Goal: Task Accomplishment & Management: Manage account settings

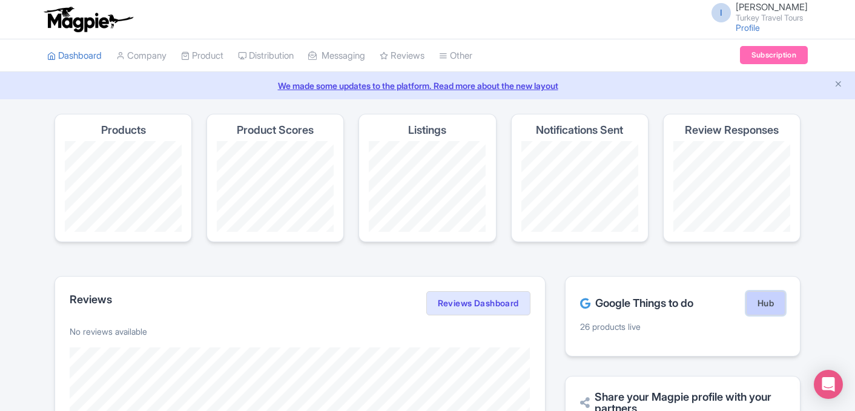
click at [759, 310] on link "Hub" at bounding box center [765, 303] width 39 height 24
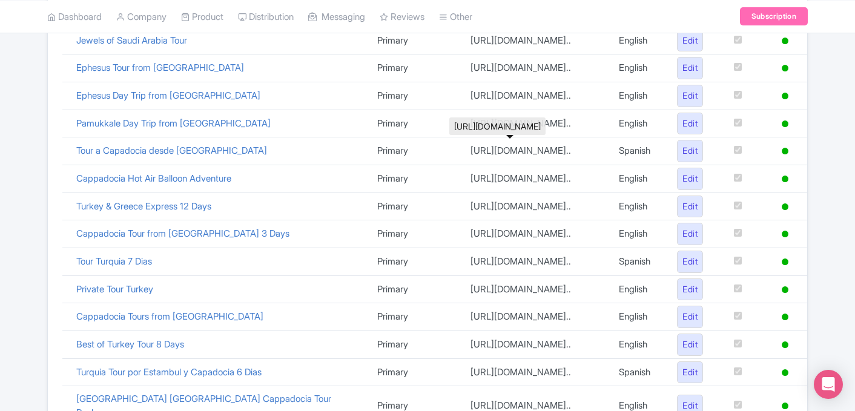
scroll to position [265, 0]
click at [168, 177] on link "Cappadocia Hot Air Balloon Adventure" at bounding box center [153, 177] width 155 height 12
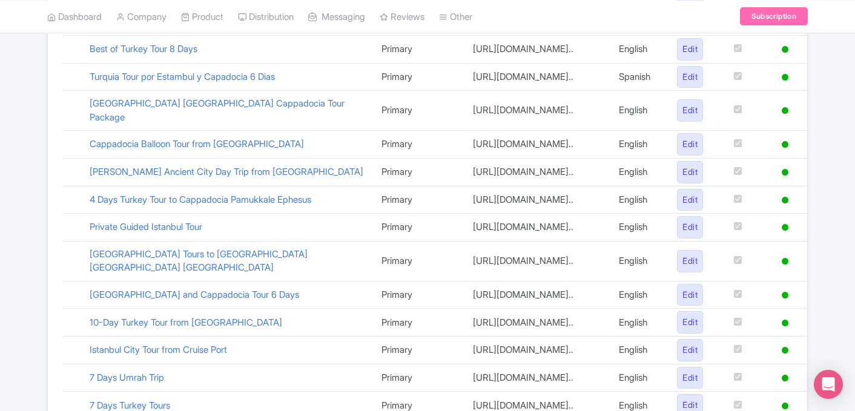
scroll to position [623, 0]
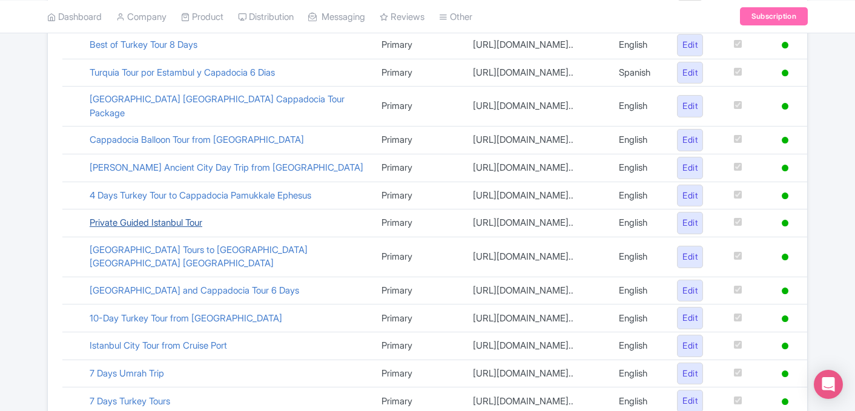
click at [179, 226] on link "Private Guided Istanbul Tour" at bounding box center [146, 223] width 113 height 12
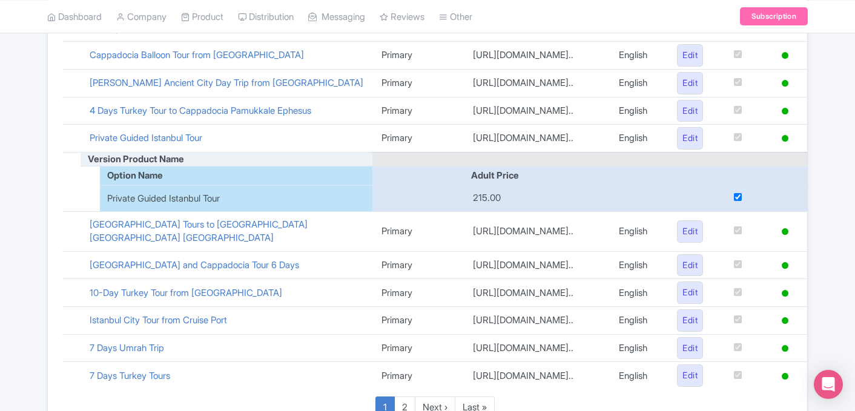
scroll to position [651, 0]
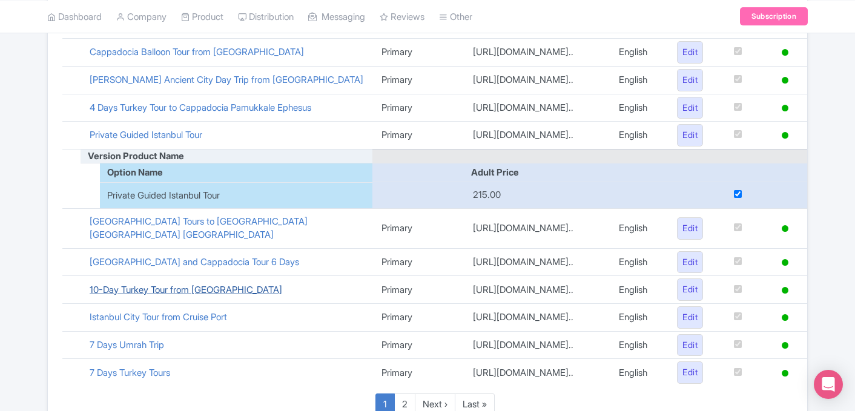
click at [199, 284] on link "10-Day Turkey Tour from Istanbul" at bounding box center [186, 290] width 193 height 12
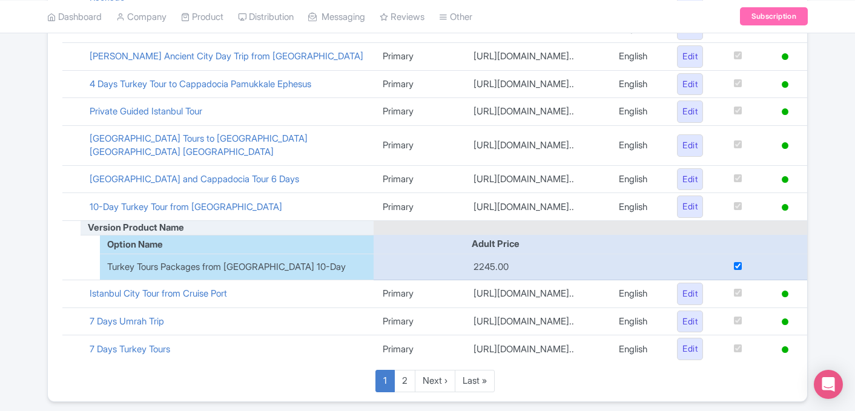
scroll to position [705, 0]
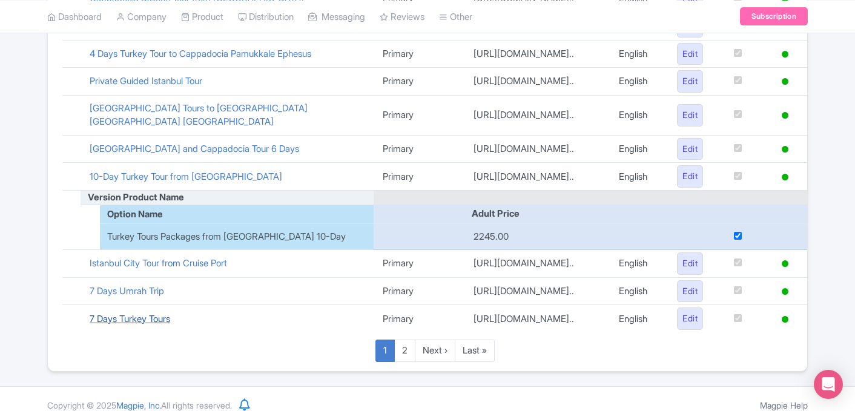
click at [156, 313] on link "7 Days Turkey Tours" at bounding box center [130, 319] width 81 height 12
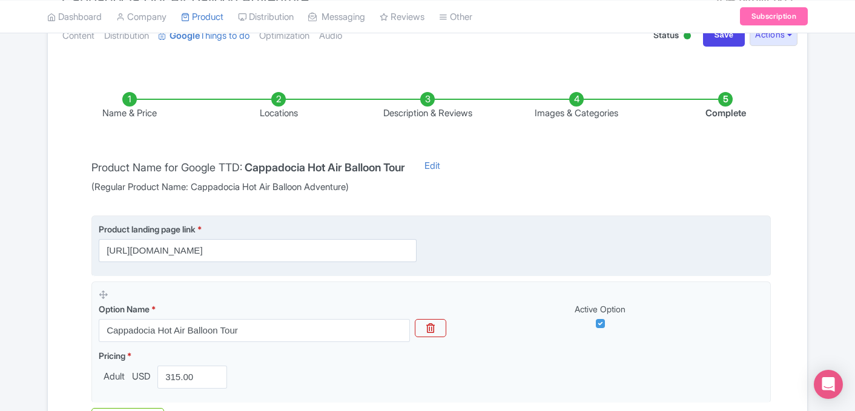
scroll to position [148, 0]
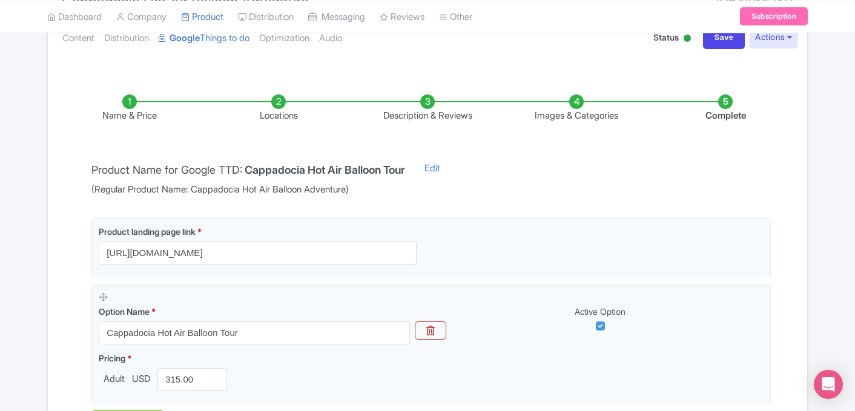
click at [287, 110] on li "Locations" at bounding box center [278, 109] width 149 height 28
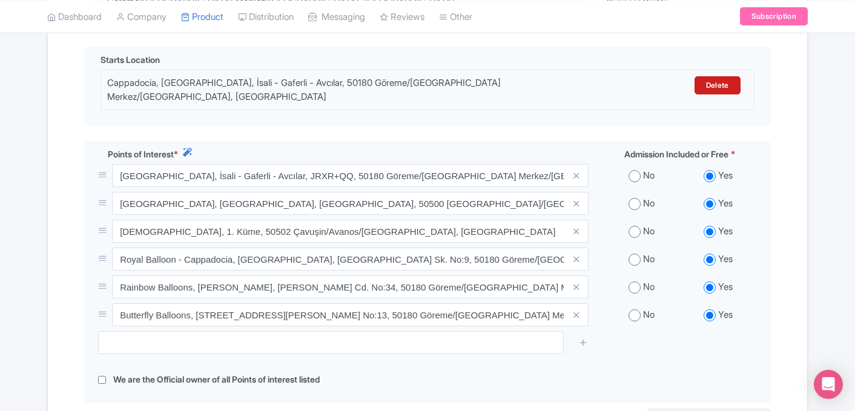
scroll to position [393, 0]
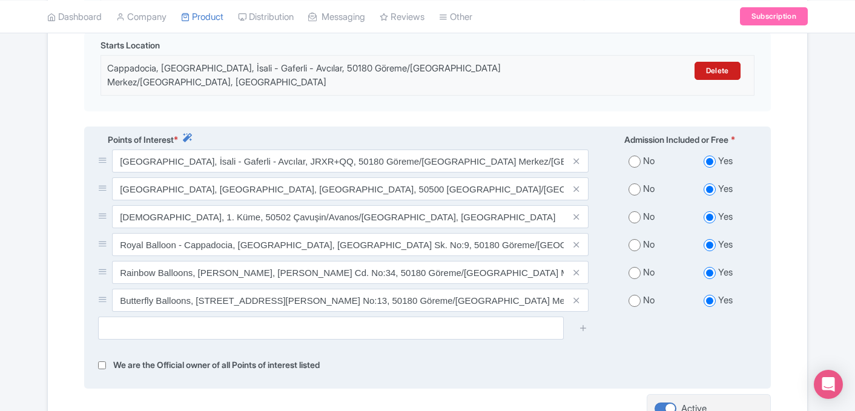
click at [579, 237] on span at bounding box center [577, 244] width 24 height 23
click at [578, 241] on icon at bounding box center [576, 245] width 5 height 9
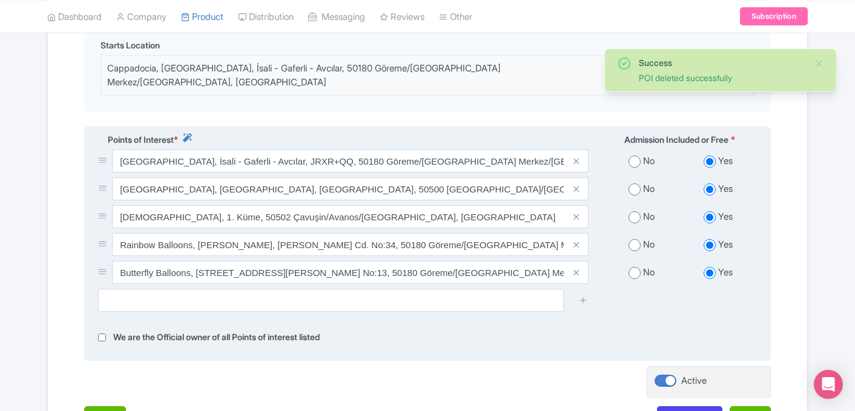
click at [578, 241] on icon at bounding box center [576, 245] width 5 height 9
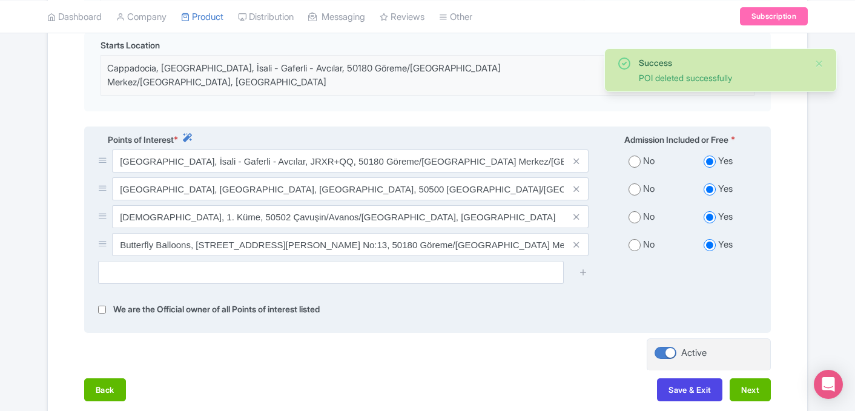
click at [578, 241] on icon at bounding box center [576, 245] width 5 height 9
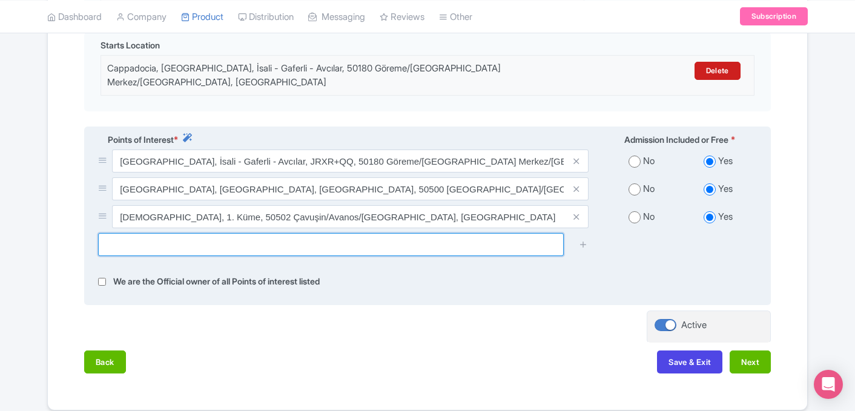
click at [385, 239] on input "text" at bounding box center [331, 244] width 466 height 23
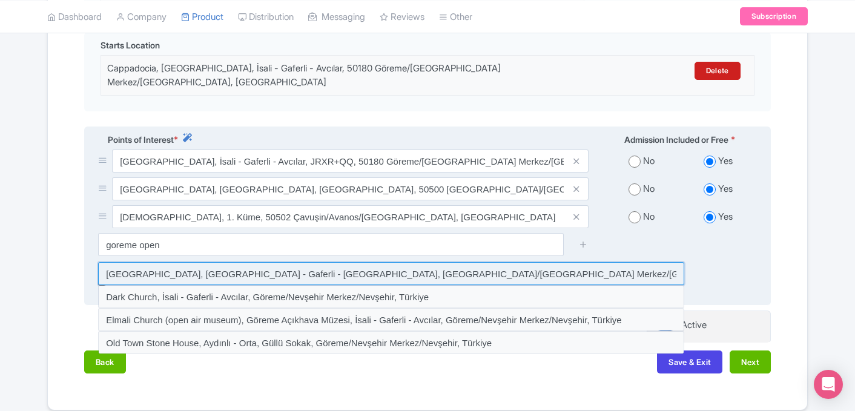
click at [321, 262] on input at bounding box center [391, 273] width 586 height 23
type input "Göreme Open Air Museum, İsali - Gaferli - Avcılar, Göreme/Nevşehir Merkez/Nevşe…"
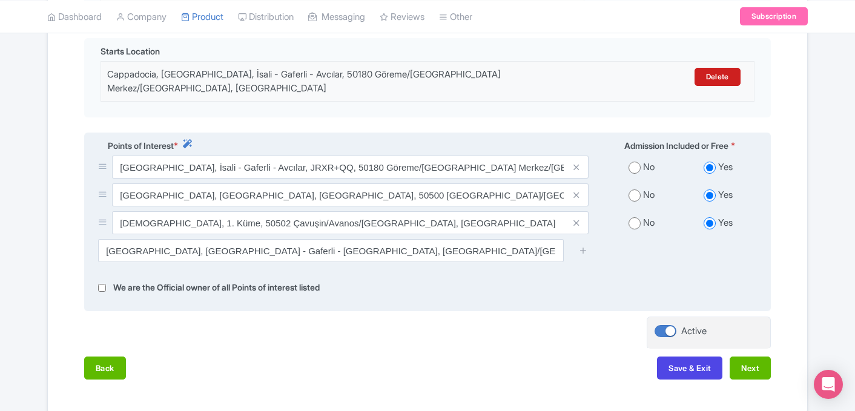
scroll to position [394, 0]
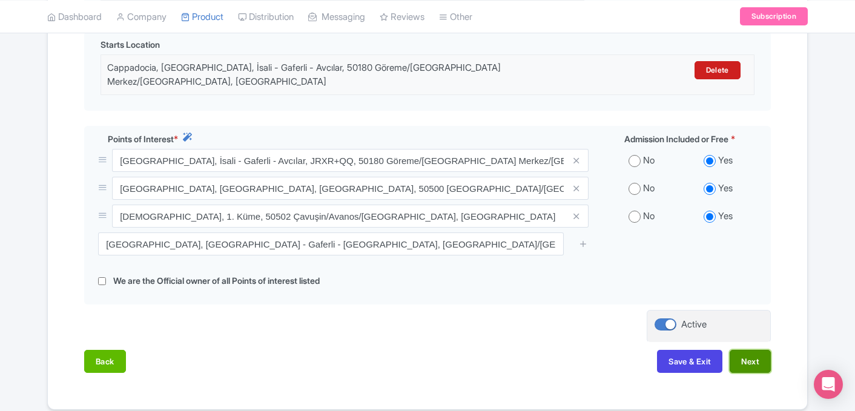
click at [748, 359] on button "Next" at bounding box center [750, 361] width 41 height 23
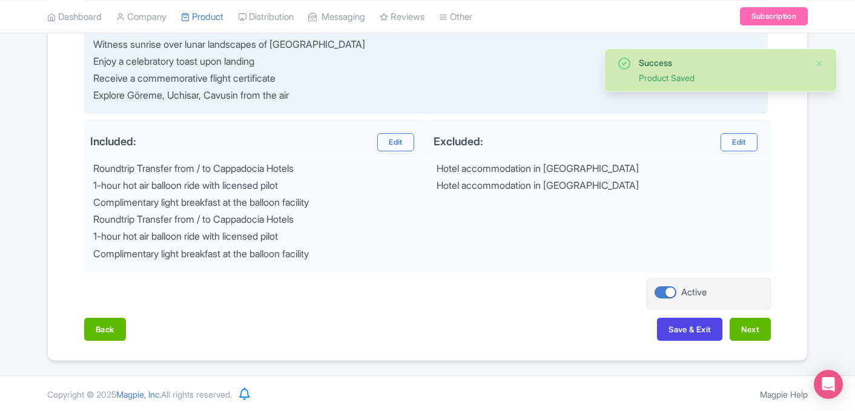
scroll to position [636, 0]
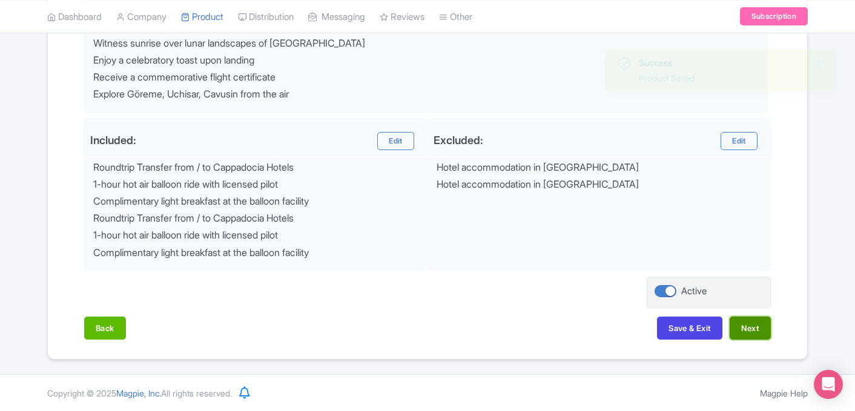
click at [747, 333] on button "Next" at bounding box center [750, 328] width 41 height 23
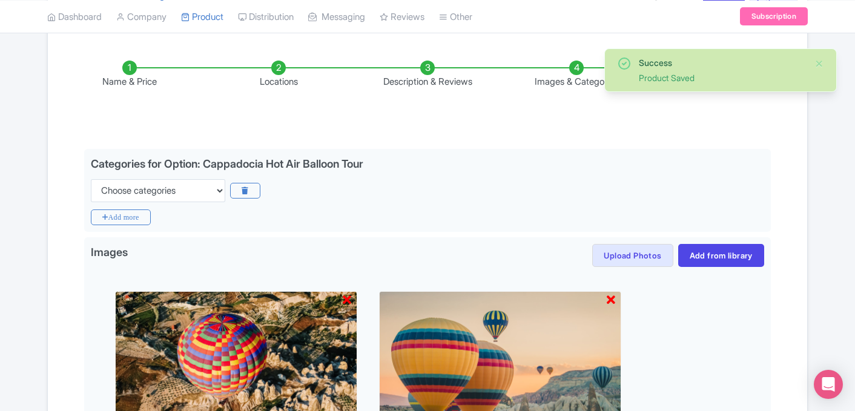
scroll to position [181, 0]
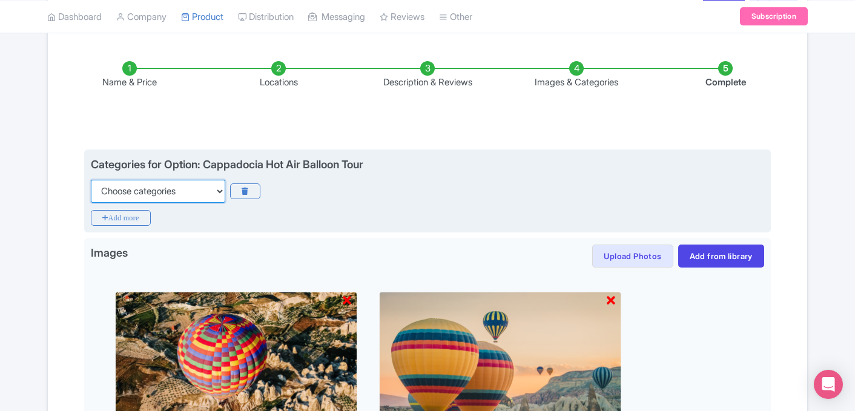
click at [179, 190] on select "Choose categories Adults Only Animals Audio Guide Beaches Bike Tours Boat Tours…" at bounding box center [158, 191] width 134 height 23
select select "outdoors"
click at [91, 180] on select "Choose categories Adults Only Animals Audio Guide Beaches Bike Tours Boat Tours…" at bounding box center [158, 191] width 134 height 23
click at [139, 221] on icon "Add more" at bounding box center [121, 218] width 60 height 16
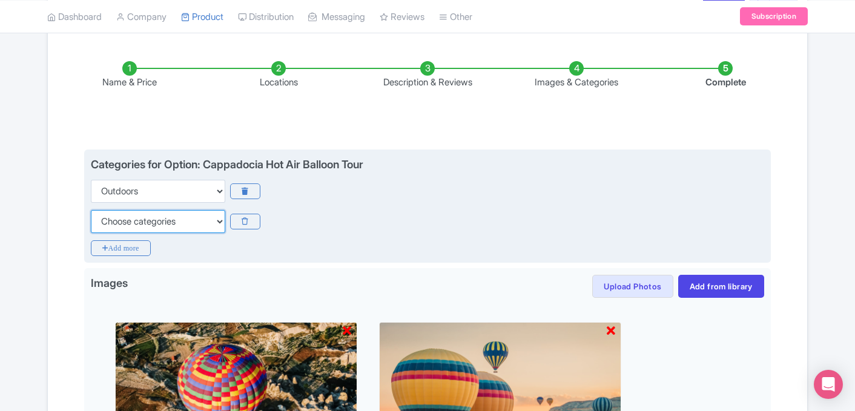
click at [145, 222] on select "Choose categories Adults Only Animals Audio Guide Beaches Bike Tours Boat Tours…" at bounding box center [158, 221] width 134 height 23
select select "small-group-tours"
click at [91, 210] on select "Choose categories Adults Only Animals Audio Guide Beaches Bike Tours Boat Tours…" at bounding box center [158, 221] width 134 height 23
click at [147, 250] on icon "Add more" at bounding box center [121, 249] width 60 height 16
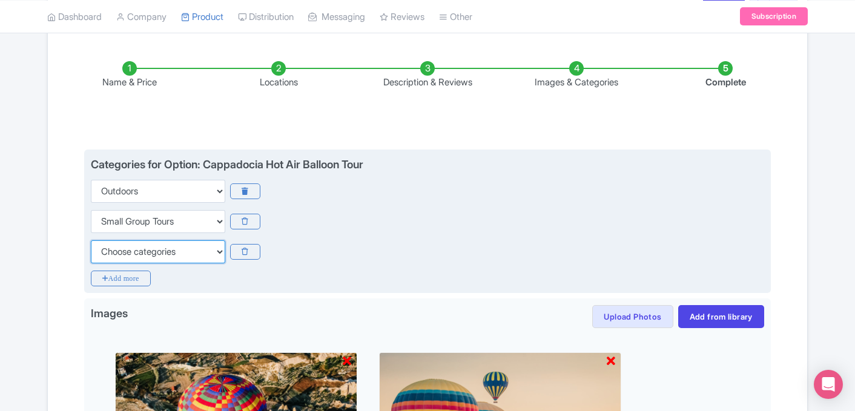
click at [148, 257] on select "Choose categories Adults Only Animals Audio Guide Beaches Bike Tours Boat Tours…" at bounding box center [158, 252] width 134 height 23
select select "private-tours"
click at [91, 241] on select "Choose categories Adults Only Animals Audio Guide Beaches Bike Tours Boat Tours…" at bounding box center [158, 252] width 134 height 23
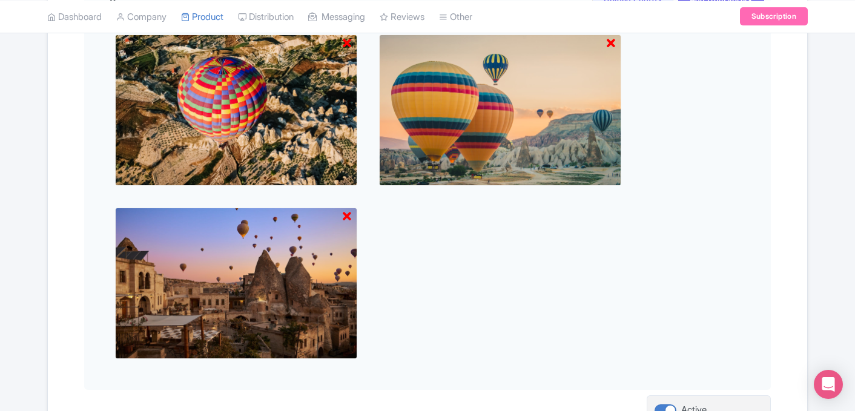
scroll to position [618, 0]
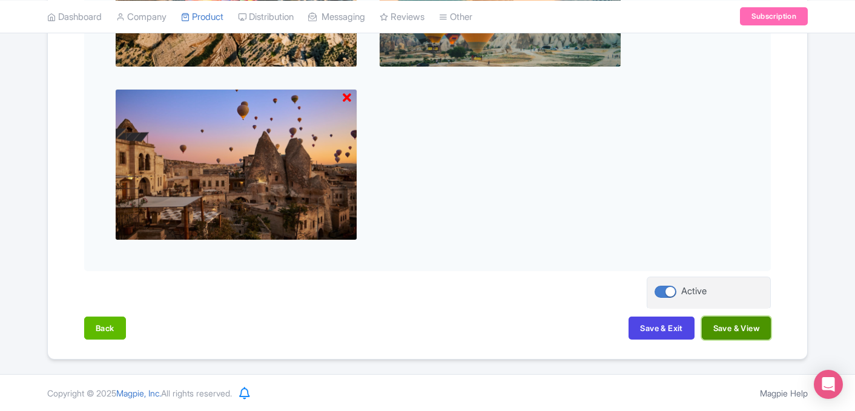
click at [723, 325] on button "Save & View" at bounding box center [736, 328] width 69 height 23
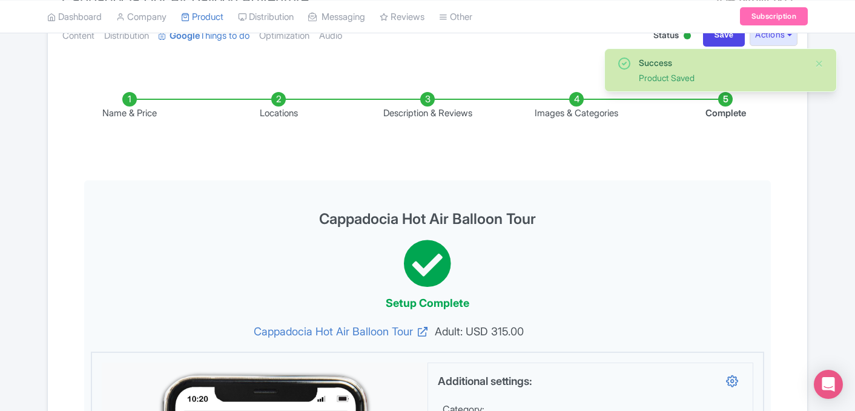
scroll to position [0, 0]
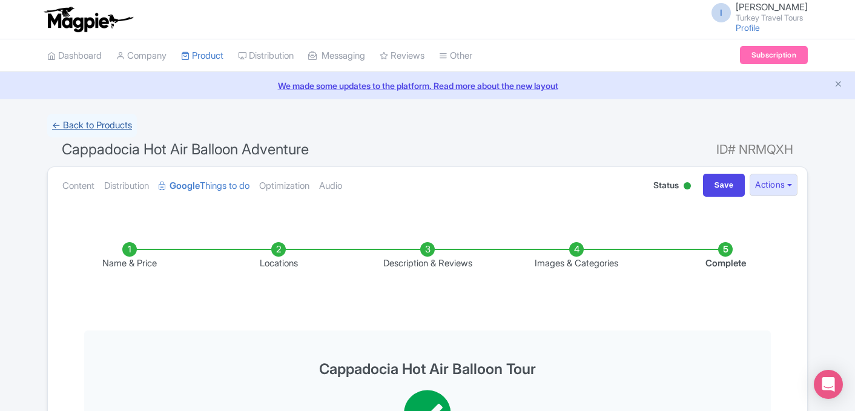
click at [62, 124] on link "← Back to Products" at bounding box center [92, 126] width 90 height 24
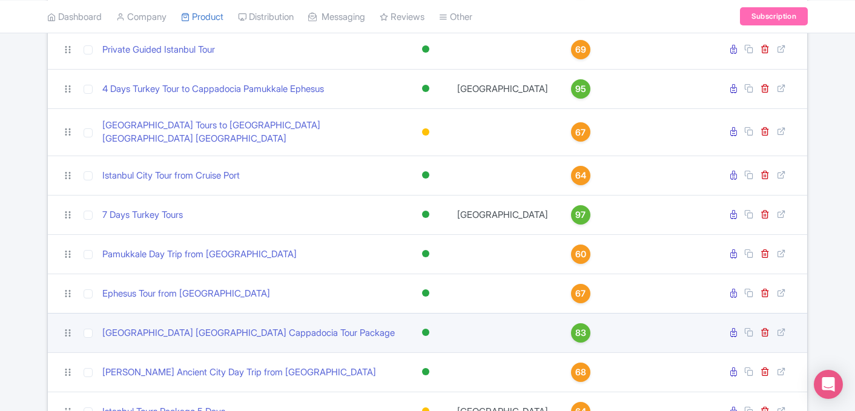
scroll to position [581, 0]
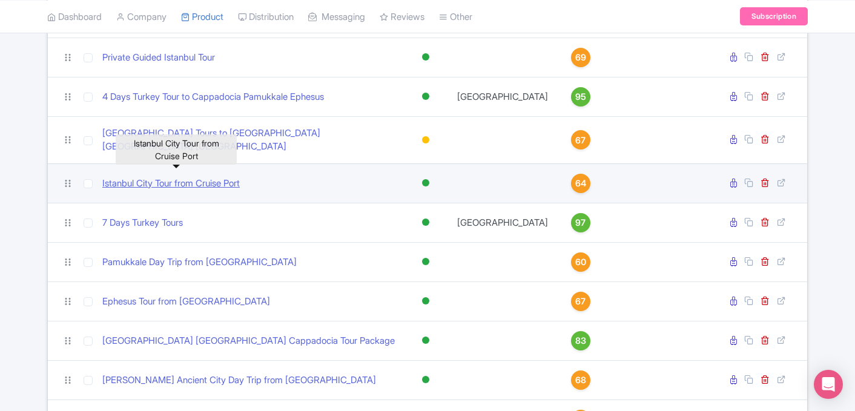
click at [199, 178] on link "Istanbul City Tour from Cruise Port" at bounding box center [171, 184] width 138 height 14
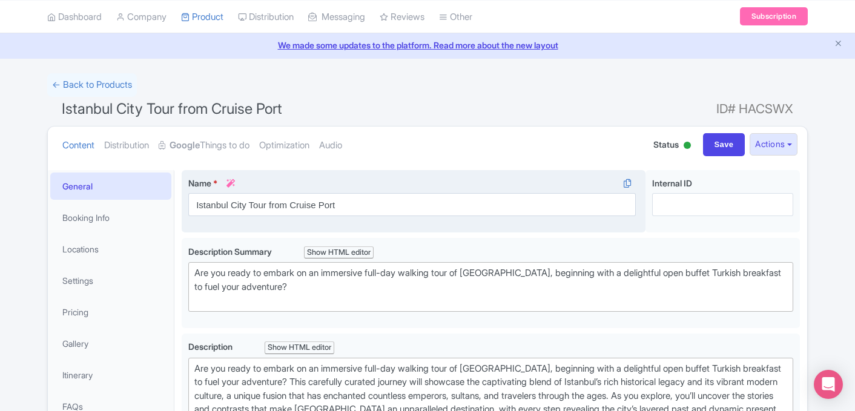
scroll to position [15, 0]
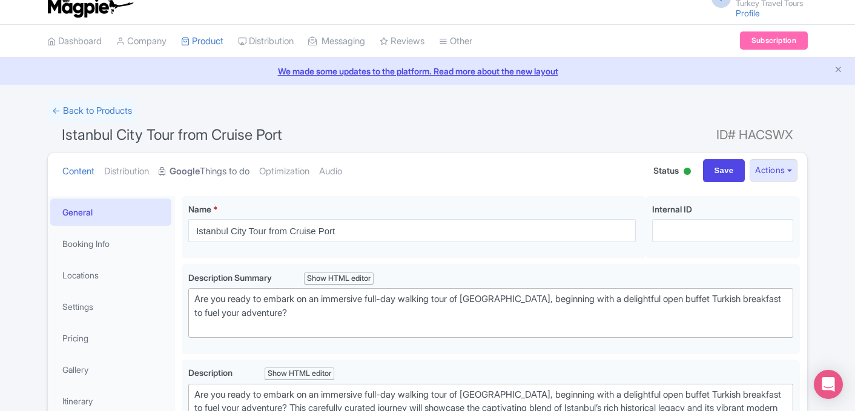
click at [199, 173] on strong "Google" at bounding box center [185, 172] width 30 height 14
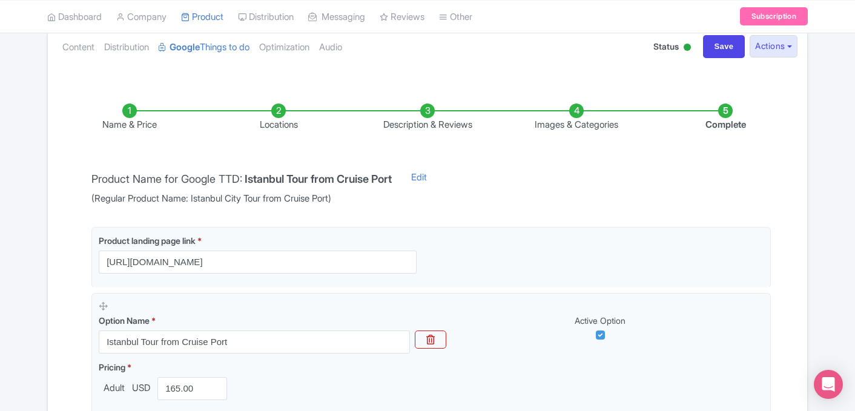
scroll to position [128, 0]
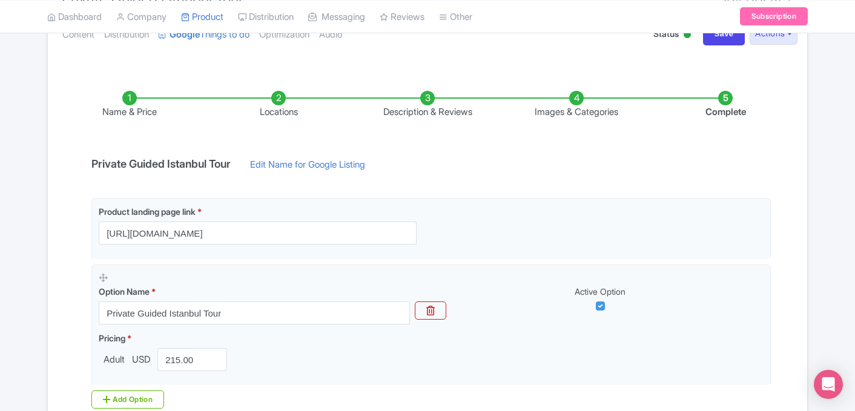
scroll to position [148, 0]
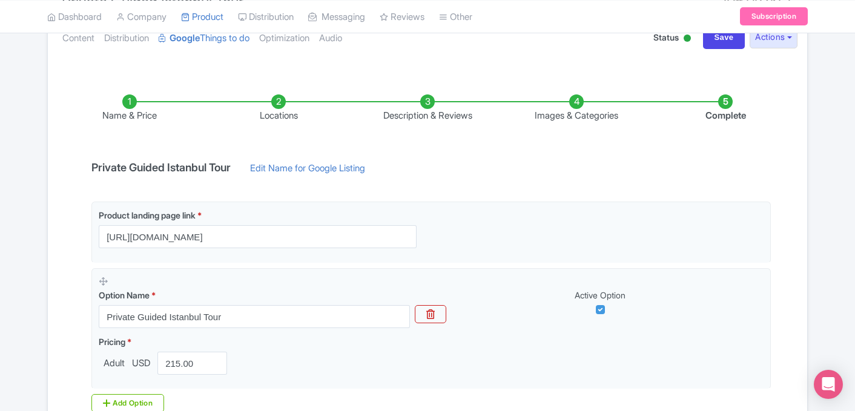
click at [278, 122] on li "Locations" at bounding box center [278, 109] width 149 height 28
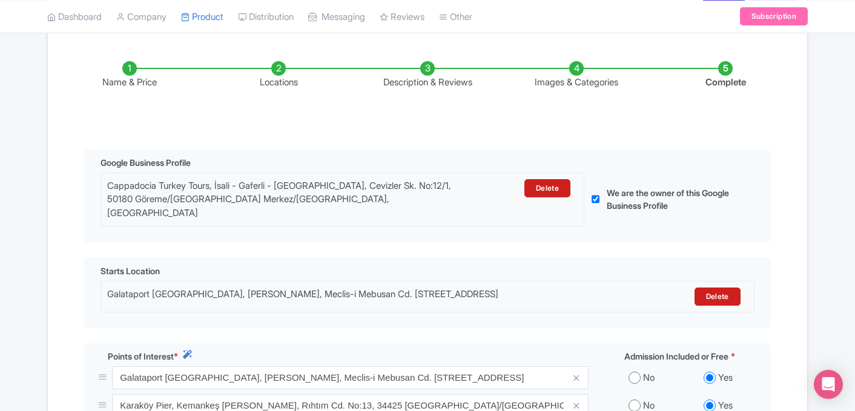
scroll to position [0, 0]
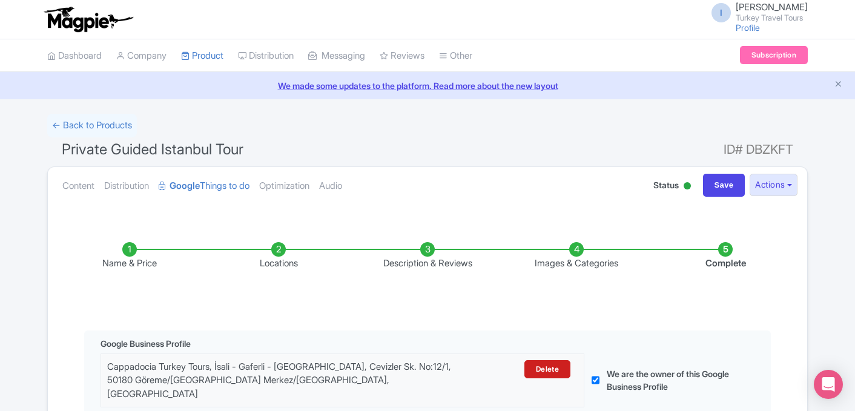
click at [136, 251] on li "Name & Price" at bounding box center [129, 256] width 149 height 28
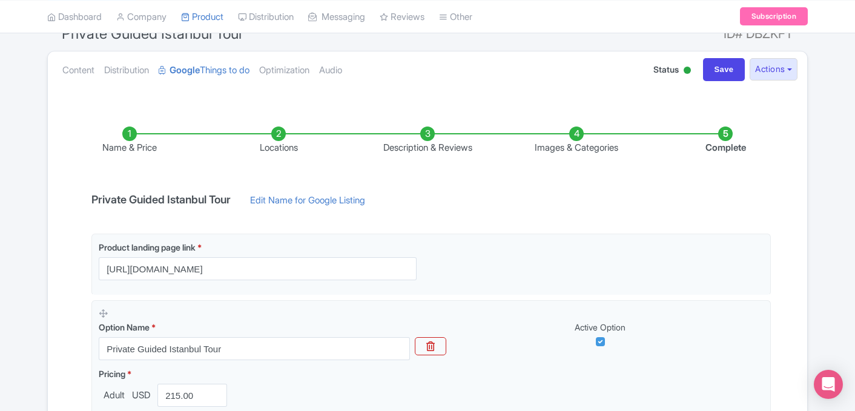
scroll to position [125, 0]
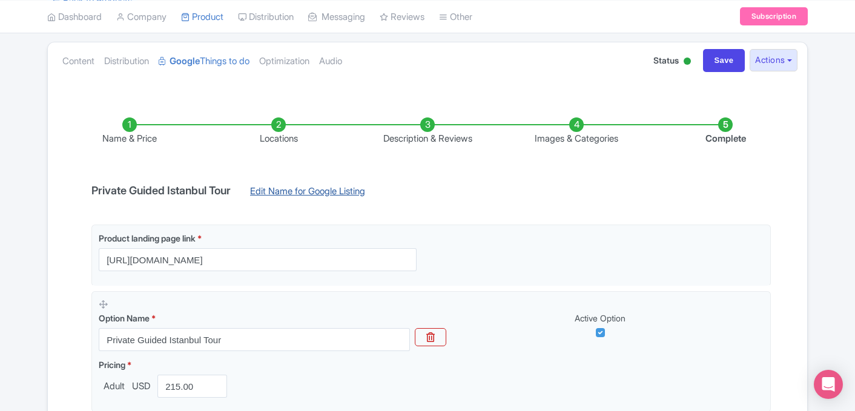
click at [311, 198] on link "Edit Name for Google Listing" at bounding box center [307, 194] width 139 height 19
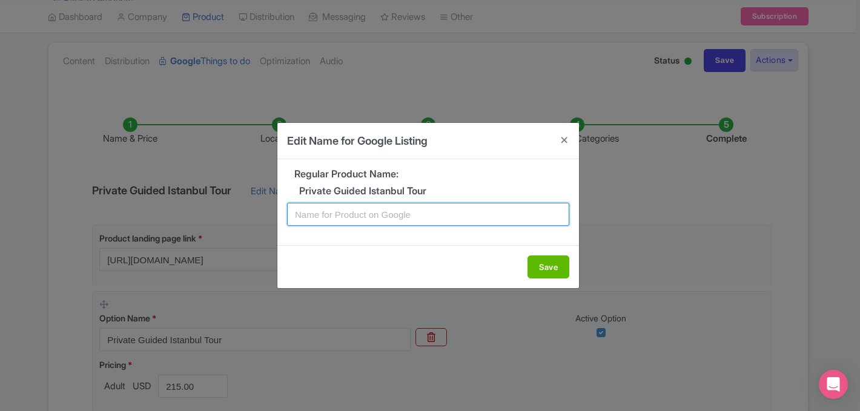
click at [370, 219] on input "text" at bounding box center [428, 214] width 282 height 23
type input "Private Guided Istanbul Tour - Skip-the-Line"
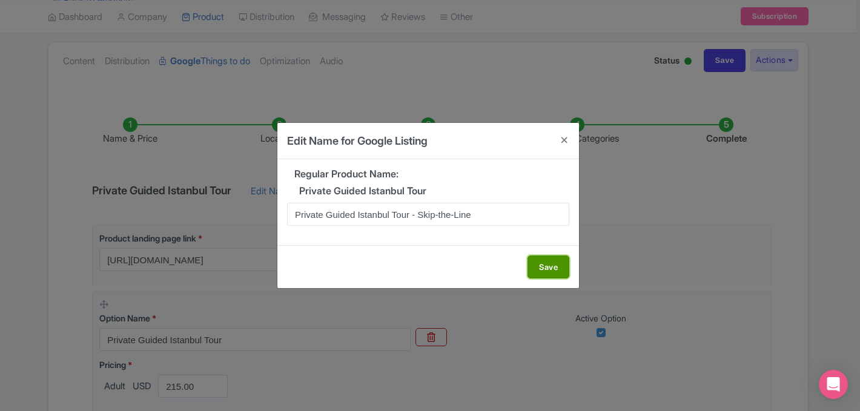
click at [553, 273] on button "Save" at bounding box center [549, 267] width 42 height 23
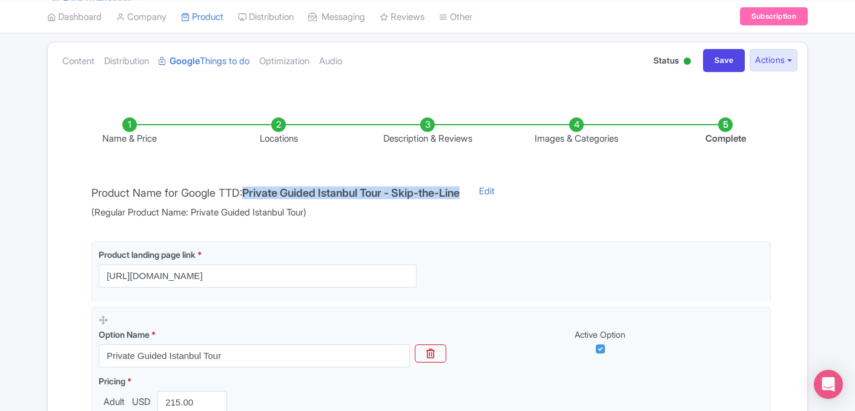
drag, startPoint x: 251, startPoint y: 193, endPoint x: 479, endPoint y: 196, distance: 227.8
click at [467, 196] on div "Product Name for Google TTD: Private Guided Istanbul Tour - Skip-the-Line (Regu…" at bounding box center [275, 202] width 383 height 35
copy h4 "Private Guided Istanbul Tour - Skip-the-Line"
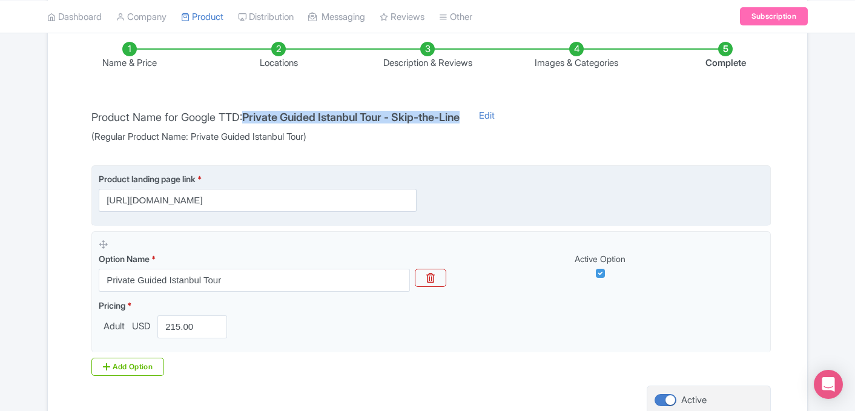
scroll to position [218, 0]
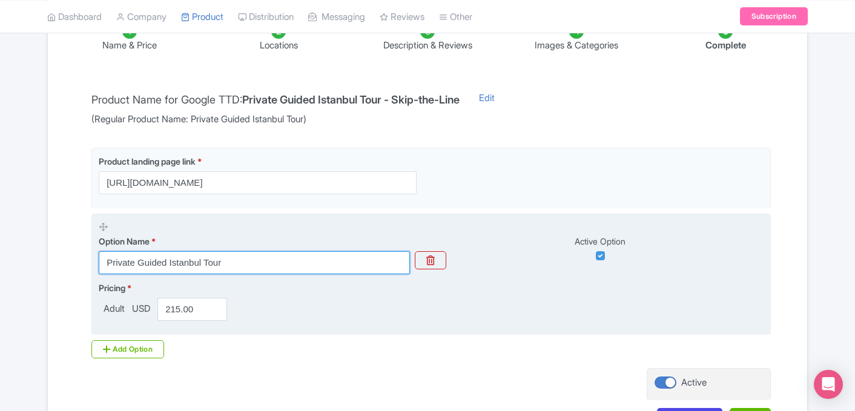
click at [246, 266] on input "Private Guided Istanbul Tour" at bounding box center [254, 262] width 311 height 23
paste input "- Skip-the-Line"
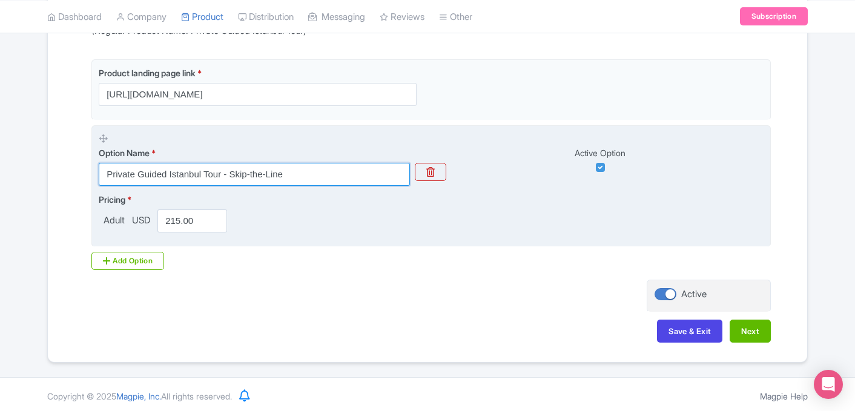
scroll to position [308, 0]
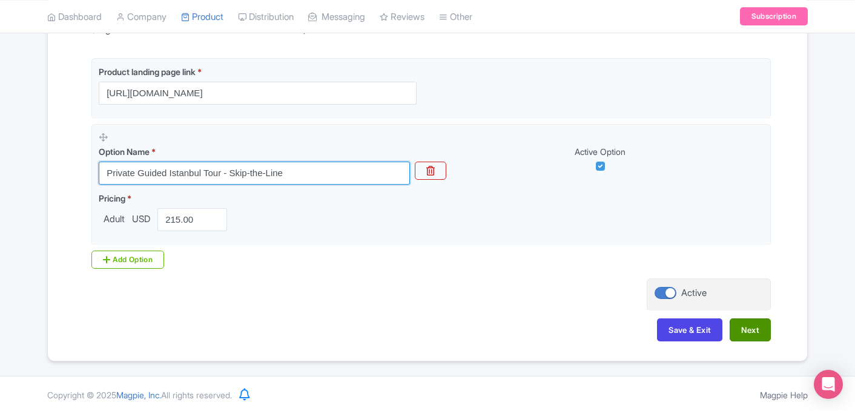
type input "Private Guided Istanbul Tour - Skip-the-Line"
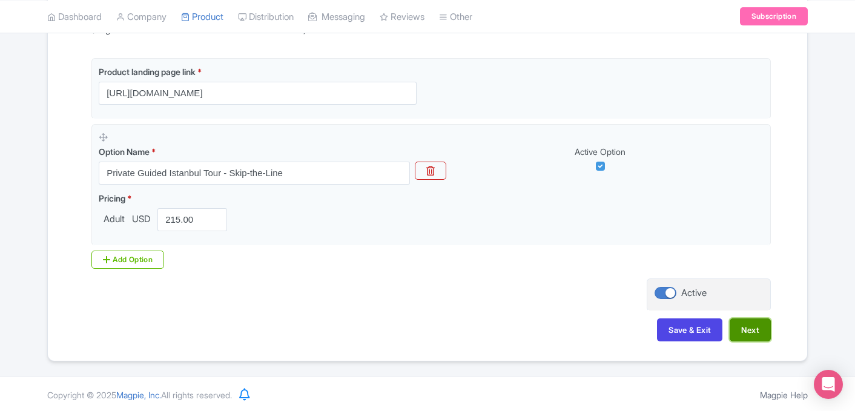
click at [743, 333] on button "Next" at bounding box center [750, 330] width 41 height 23
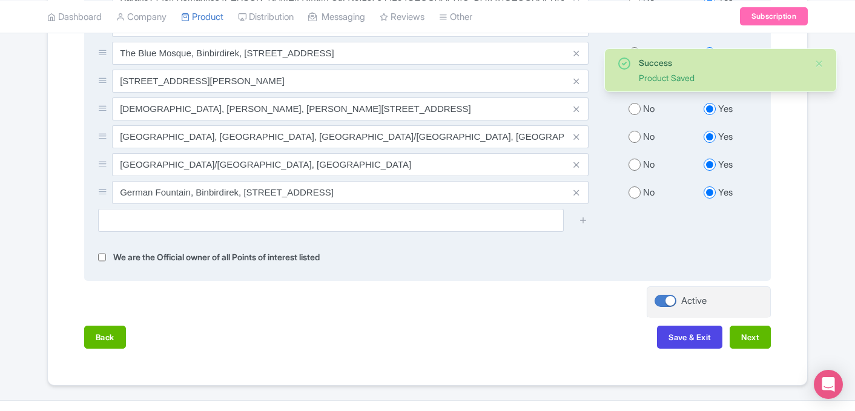
scroll to position [590, 0]
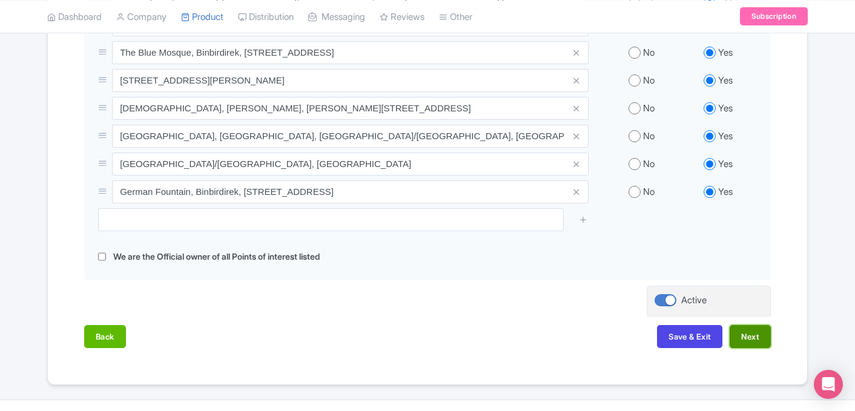
click at [749, 325] on button "Next" at bounding box center [750, 336] width 41 height 23
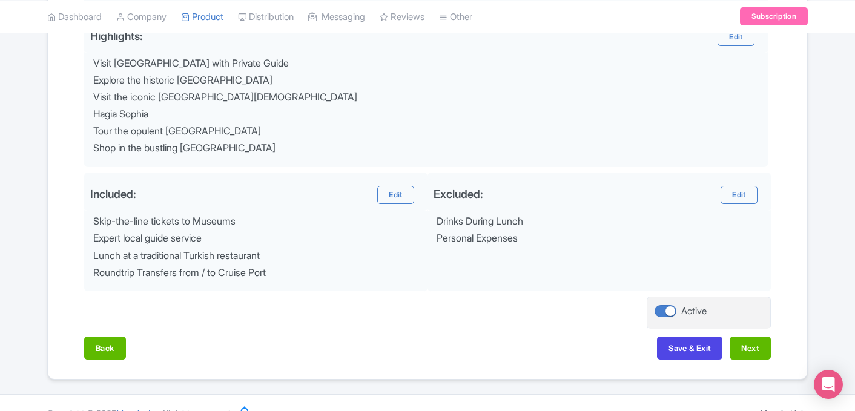
scroll to position [534, 0]
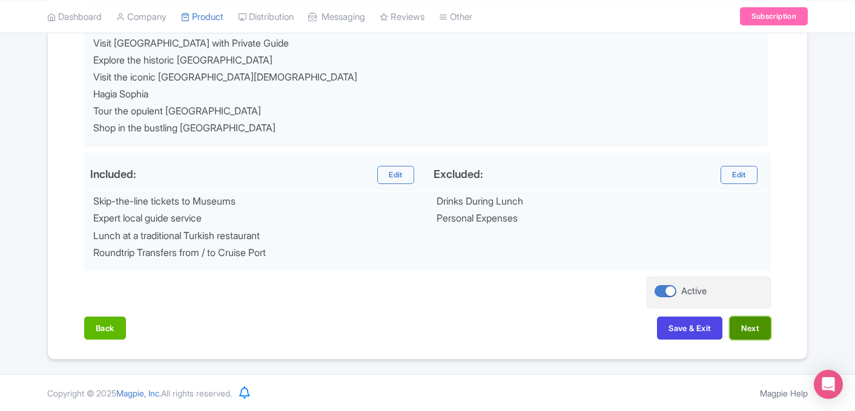
click at [750, 336] on button "Next" at bounding box center [750, 328] width 41 height 23
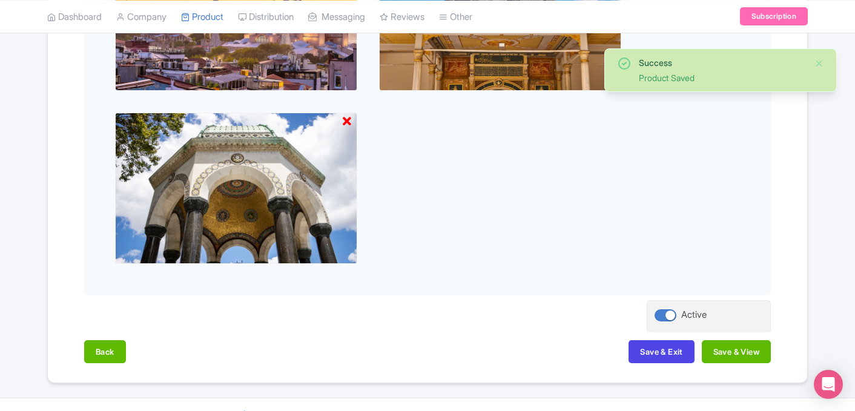
scroll to position [597, 0]
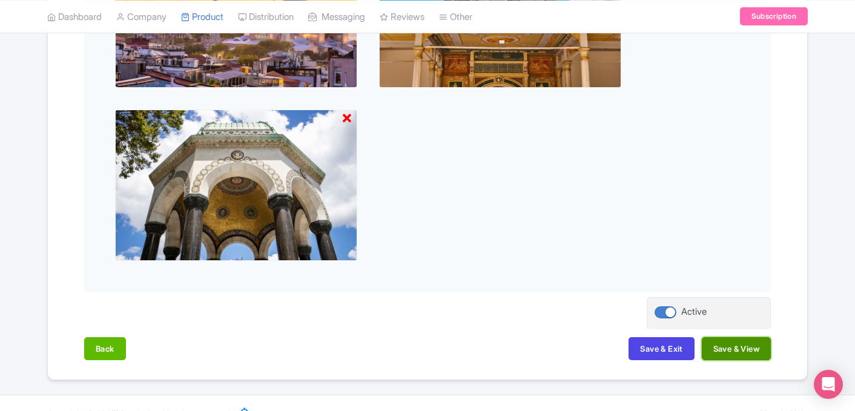
click at [725, 359] on button "Save & View" at bounding box center [736, 348] width 69 height 23
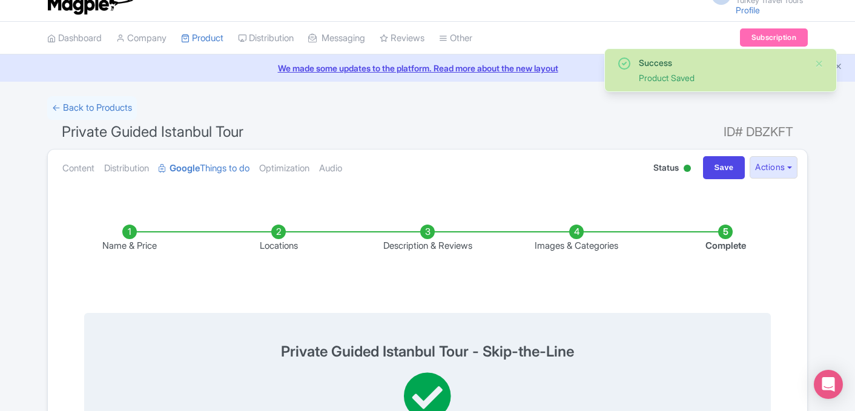
scroll to position [0, 0]
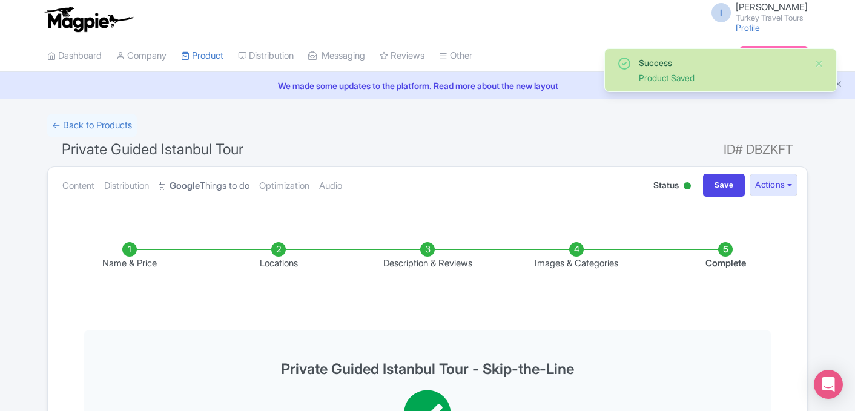
click at [210, 191] on link "Google Things to do" at bounding box center [204, 186] width 91 height 38
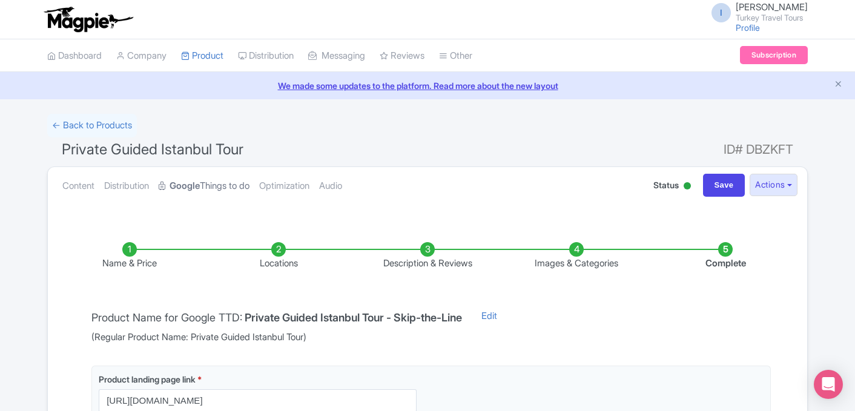
click at [197, 189] on strong "Google" at bounding box center [185, 186] width 30 height 14
click at [88, 128] on link "← Back to Products" at bounding box center [92, 126] width 90 height 24
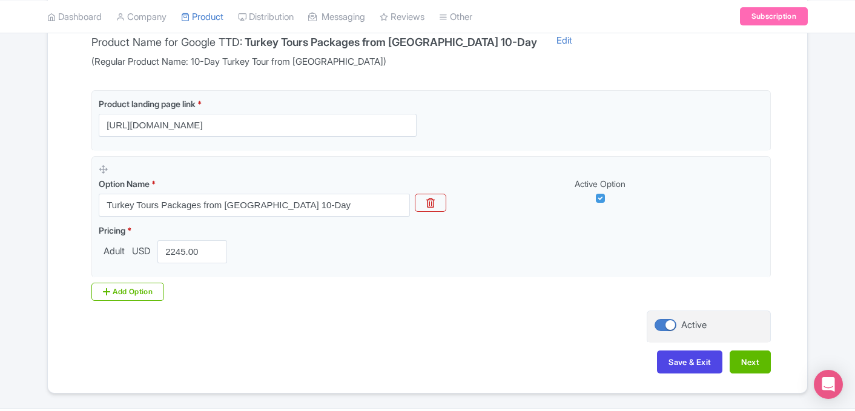
scroll to position [310, 0]
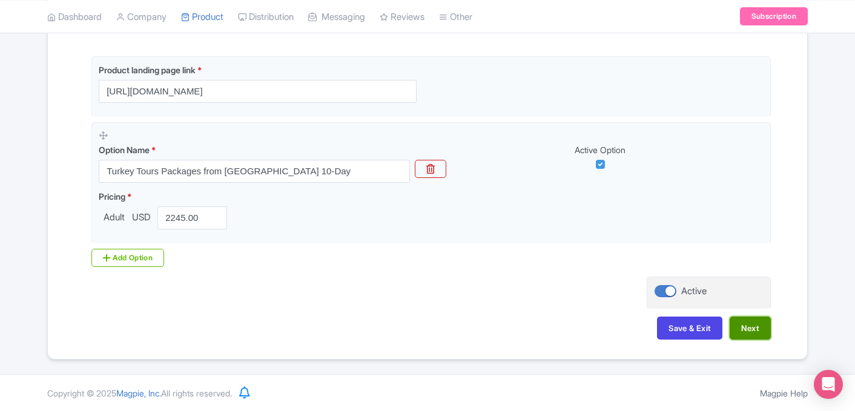
click at [750, 330] on button "Next" at bounding box center [750, 328] width 41 height 23
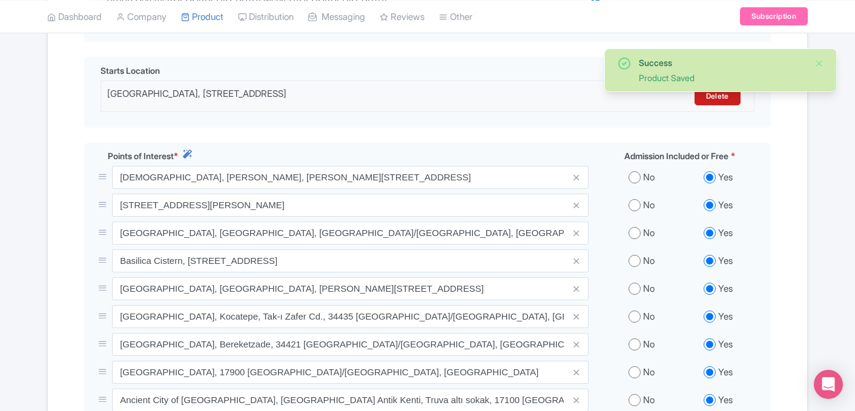
scroll to position [456, 0]
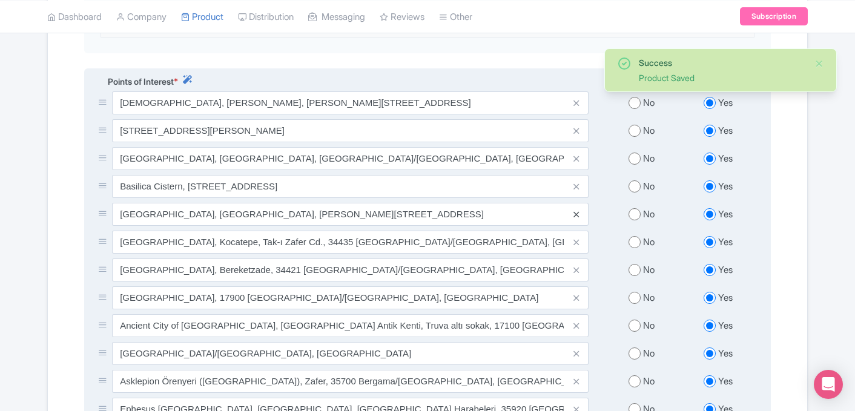
click at [579, 210] on icon at bounding box center [576, 214] width 5 height 9
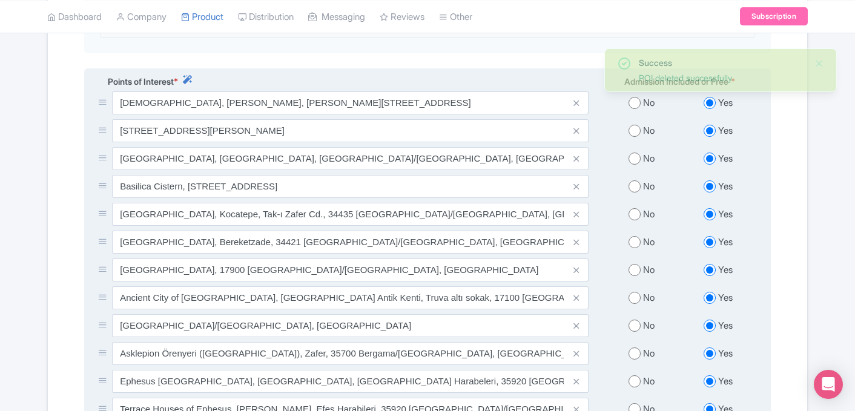
click at [579, 210] on icon at bounding box center [576, 214] width 5 height 9
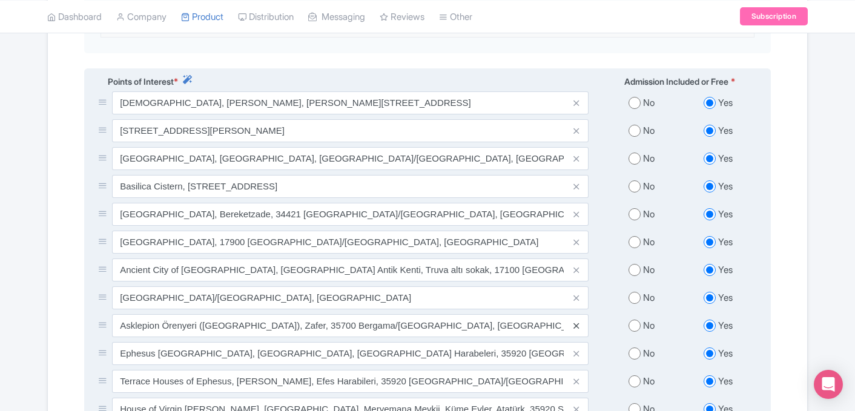
click at [575, 322] on icon at bounding box center [576, 326] width 5 height 9
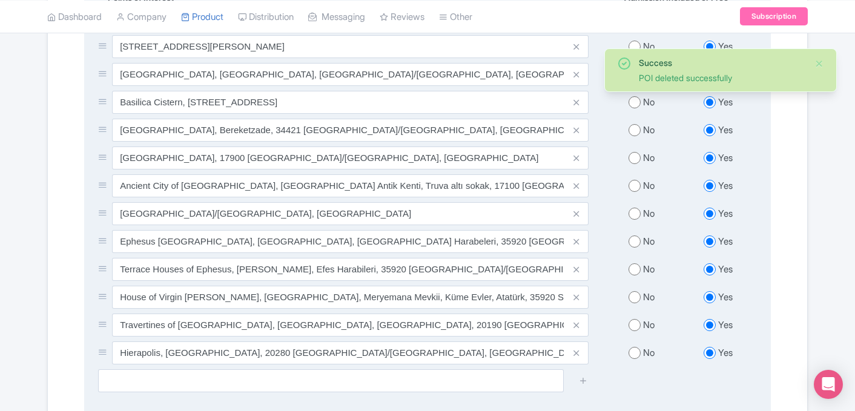
scroll to position [544, 0]
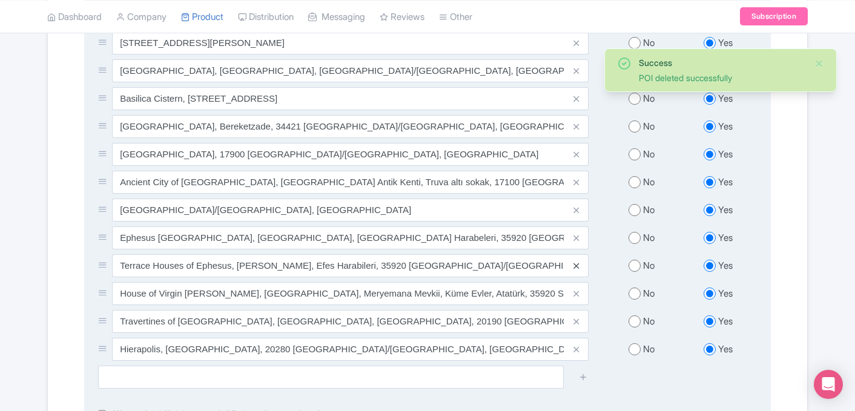
click at [576, 262] on icon at bounding box center [576, 266] width 5 height 9
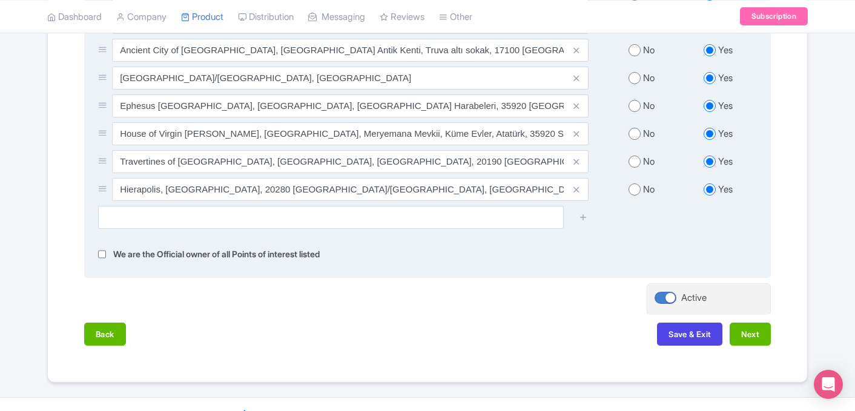
scroll to position [688, 0]
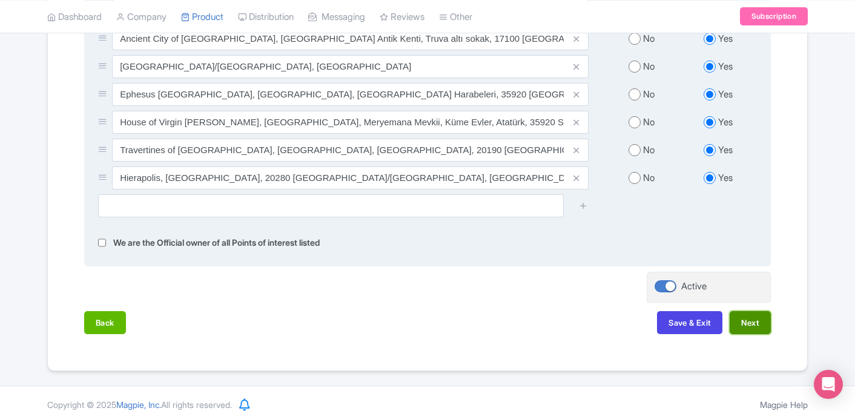
click at [752, 311] on button "Next" at bounding box center [750, 322] width 41 height 23
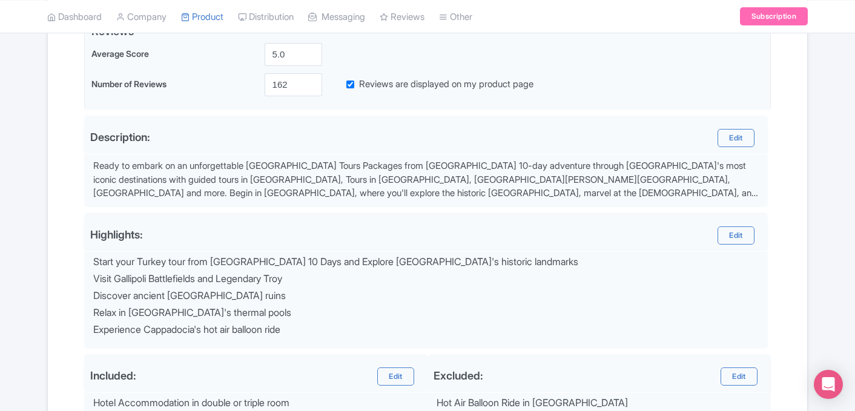
scroll to position [573, 0]
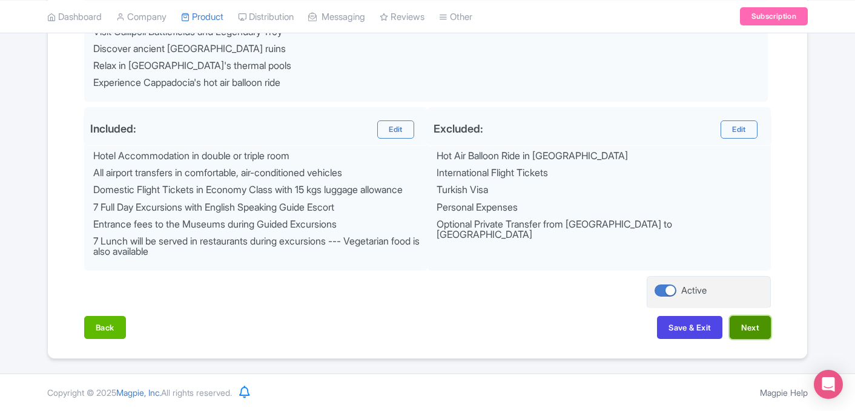
click at [742, 324] on button "Next" at bounding box center [750, 327] width 41 height 23
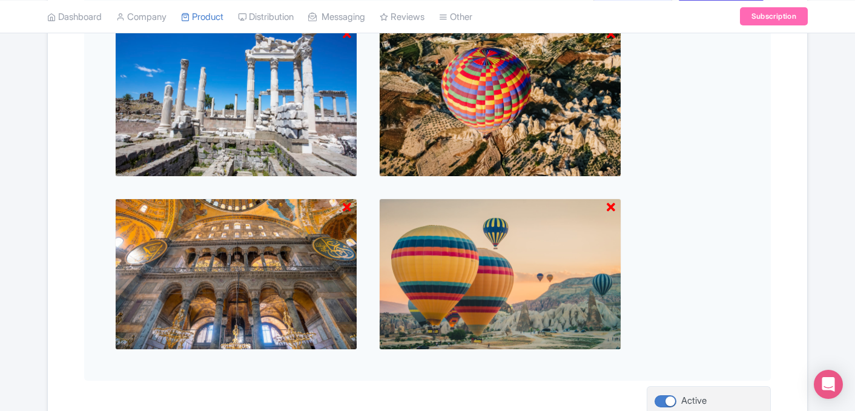
scroll to position [648, 0]
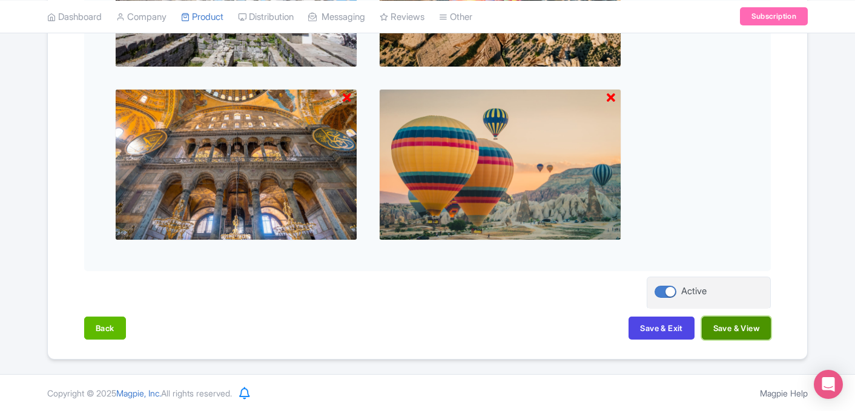
click at [749, 324] on button "Save & View" at bounding box center [736, 328] width 69 height 23
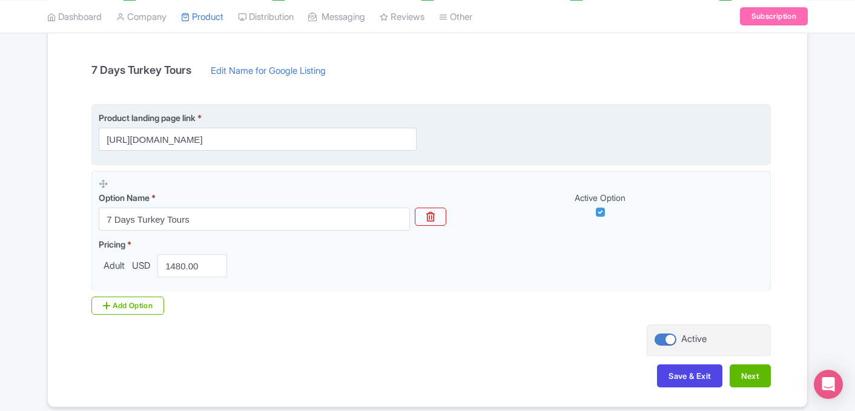
scroll to position [257, 0]
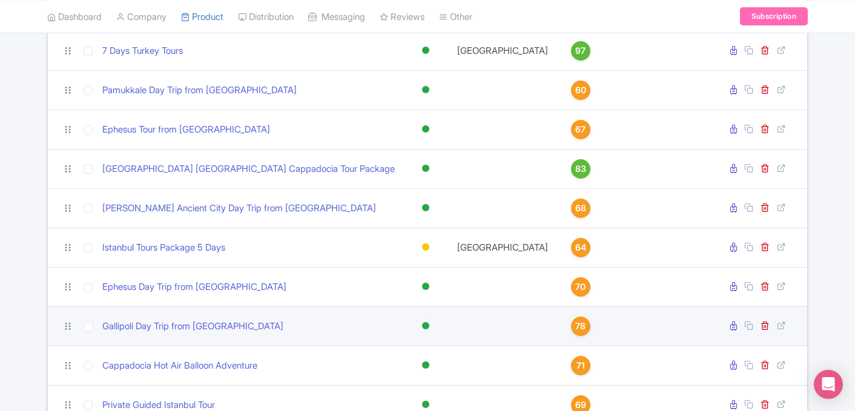
scroll to position [713, 0]
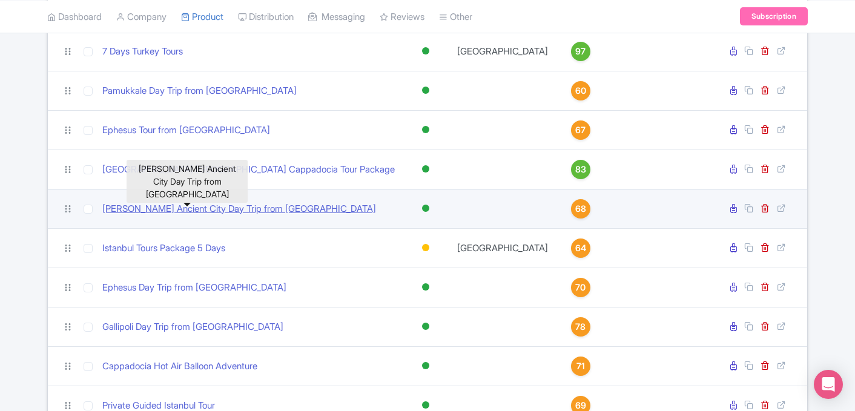
click at [231, 206] on link "Troy Ancient City Day Trip from Istanbul" at bounding box center [239, 209] width 274 height 14
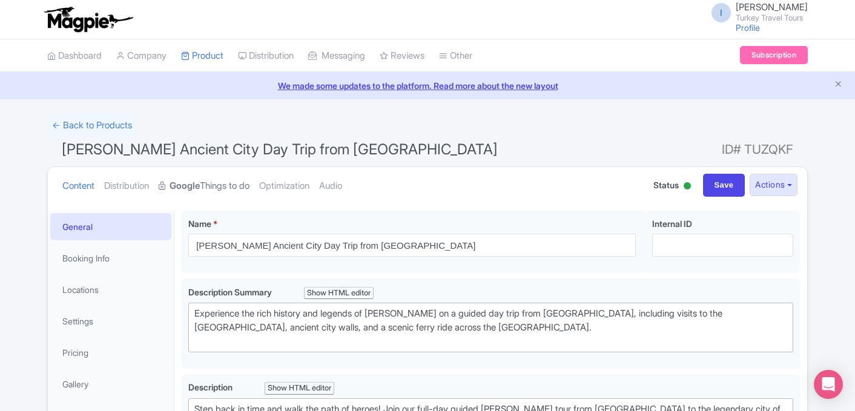
click at [198, 194] on link "Google Things to do" at bounding box center [204, 186] width 91 height 38
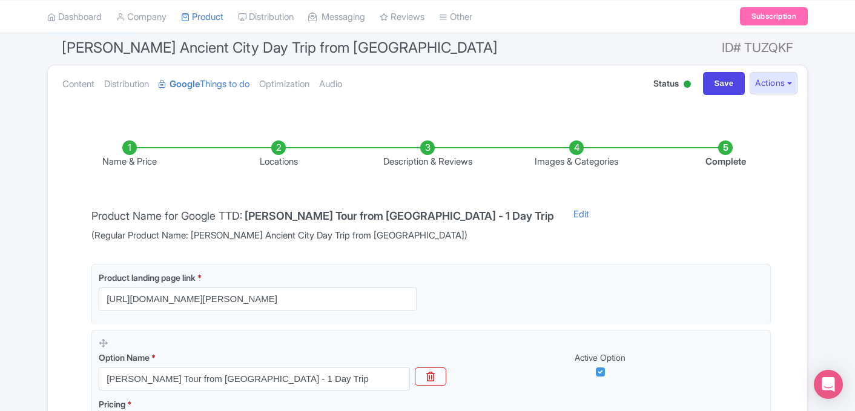
scroll to position [94, 0]
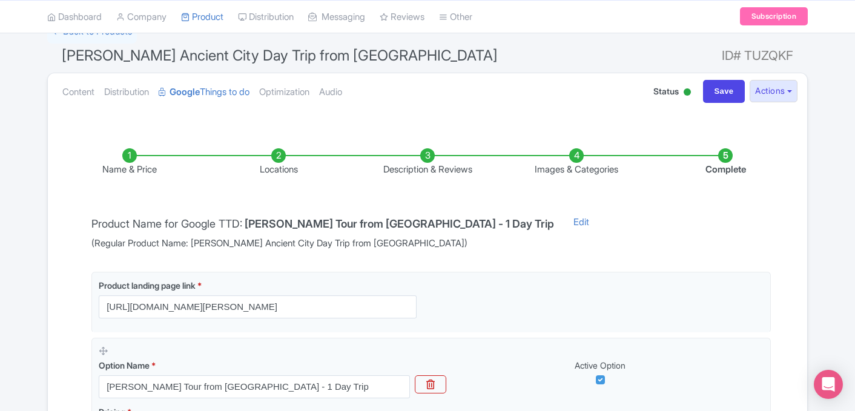
click at [283, 161] on li "Locations" at bounding box center [278, 162] width 149 height 28
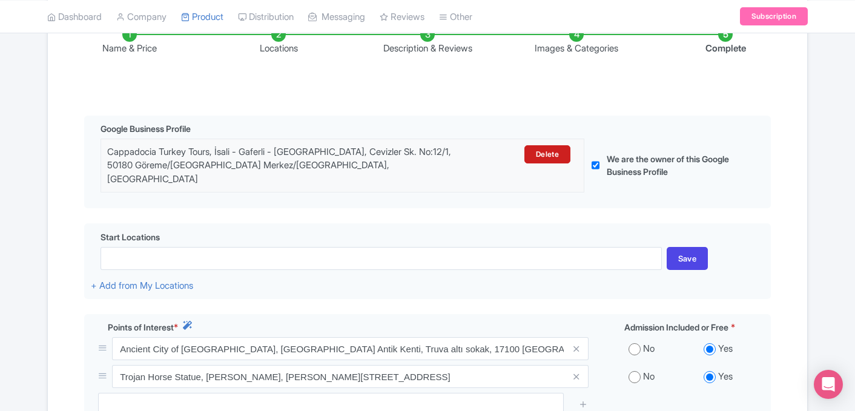
scroll to position [233, 0]
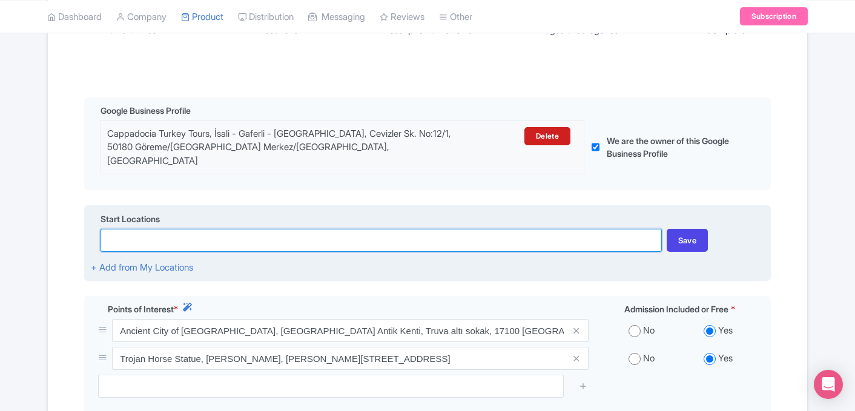
click at [219, 229] on input at bounding box center [381, 240] width 561 height 23
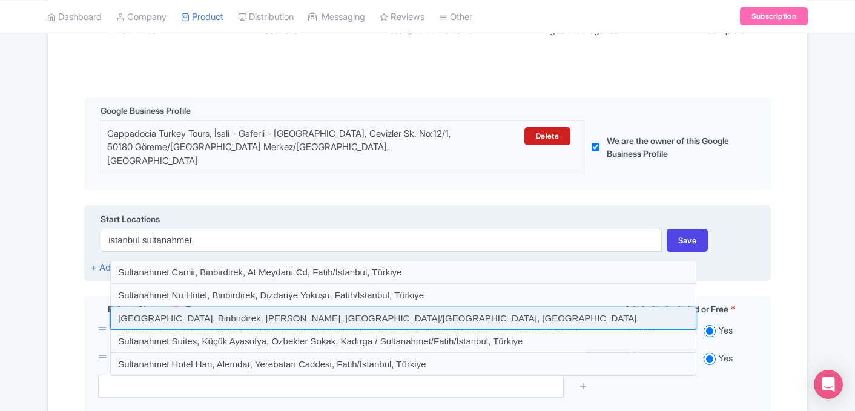
click at [236, 308] on input at bounding box center [403, 318] width 586 height 23
type input "Sultanahmet Square, Binbirdirek, Sultan Ahmet Parkı, Fatih/İstanbul, Türkiye"
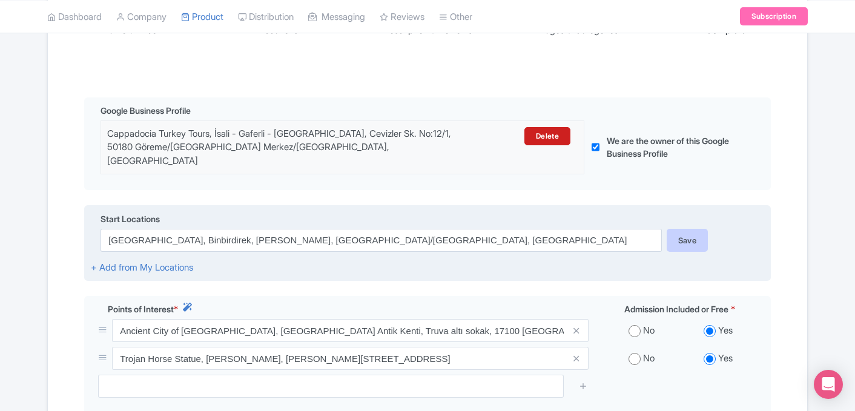
click at [697, 233] on div "Save" at bounding box center [688, 240] width 42 height 23
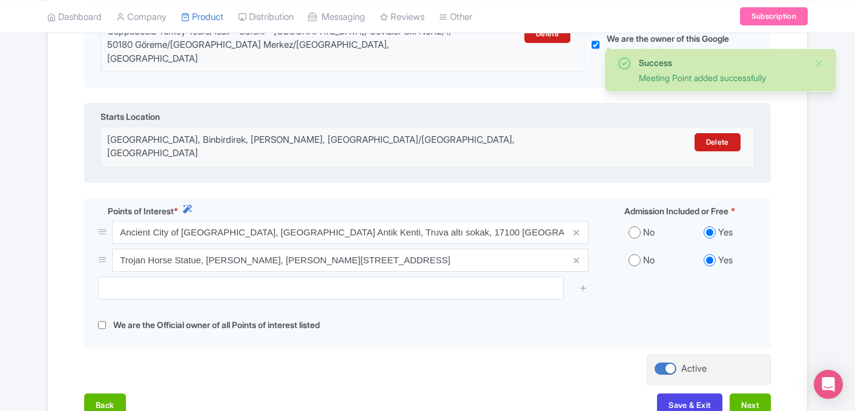
scroll to position [343, 0]
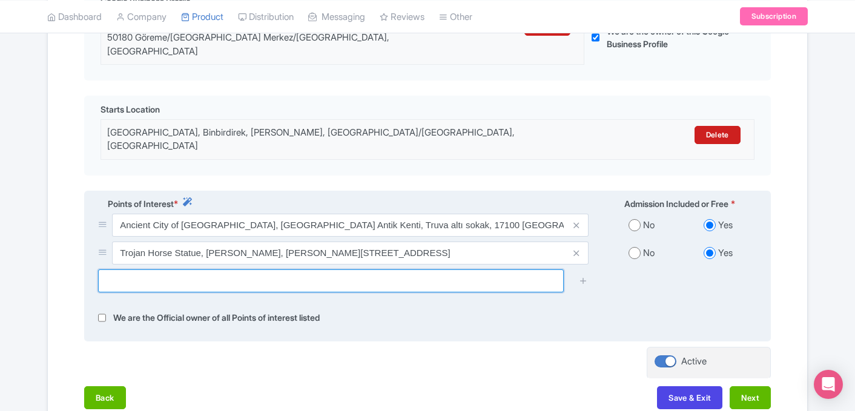
click at [399, 270] on input "text" at bounding box center [331, 281] width 466 height 23
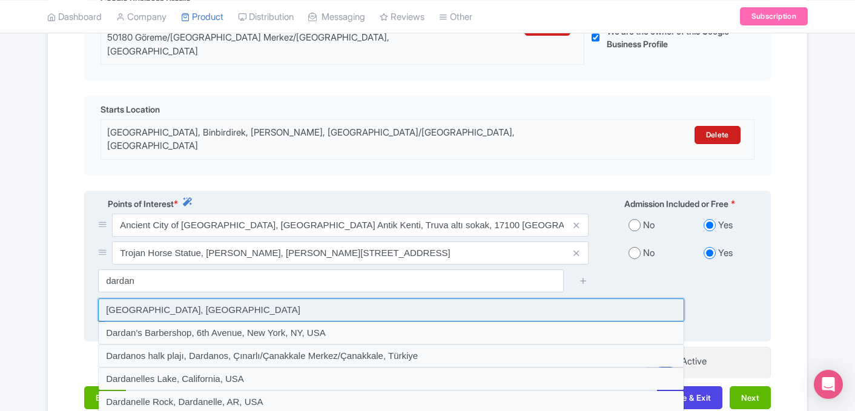
click at [293, 299] on input at bounding box center [391, 310] width 586 height 23
type input "Dardanelles Strait, Türkiye"
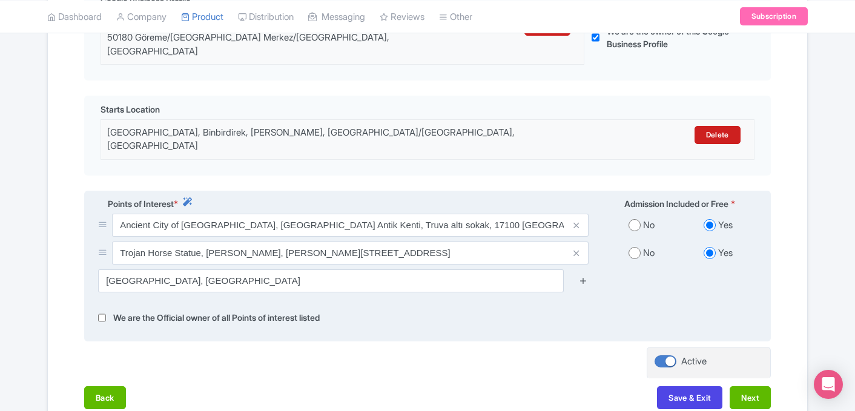
click at [586, 276] on icon at bounding box center [583, 280] width 9 height 9
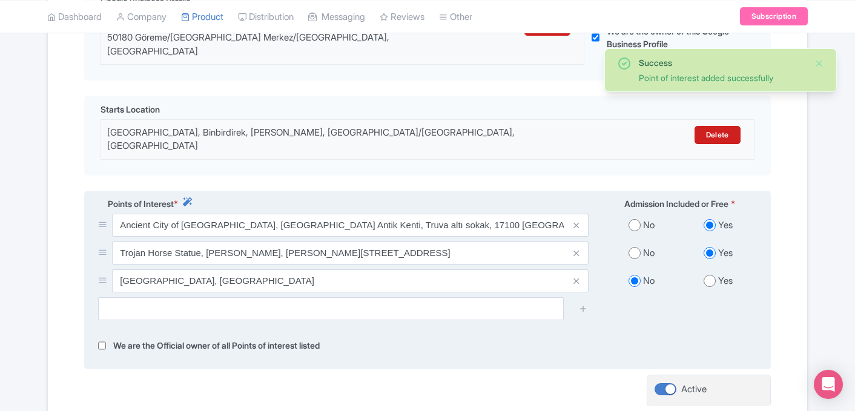
click at [707, 275] on input "radio" at bounding box center [710, 281] width 12 height 12
radio input "true"
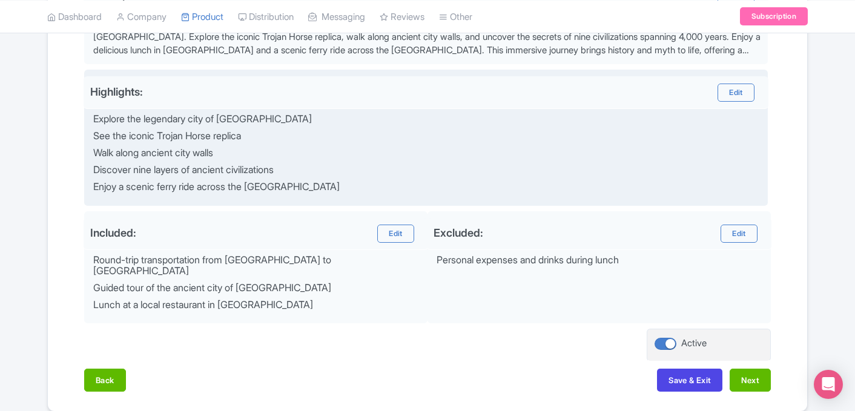
scroll to position [500, 0]
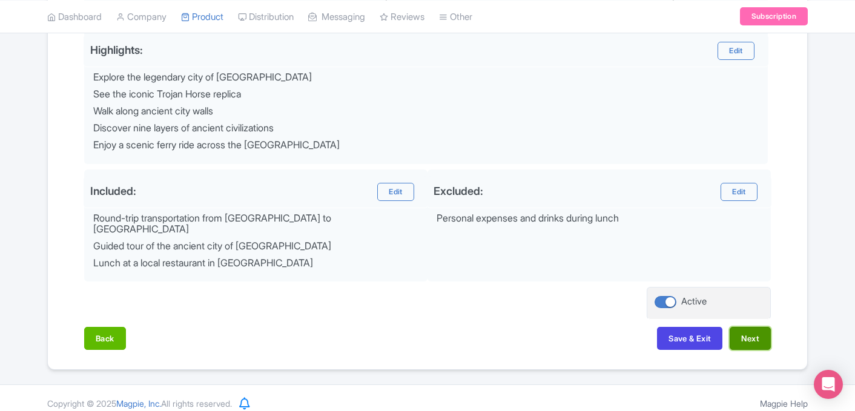
click at [759, 336] on button "Next" at bounding box center [750, 338] width 41 height 23
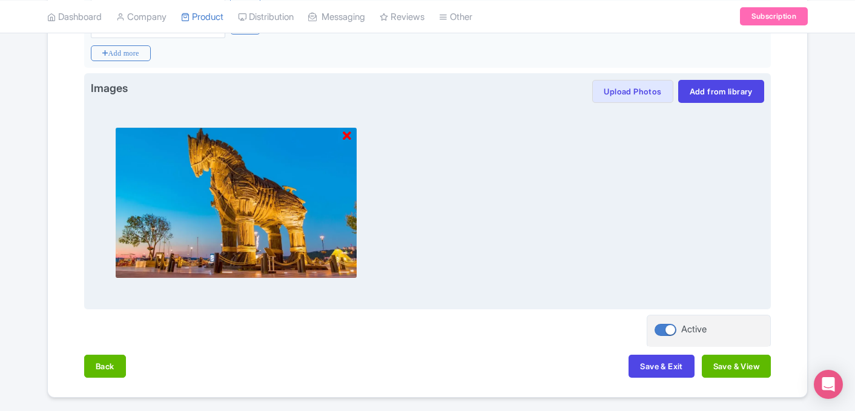
scroll to position [445, 0]
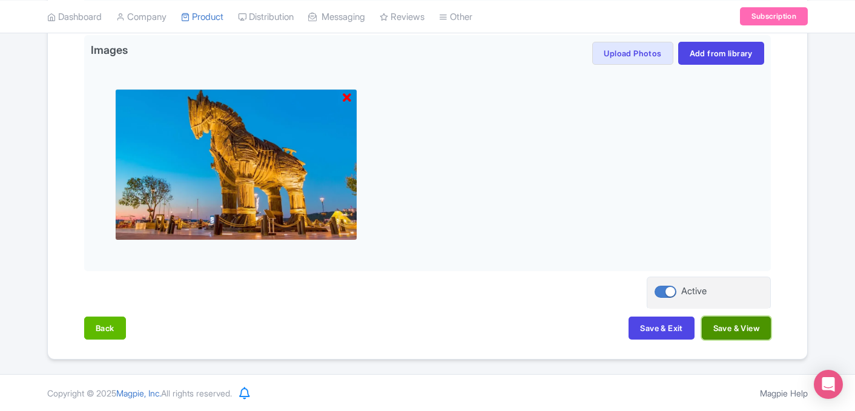
click at [731, 327] on button "Save & View" at bounding box center [736, 328] width 69 height 23
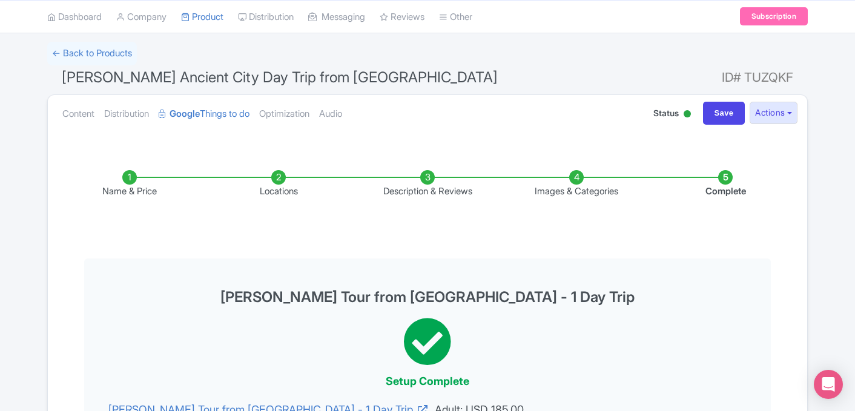
scroll to position [0, 0]
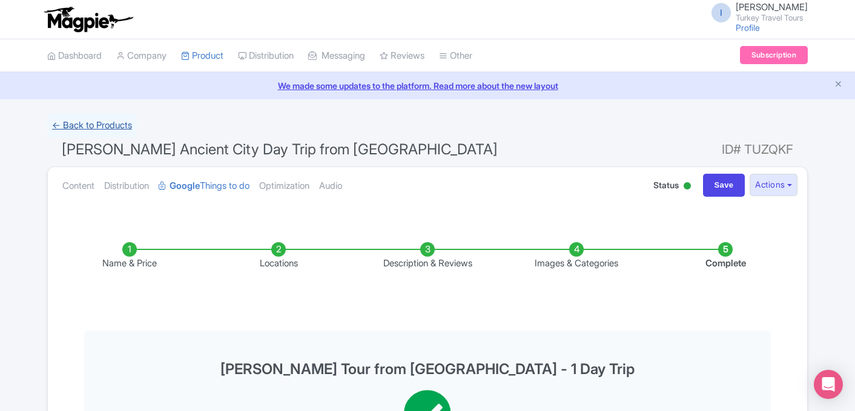
click at [129, 129] on link "← Back to Products" at bounding box center [92, 126] width 90 height 24
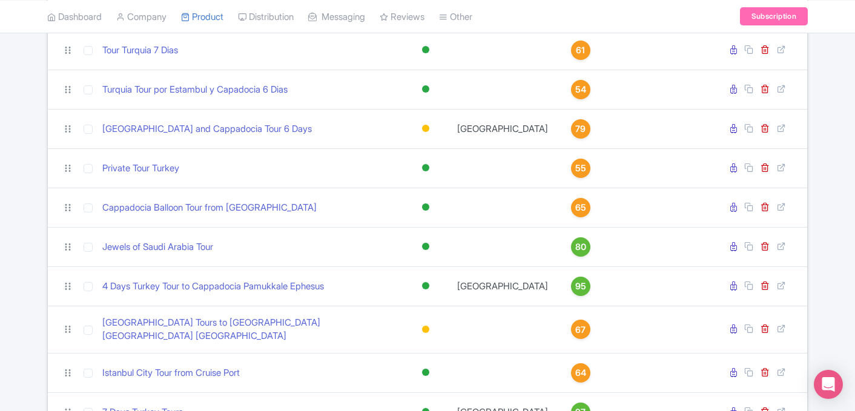
scroll to position [358, 0]
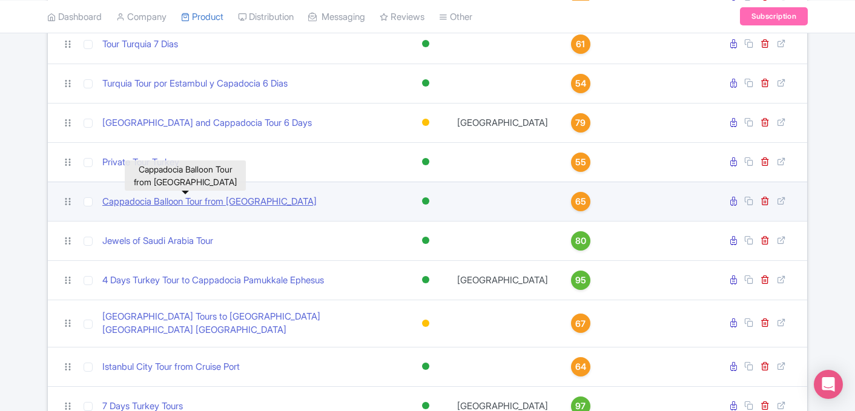
click at [186, 202] on link "Cappadocia Balloon Tour from [GEOGRAPHIC_DATA]" at bounding box center [209, 202] width 214 height 14
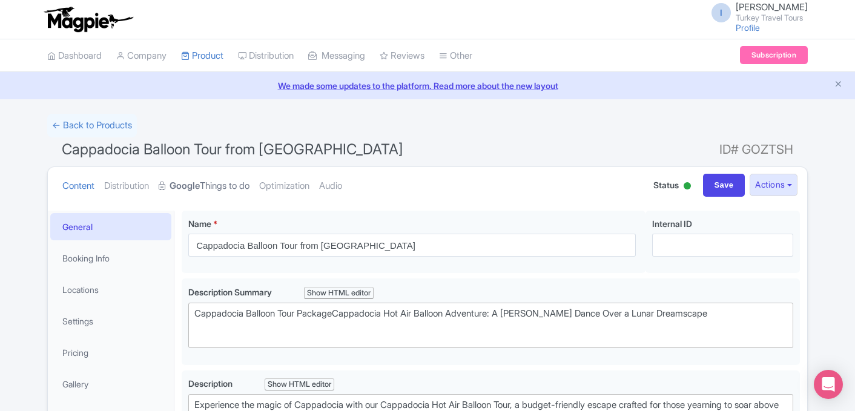
click at [193, 187] on strong "Google" at bounding box center [185, 186] width 30 height 14
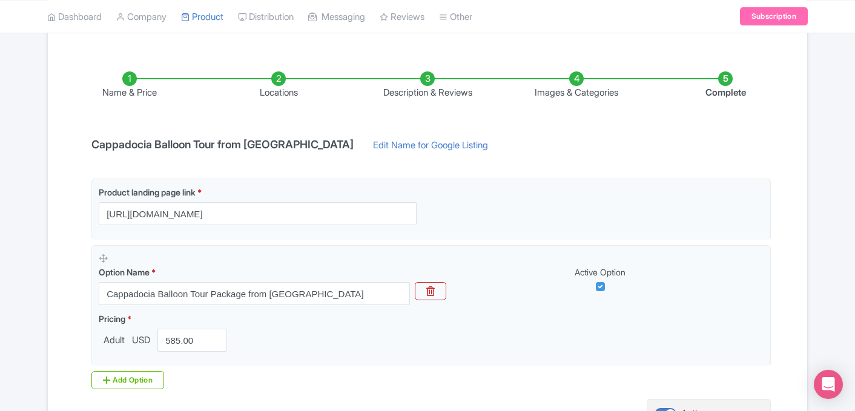
scroll to position [164, 0]
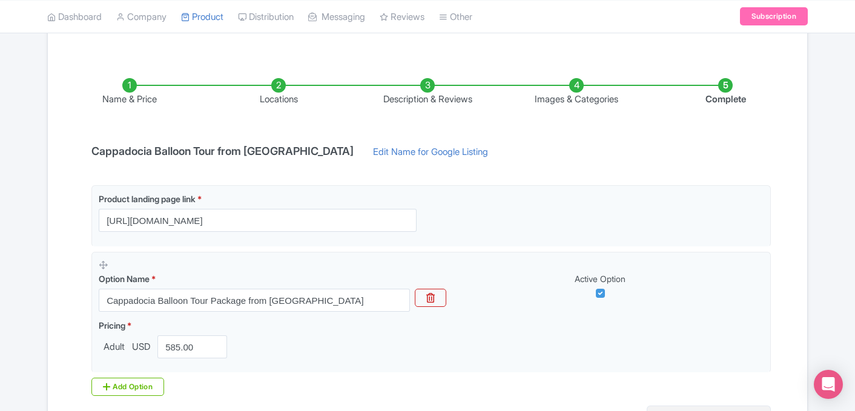
click at [274, 93] on li "Locations" at bounding box center [278, 92] width 149 height 28
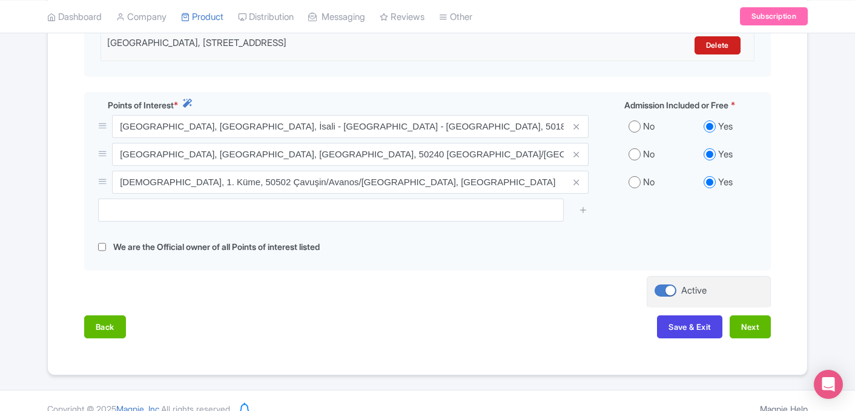
scroll to position [437, 0]
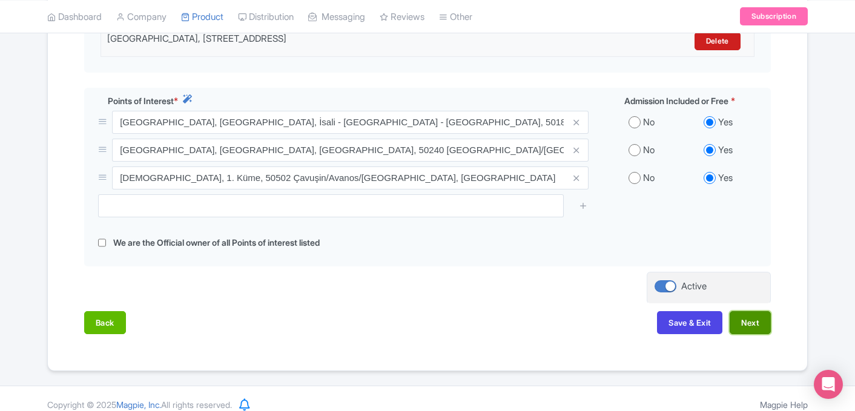
click at [756, 317] on button "Next" at bounding box center [750, 322] width 41 height 23
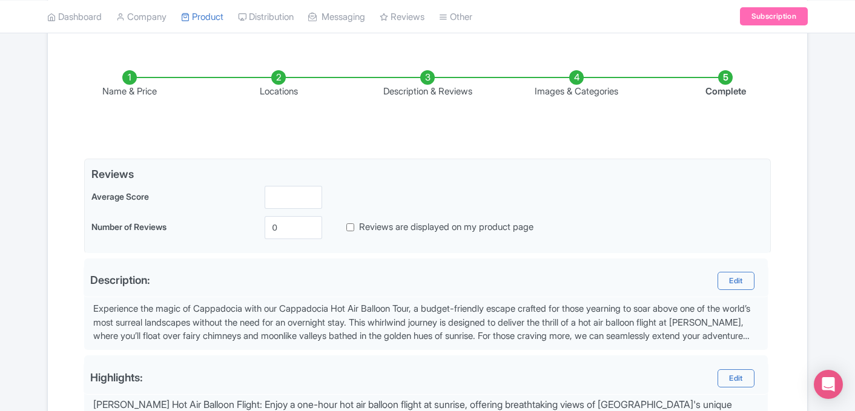
scroll to position [170, 0]
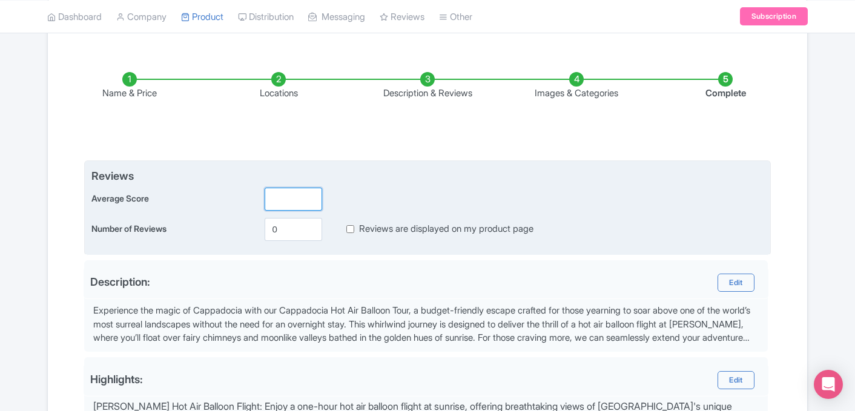
click at [296, 193] on input "number" at bounding box center [294, 199] width 58 height 23
type input "5"
type input "5.0"
click at [271, 231] on input "0" at bounding box center [294, 229] width 58 height 23
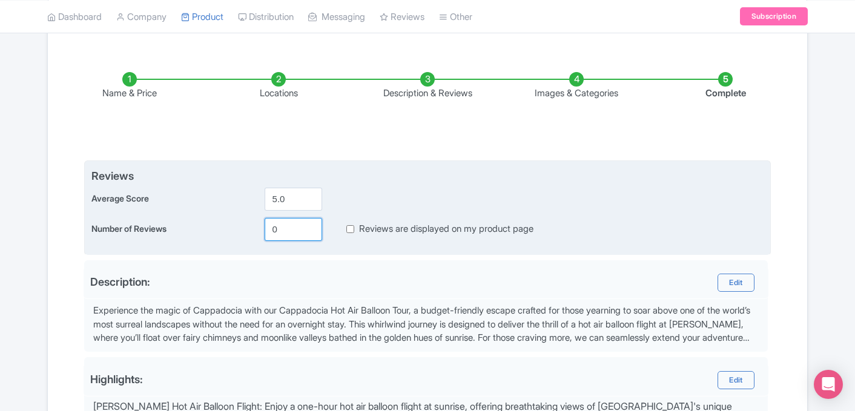
click at [271, 231] on input "0" at bounding box center [294, 229] width 58 height 23
type input "27"
click at [353, 228] on input "Reviews are displayed on my product page" at bounding box center [351, 229] width 8 height 14
checkbox input "true"
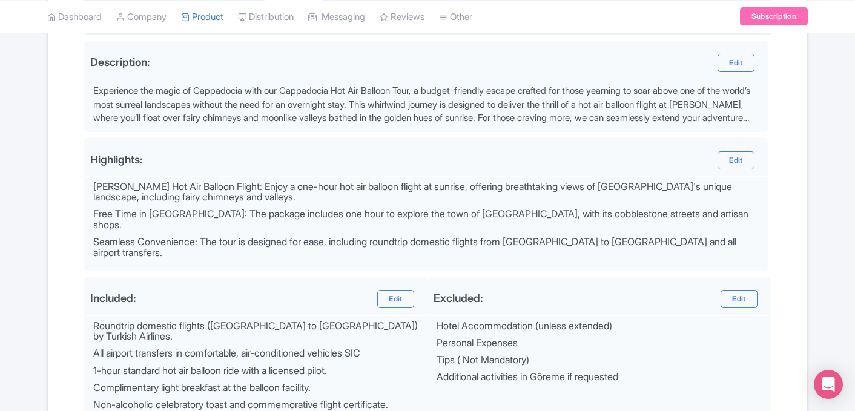
scroll to position [528, 0]
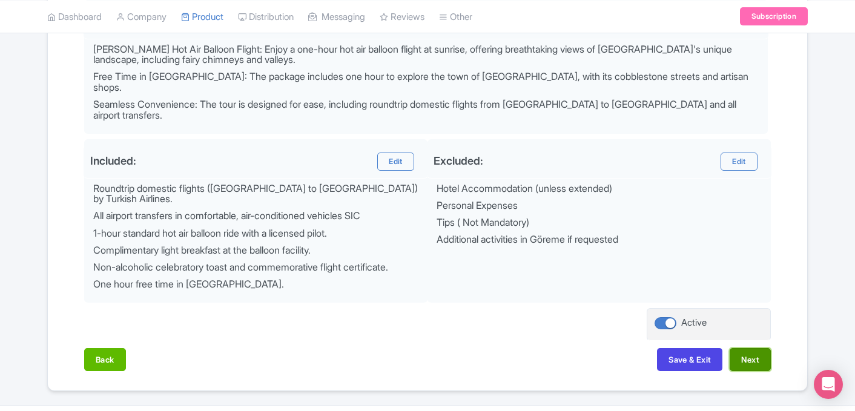
click at [754, 348] on button "Next" at bounding box center [750, 359] width 41 height 23
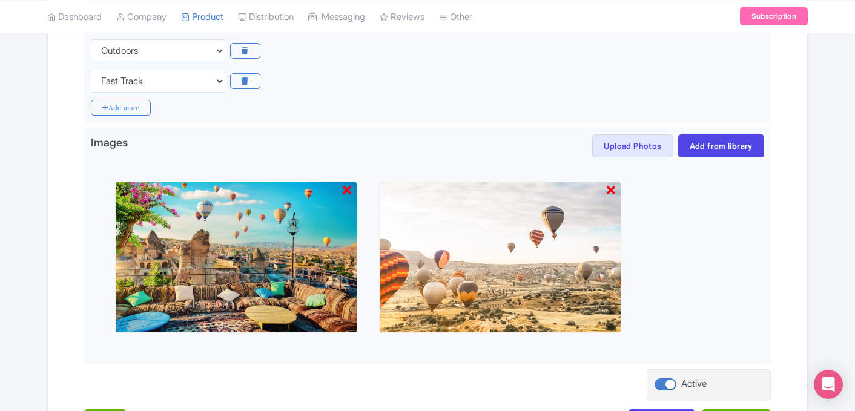
scroll to position [445, 0]
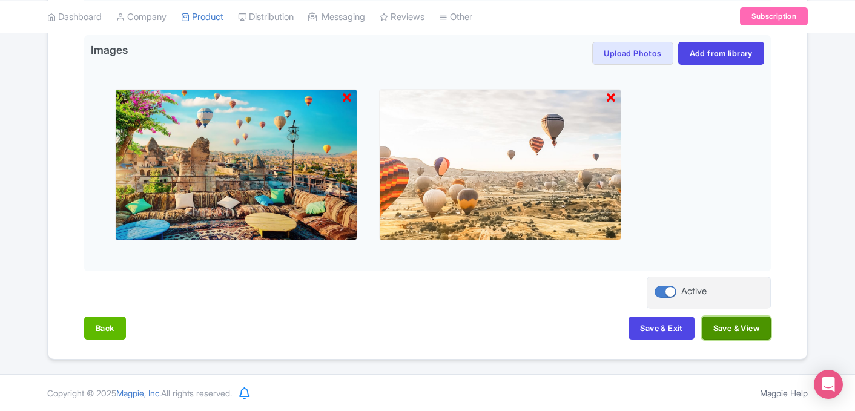
click at [747, 336] on button "Save & View" at bounding box center [736, 328] width 69 height 23
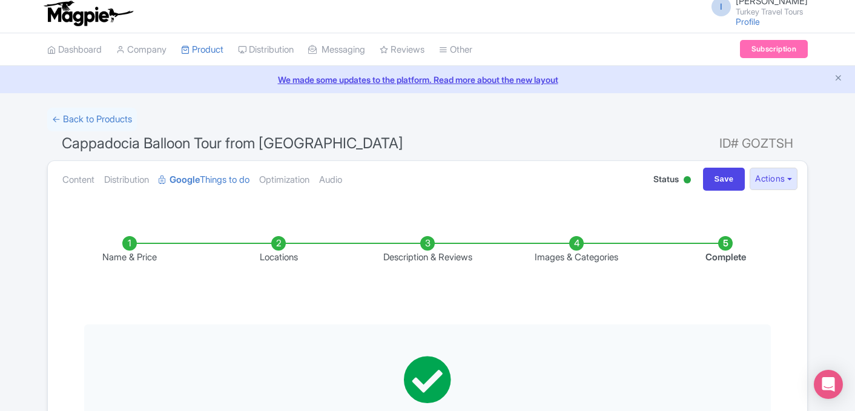
scroll to position [0, 0]
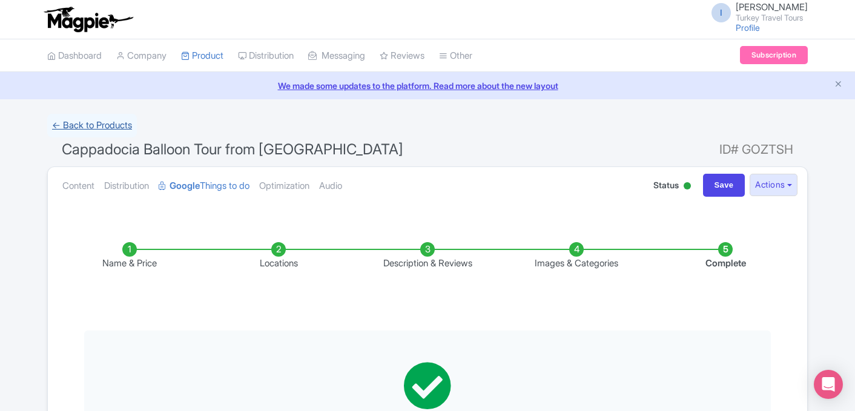
click at [90, 119] on link "← Back to Products" at bounding box center [92, 126] width 90 height 24
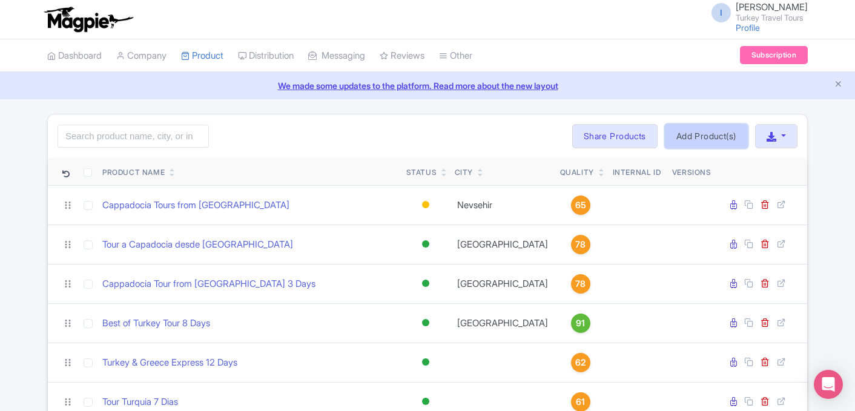
click at [703, 138] on link "Add Product(s)" at bounding box center [706, 136] width 83 height 24
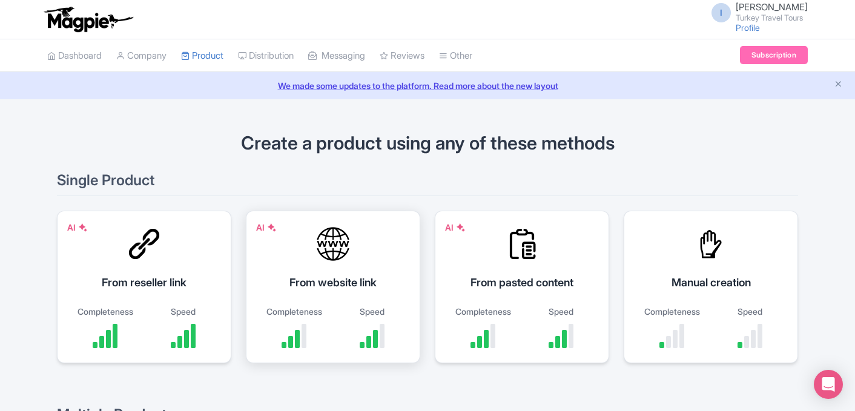
click at [327, 282] on div "From website link" at bounding box center [333, 282] width 144 height 16
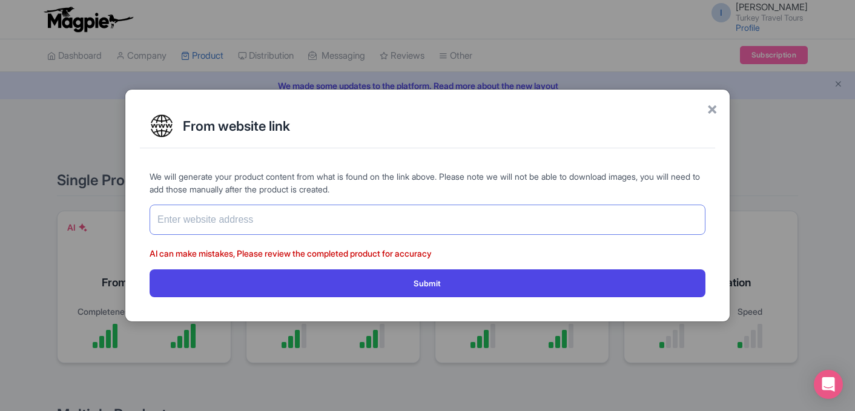
click at [347, 227] on input "text" at bounding box center [428, 220] width 556 height 30
paste input "https://www.turkeytraveltours.com/all/5-days-turkey-itinerary"
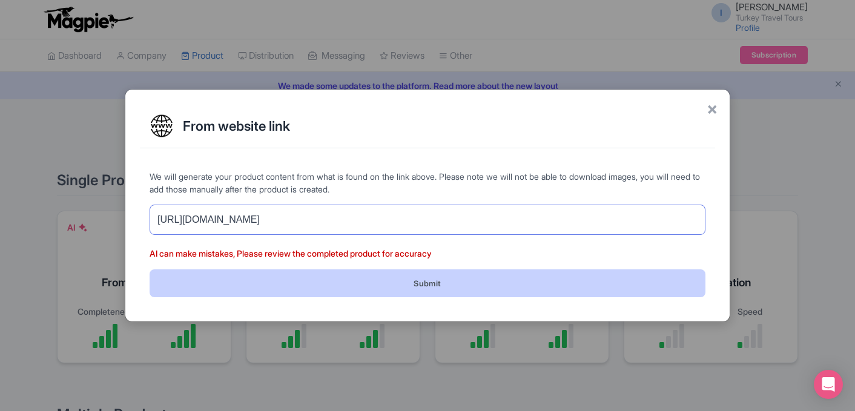
type input "https://www.turkeytraveltours.com/all/5-days-turkey-itinerary"
click at [442, 291] on button "Submit" at bounding box center [428, 283] width 556 height 27
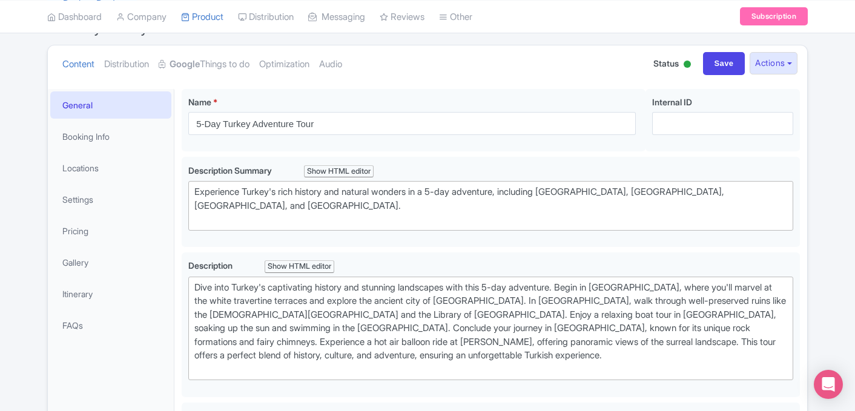
scroll to position [131, 0]
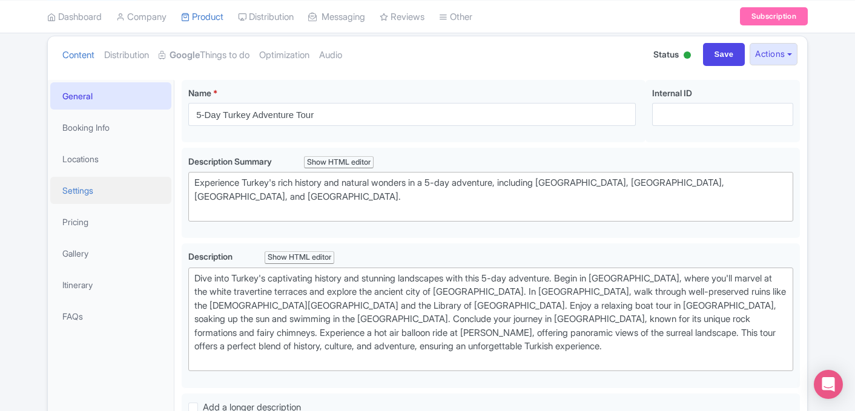
click at [73, 201] on link "Settings" at bounding box center [110, 190] width 121 height 27
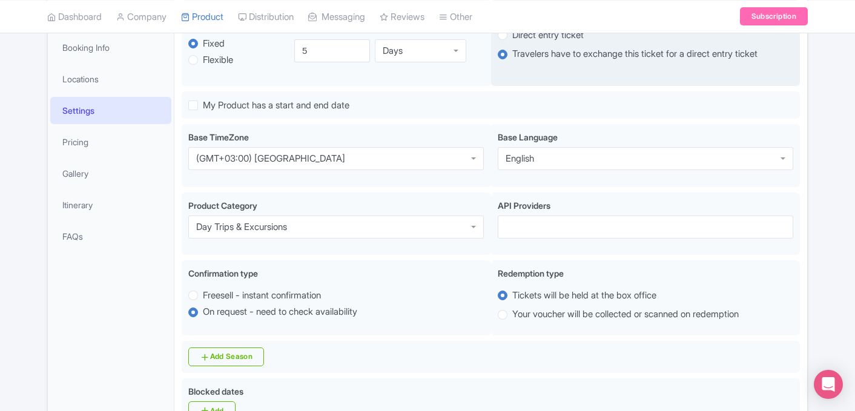
scroll to position [213, 0]
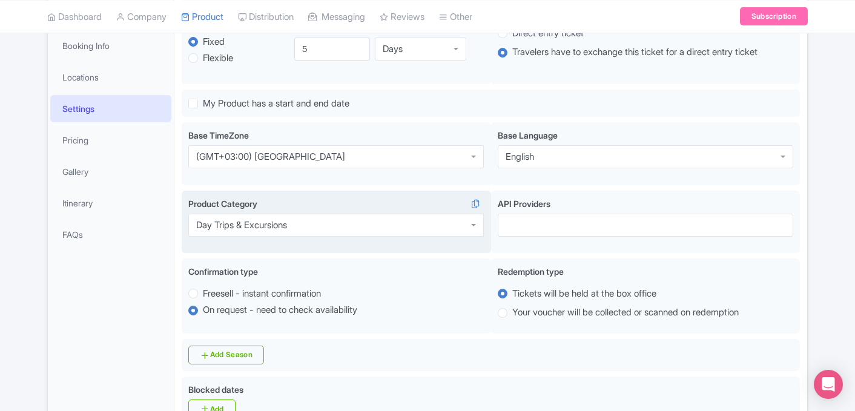
click at [422, 229] on div "Day Trips & Excursions" at bounding box center [336, 225] width 296 height 23
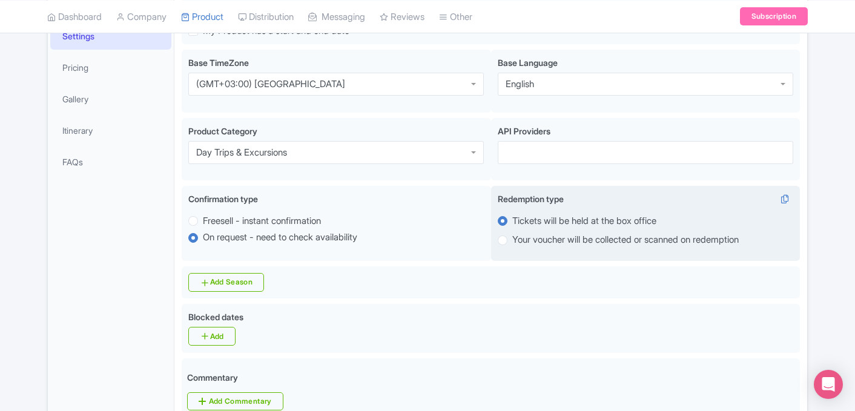
scroll to position [0, 0]
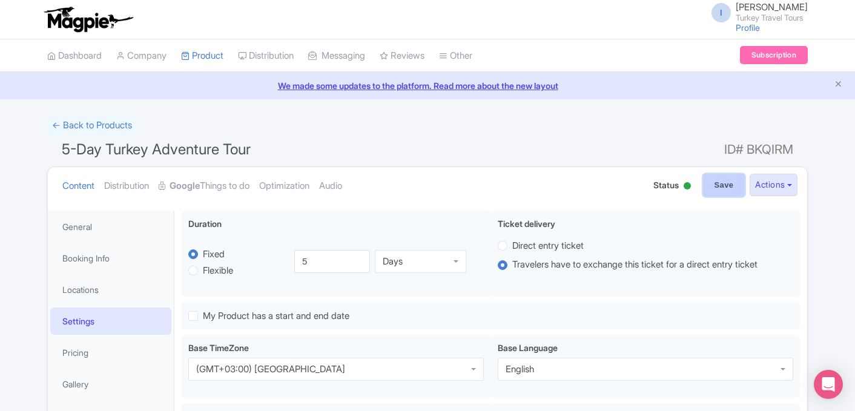
click at [715, 191] on input "Save" at bounding box center [724, 185] width 42 height 23
type input "Saving..."
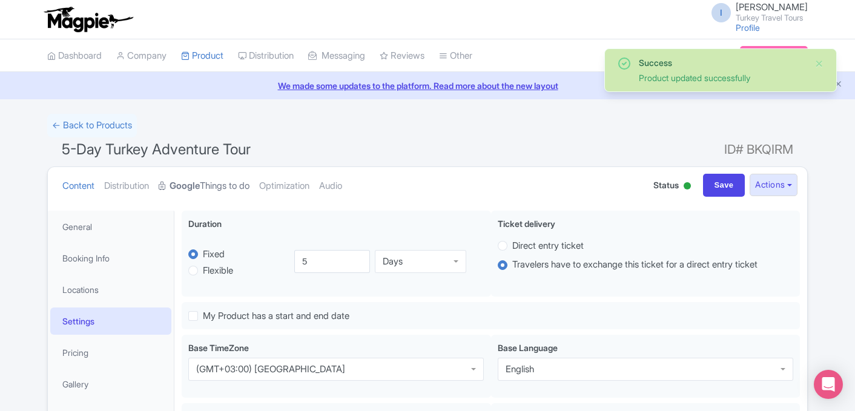
click at [200, 188] on strong "Google" at bounding box center [185, 186] width 30 height 14
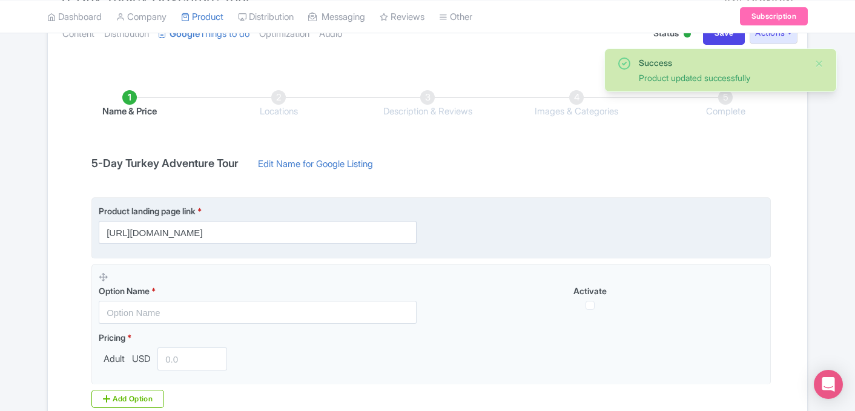
scroll to position [214, 0]
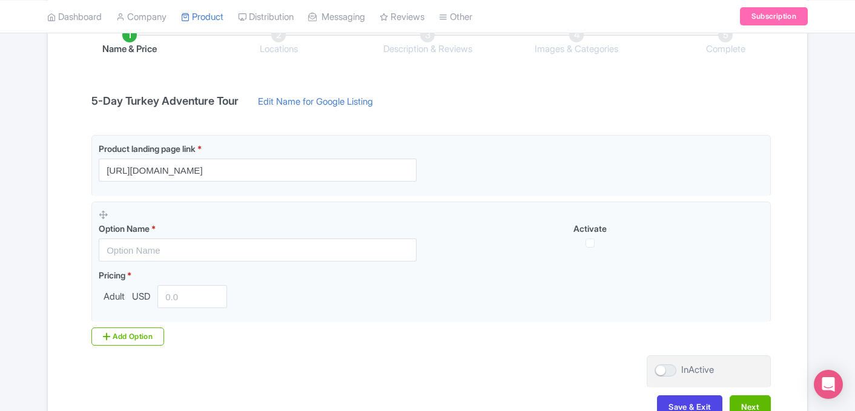
click at [207, 105] on h4 "5-Day Turkey Adventure Tour" at bounding box center [165, 101] width 162 height 12
copy div "5-Day Turkey Adventure Tour"
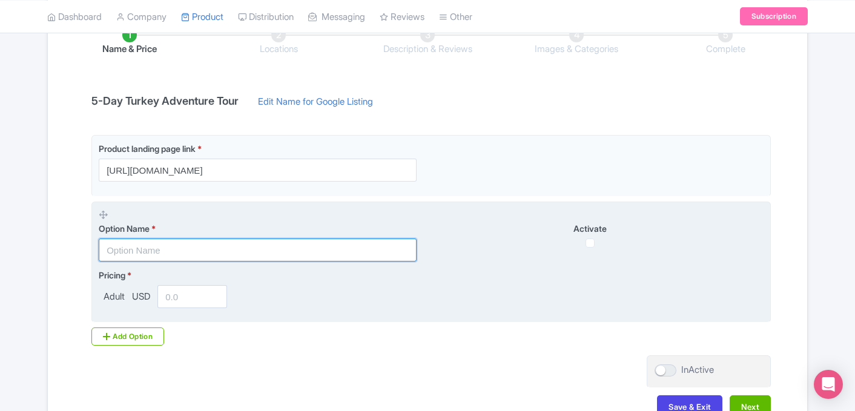
click at [183, 256] on input "text" at bounding box center [258, 250] width 318 height 23
paste input "5-Day Turkey Adventure Tour"
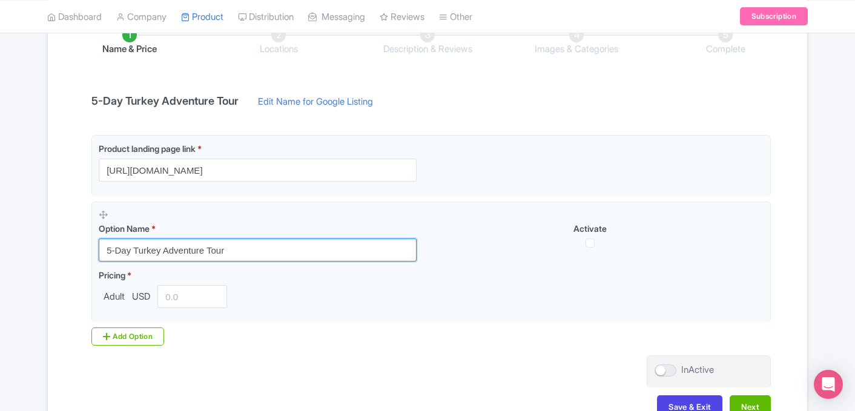
type input "5-Day Turkey Adventure Tour"
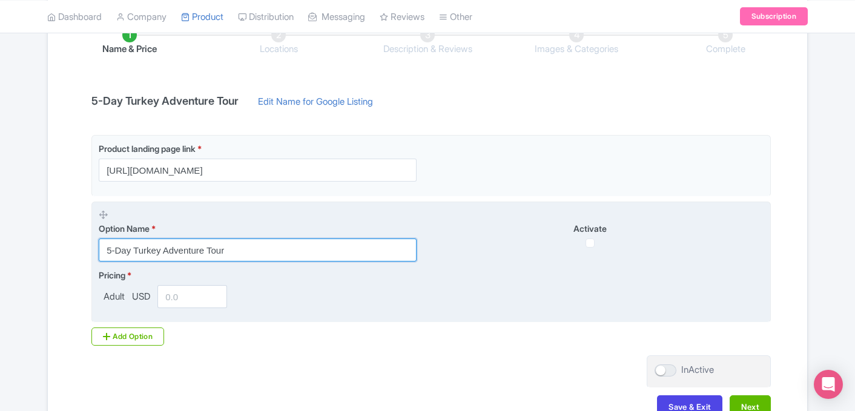
scroll to position [293, 0]
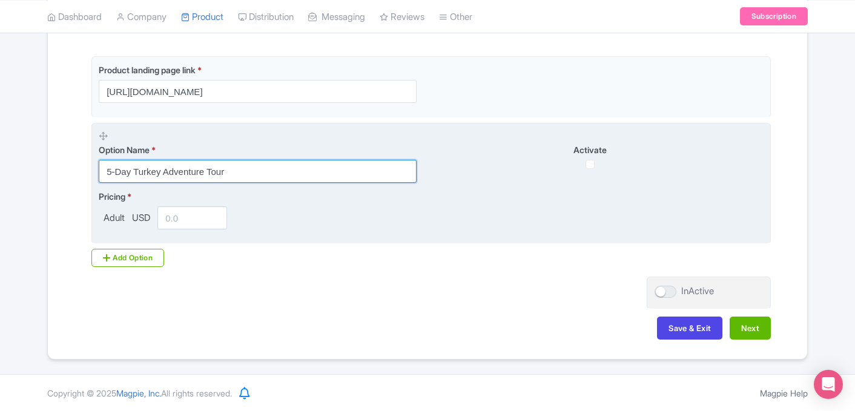
drag, startPoint x: 163, startPoint y: 174, endPoint x: 245, endPoint y: 172, distance: 82.4
click at [245, 173] on input "5-Day Turkey Adventure Tour" at bounding box center [258, 171] width 318 height 23
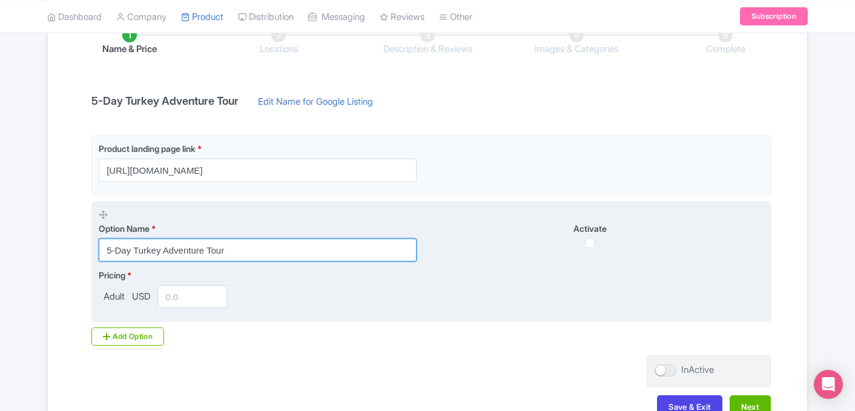
scroll to position [207, 0]
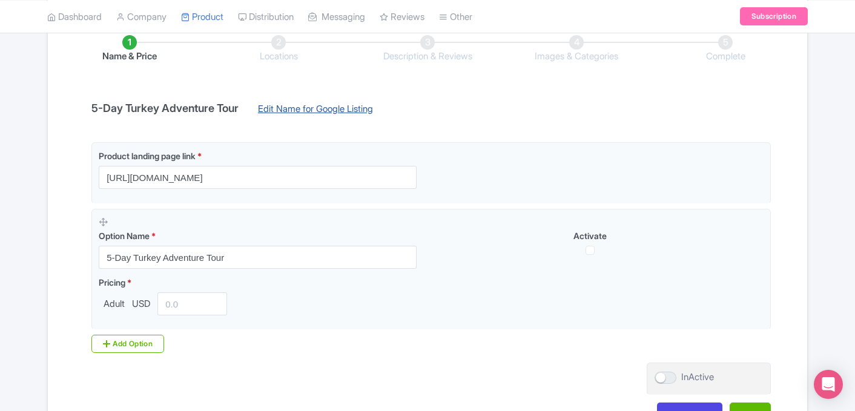
click at [305, 111] on link "Edit Name for Google Listing" at bounding box center [315, 111] width 139 height 19
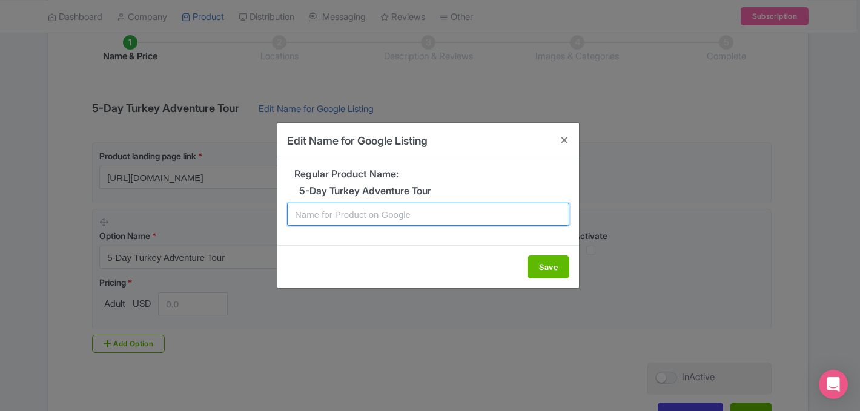
click at [354, 214] on input "text" at bounding box center [428, 214] width 282 height 23
type input "5 Days Turkey Tour to Ephesus Pamukkale Cappadocia"
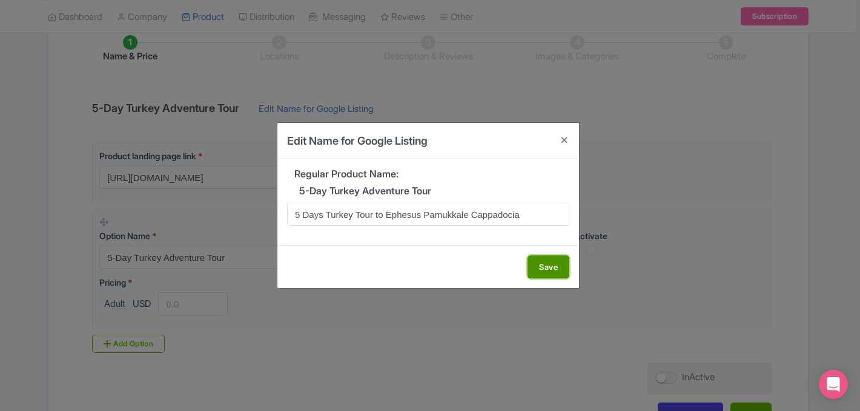
click at [554, 275] on button "Save" at bounding box center [549, 267] width 42 height 23
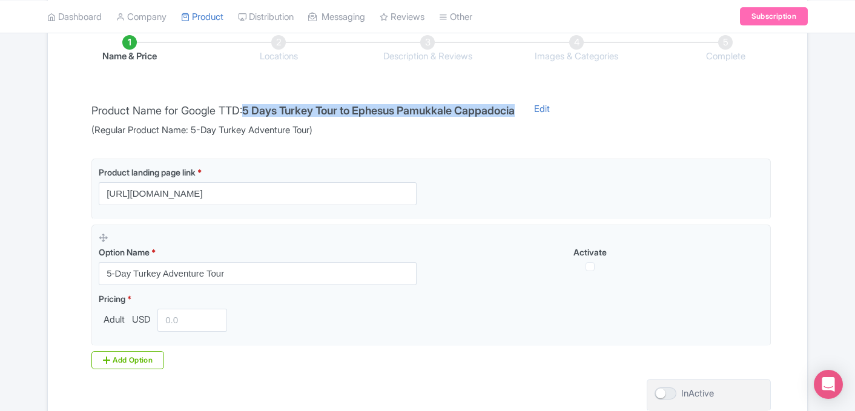
drag, startPoint x: 251, startPoint y: 107, endPoint x: 516, endPoint y: 117, distance: 265.0
click at [516, 117] on div "Product Name for Google TTD: 5 Days Turkey Tour to Ephesus Pamukkale Cappadocia…" at bounding box center [303, 119] width 438 height 35
copy h4 "5 Days Turkey Tour to Ephesus Pamukkale Cappadocia"
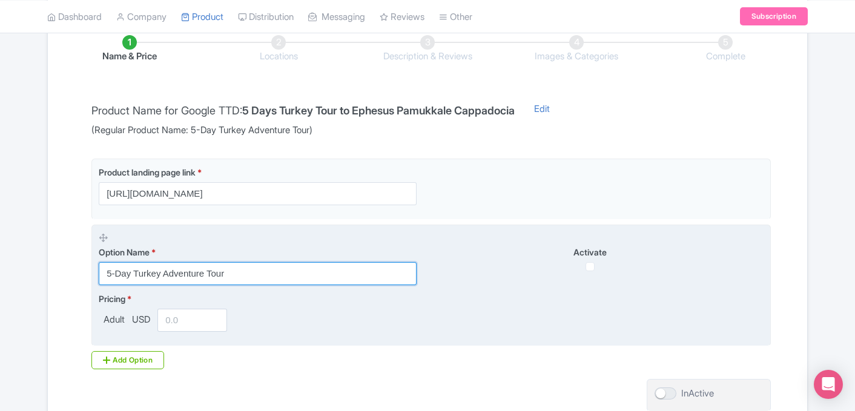
click at [224, 273] on input "5-Day Turkey Adventure Tour" at bounding box center [258, 273] width 318 height 23
paste input "Days Turkey Tour to Ephesus Pamukkale Cappadocia"
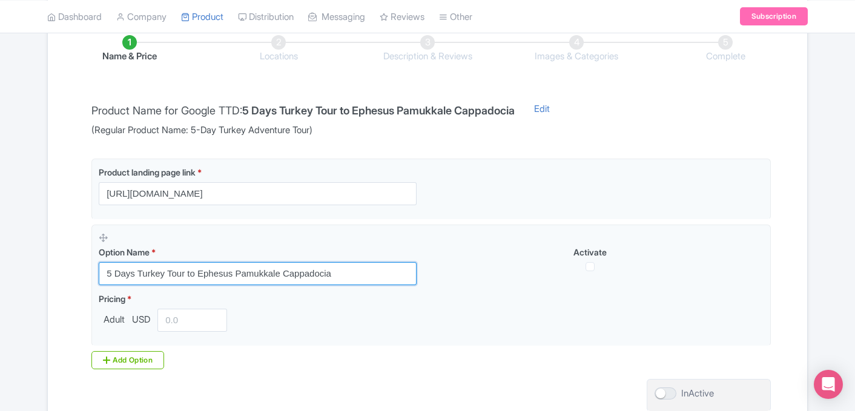
type input "5 Days Turkey Tour to Ephesus Pamukkale Cappadocia"
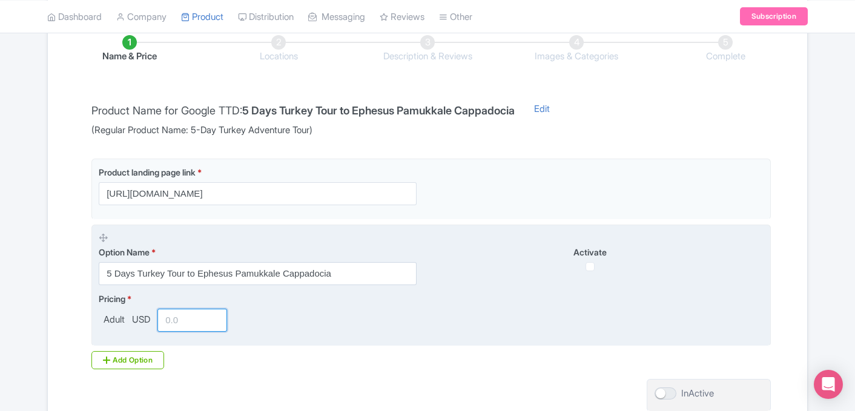
click at [200, 319] on input "number" at bounding box center [193, 320] width 70 height 23
type input "1140"
click at [592, 270] on input "checkbox" at bounding box center [590, 266] width 9 height 9
checkbox input "true"
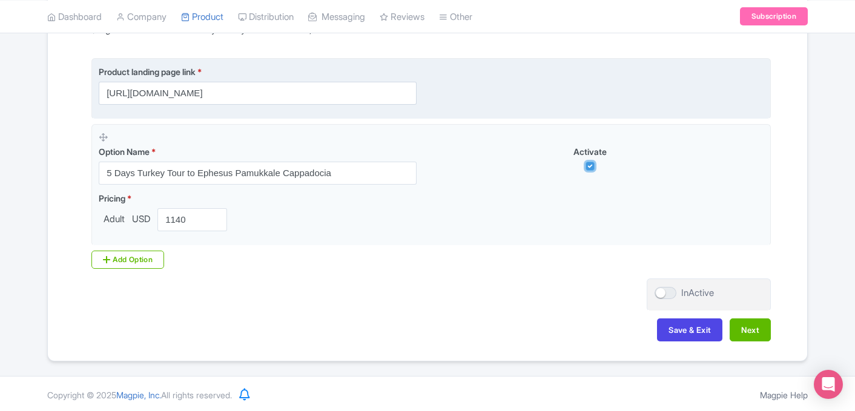
scroll to position [310, 0]
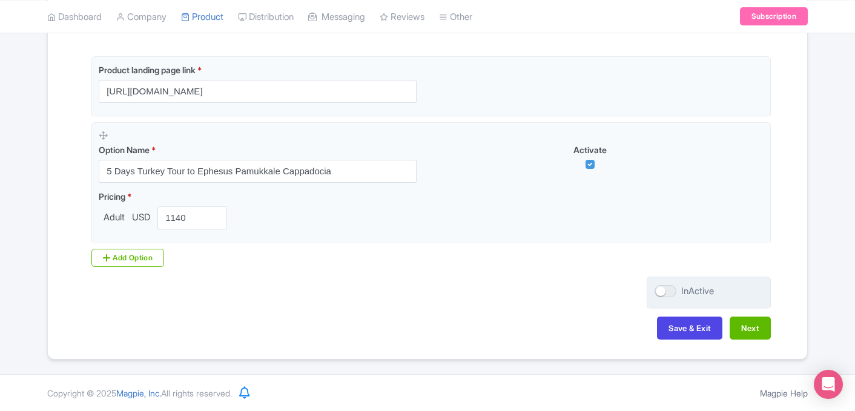
click at [667, 292] on div at bounding box center [666, 291] width 22 height 12
click at [663, 292] on input "InActive" at bounding box center [659, 292] width 8 height 8
checkbox input "true"
click at [748, 325] on button "Next" at bounding box center [750, 328] width 41 height 23
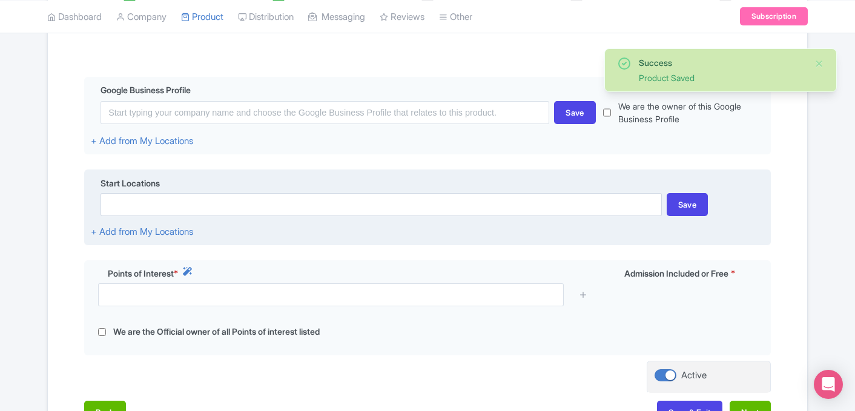
scroll to position [236, 0]
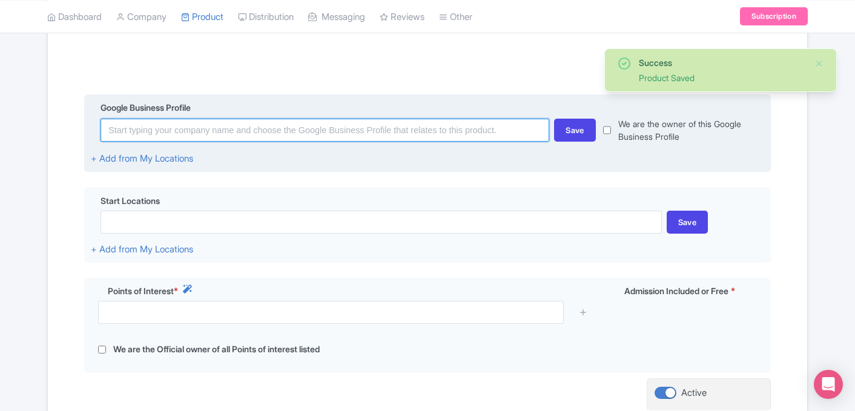
click at [300, 124] on input at bounding box center [325, 130] width 449 height 23
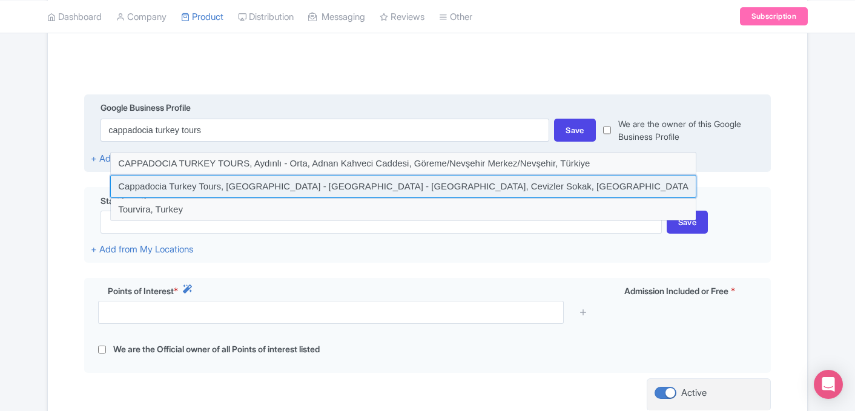
click at [335, 190] on input at bounding box center [403, 186] width 586 height 23
type input "Cappadocia Turkey Tours, İsali - Gaferli - Avcılar, Cevizler Sokak, Göreme/Nevş…"
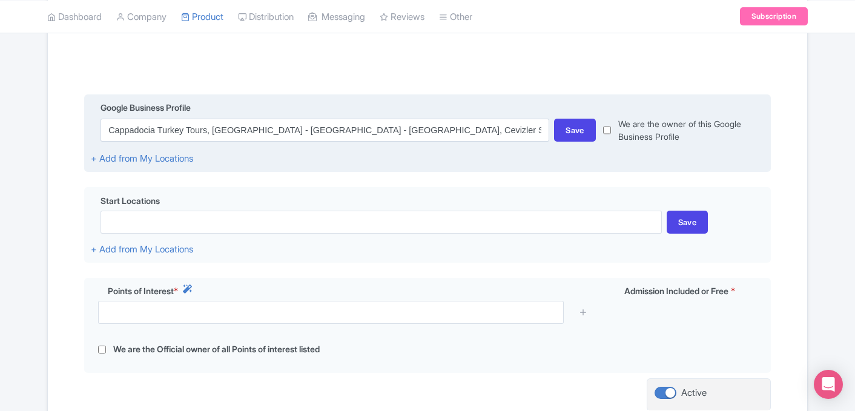
click at [609, 130] on input "checkbox" at bounding box center [607, 130] width 8 height 25
checkbox input "true"
click at [574, 131] on div "Save" at bounding box center [575, 130] width 42 height 23
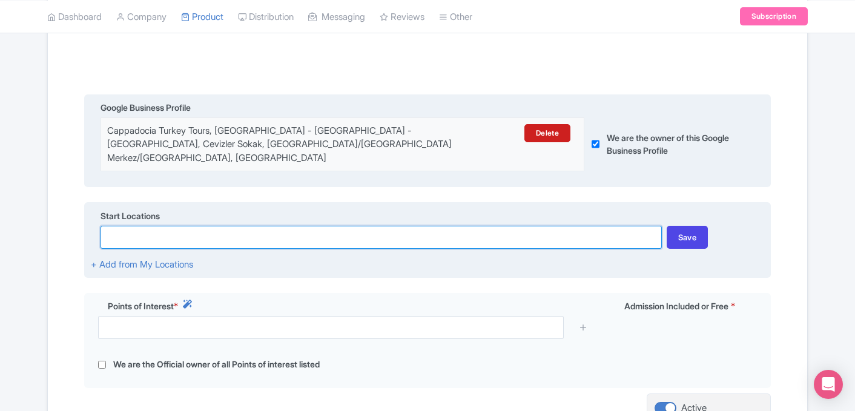
click at [206, 226] on input at bounding box center [381, 237] width 561 height 23
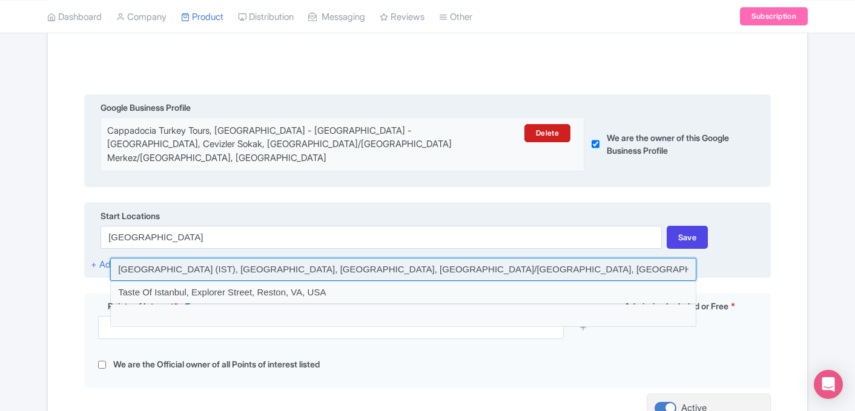
click at [188, 259] on input at bounding box center [403, 269] width 586 height 23
type input "Istanbul Airport (IST), Tayakadın, Terminal Caddesi, Arnavutköy/İstanbul, Türki…"
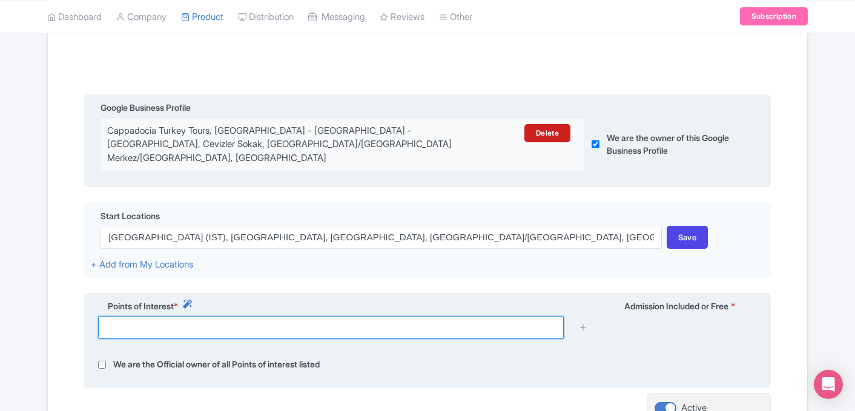
click at [221, 325] on input "text" at bounding box center [331, 327] width 466 height 23
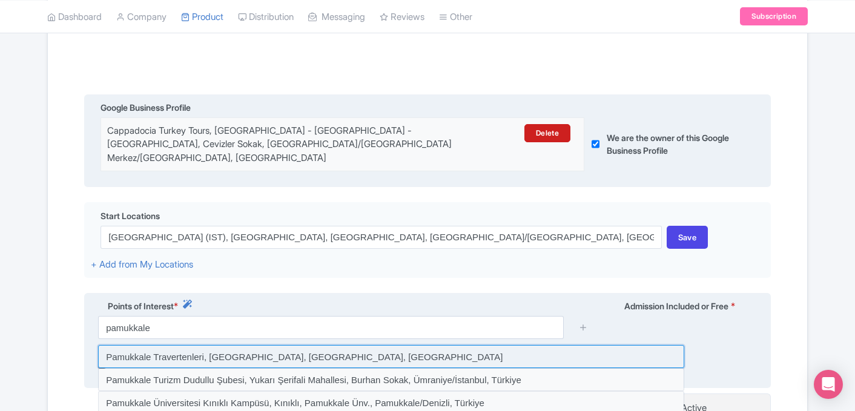
click at [176, 346] on input at bounding box center [391, 356] width 586 height 23
type input "Pamukkale Travertenleri, Pamukkale, Denizli, Türkiye"
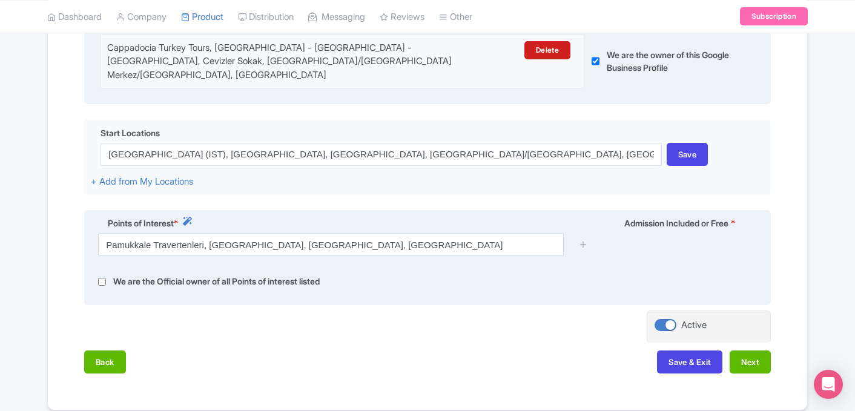
scroll to position [349, 0]
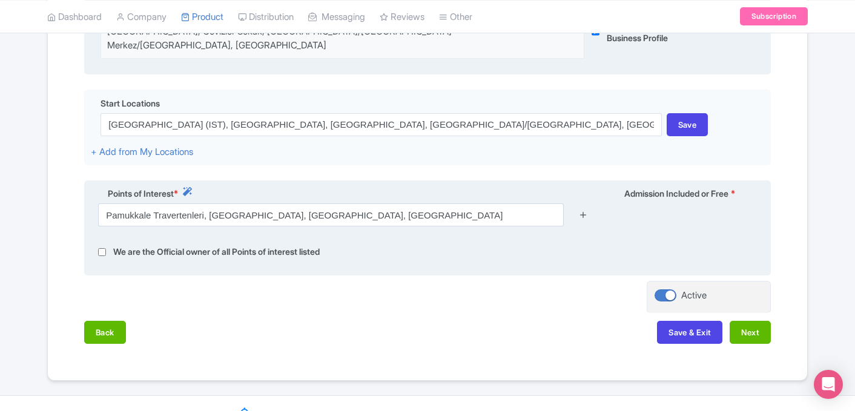
click at [584, 210] on icon at bounding box center [583, 214] width 9 height 9
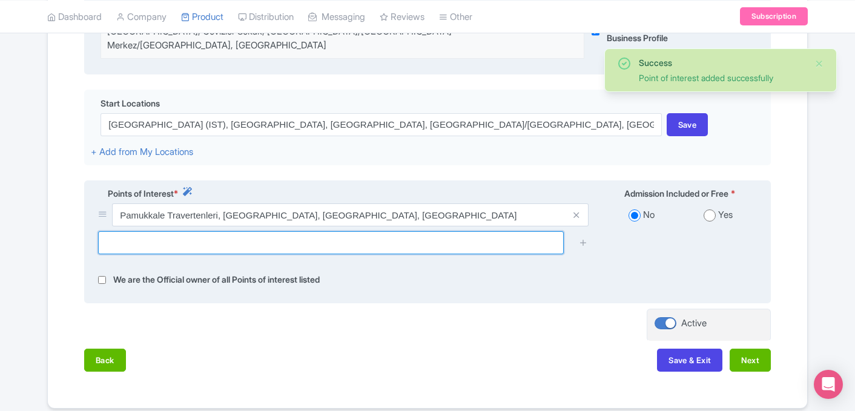
click at [240, 231] on input "text" at bounding box center [331, 242] width 466 height 23
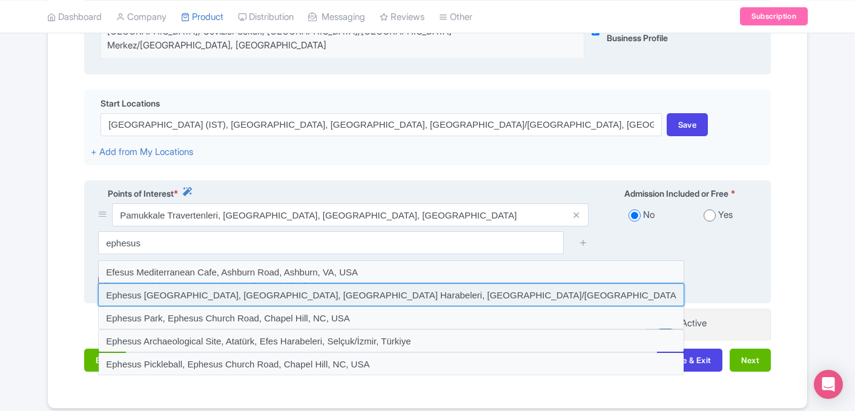
click at [299, 288] on input at bounding box center [391, 295] width 586 height 23
type input "Ephesus Ancient City, Atatürk, Efes Harabeleri, Selçuk/İzmir, Türkiye"
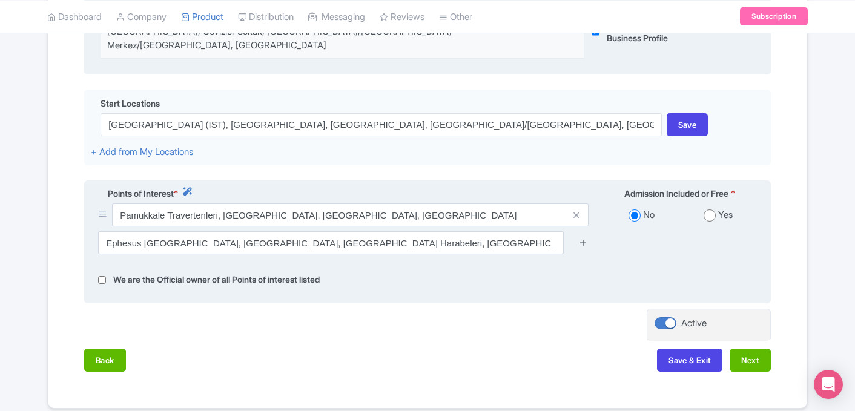
click at [586, 237] on link at bounding box center [583, 243] width 9 height 14
click at [585, 238] on icon at bounding box center [583, 242] width 9 height 9
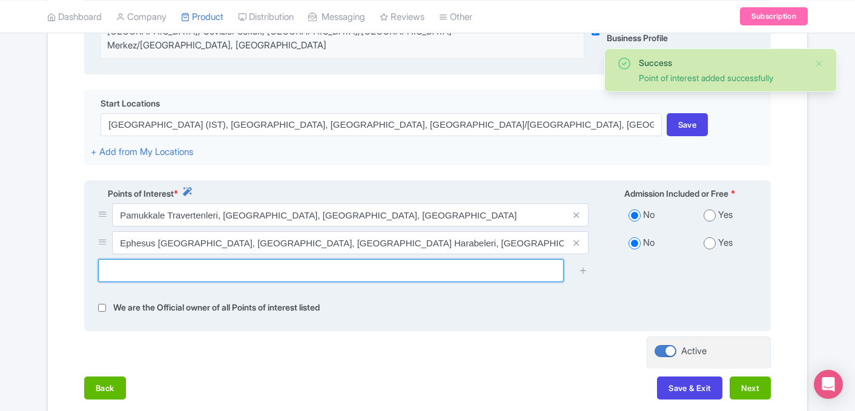
click at [332, 270] on input "text" at bounding box center [331, 270] width 466 height 23
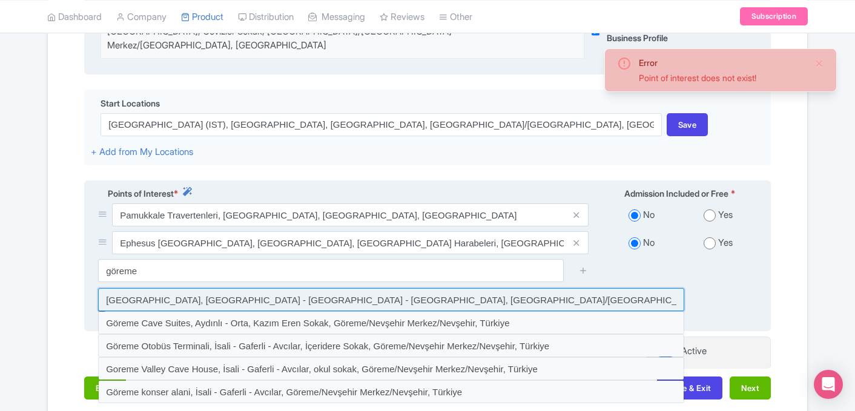
click at [268, 291] on input at bounding box center [391, 299] width 586 height 23
type input "Göreme Open Air Museum, İsali - Gaferli - Avcılar, Göreme/Nevşehir Merkez/Nevşe…"
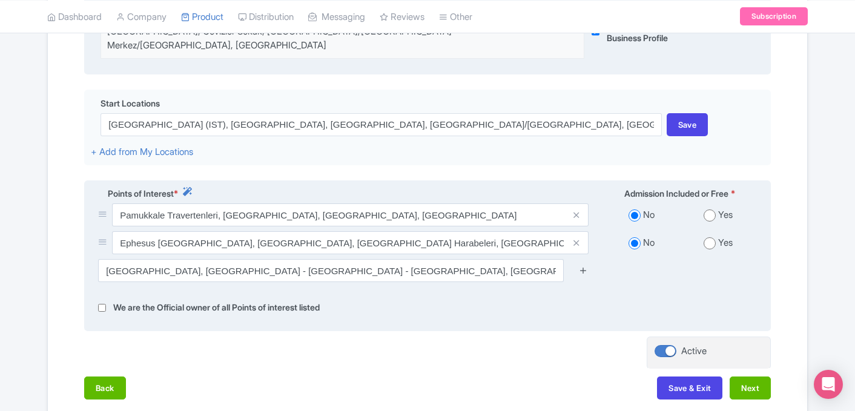
click at [586, 266] on icon at bounding box center [583, 270] width 9 height 9
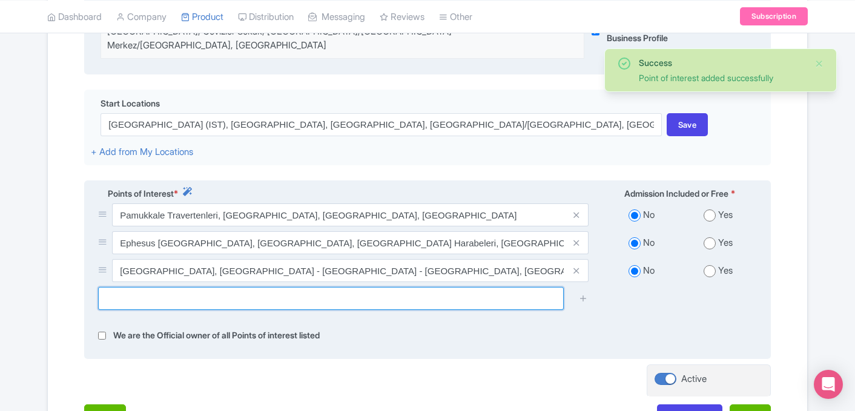
click at [390, 287] on input "text" at bounding box center [331, 298] width 466 height 23
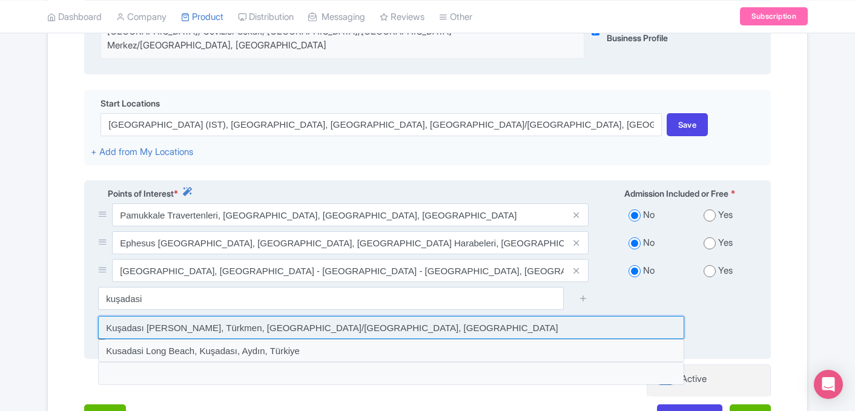
click at [266, 324] on input at bounding box center [391, 327] width 586 height 23
type input "Kuşadası Sahil, Türkmen, Kuşadası/Aydın, Türkiye"
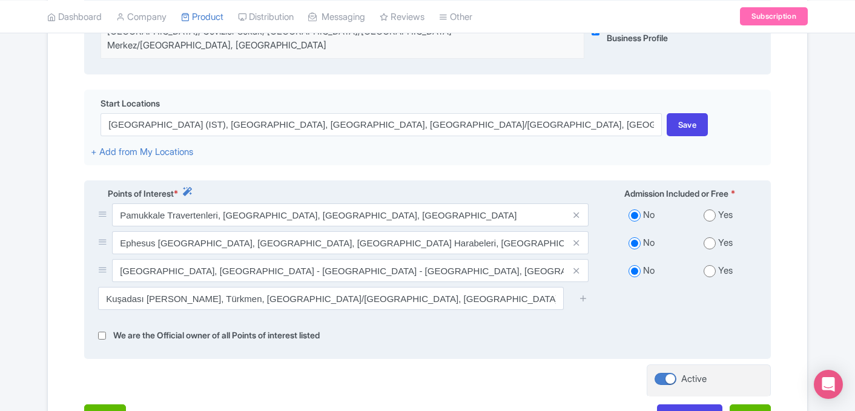
click at [711, 265] on input "radio" at bounding box center [710, 271] width 12 height 12
radio input "true"
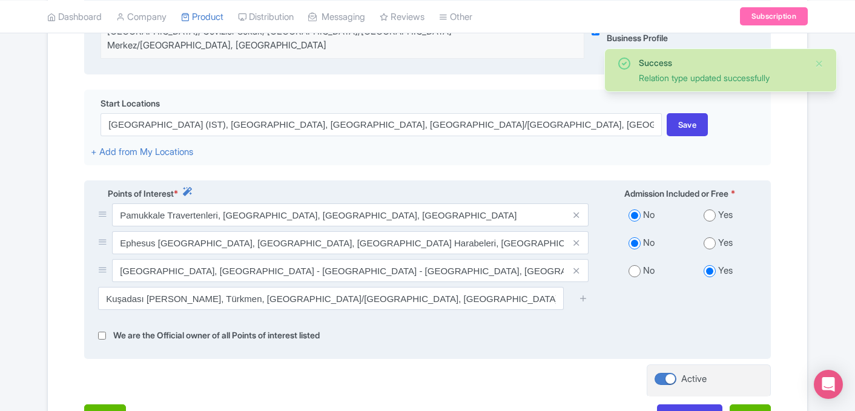
click at [711, 237] on input "radio" at bounding box center [710, 243] width 12 height 12
radio input "true"
click at [711, 210] on input "radio" at bounding box center [710, 216] width 12 height 12
radio input "true"
click at [586, 294] on icon at bounding box center [583, 298] width 9 height 9
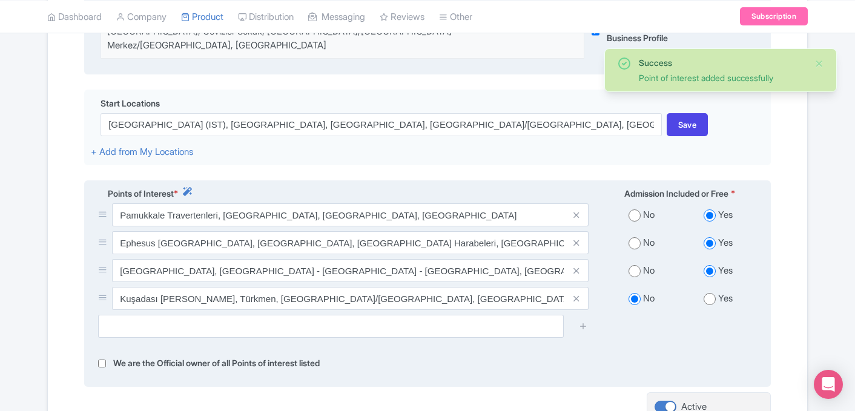
click at [706, 293] on input "radio" at bounding box center [710, 299] width 12 height 12
radio input "true"
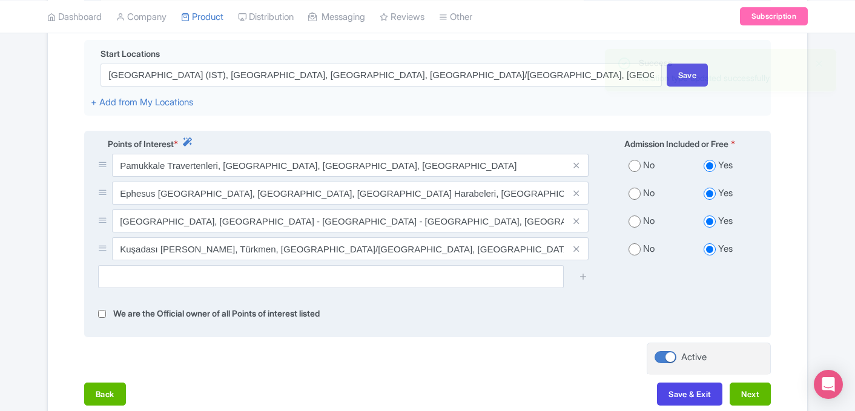
scroll to position [470, 0]
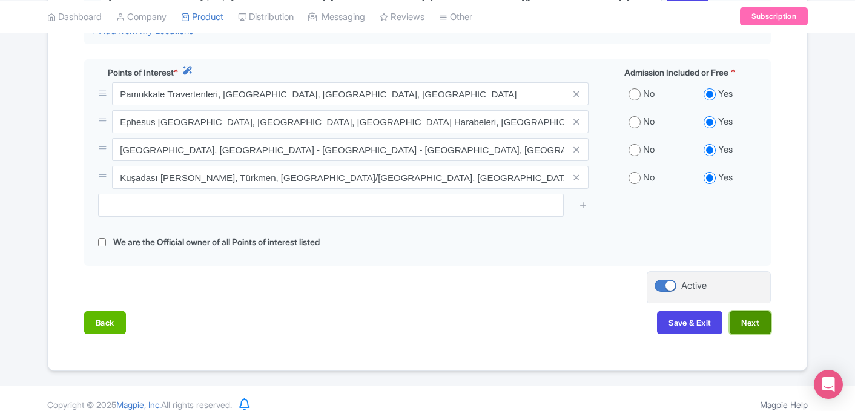
click at [744, 311] on button "Next" at bounding box center [750, 322] width 41 height 23
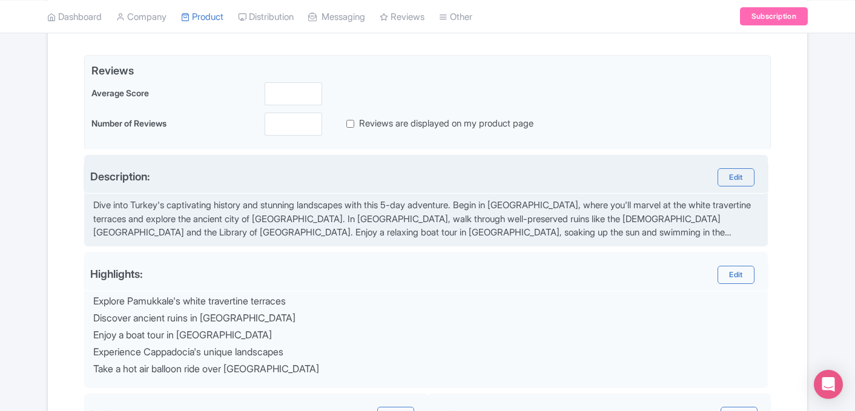
scroll to position [275, 0]
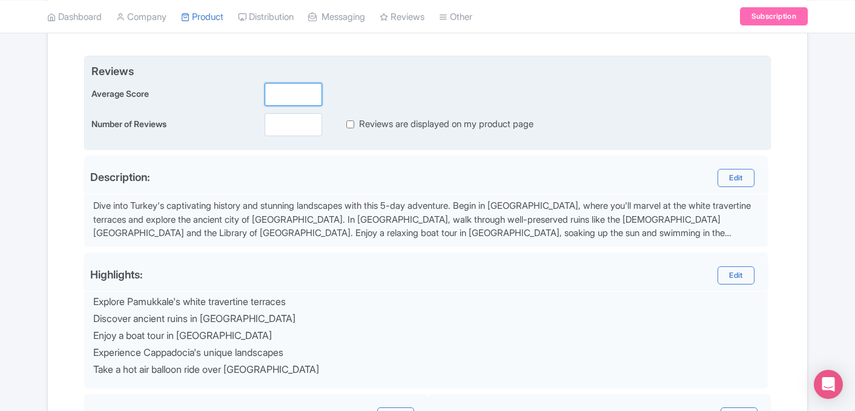
click at [296, 89] on input "number" at bounding box center [294, 94] width 58 height 23
type input "5"
type input "5.0"
click at [282, 122] on input "number" at bounding box center [294, 124] width 58 height 23
type input "162"
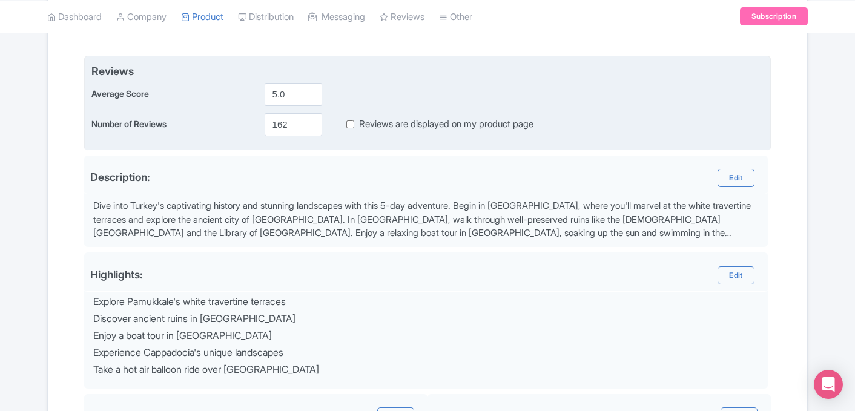
click at [345, 128] on div "Reviews are displayed on my product page" at bounding box center [430, 125] width 207 height 14
click at [352, 124] on input "Reviews are displayed on my product page" at bounding box center [351, 125] width 8 height 14
checkbox input "true"
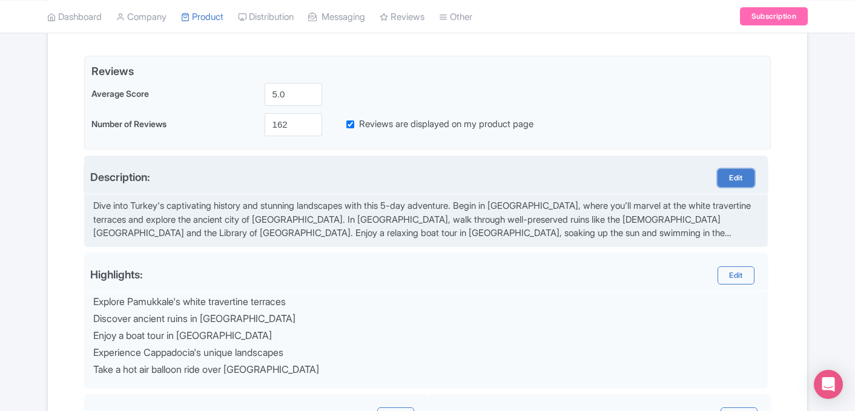
click at [733, 179] on link "Edit" at bounding box center [736, 178] width 36 height 18
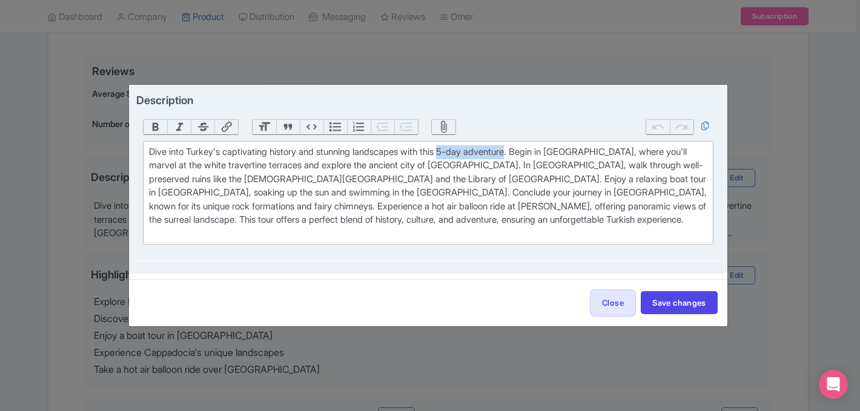
drag, startPoint x: 528, startPoint y: 153, endPoint x: 457, endPoint y: 149, distance: 71.0
click at [457, 149] on div "Dive into Turkey's captivating history and stunning landscapes with this 5-day …" at bounding box center [428, 193] width 558 height 96
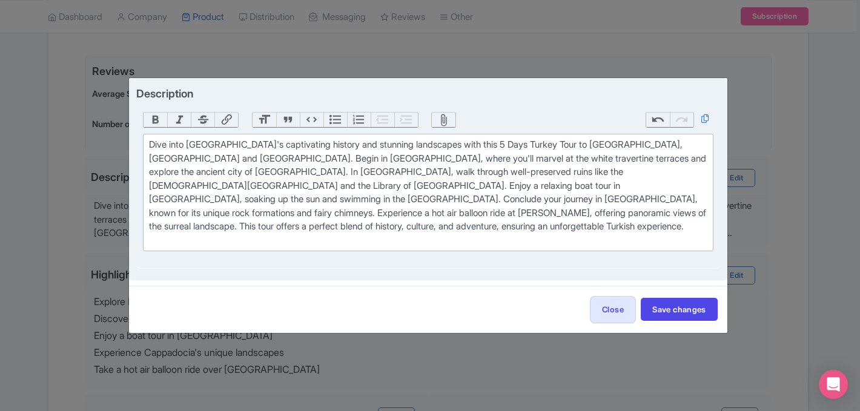
click at [241, 166] on div "Dive into Turkey's captivating history and stunning landscapes with this 5 Days…" at bounding box center [428, 192] width 558 height 109
click at [274, 165] on div "Dive into Turkey's captivating history and stunning landscapes with this 5 Days…" at bounding box center [428, 192] width 558 height 109
drag, startPoint x: 208, startPoint y: 179, endPoint x: 199, endPoint y: 179, distance: 8.5
click at [199, 179] on div "Dive into Turkey's captivating history and stunning landscapes with this 5 Days…" at bounding box center [428, 192] width 558 height 109
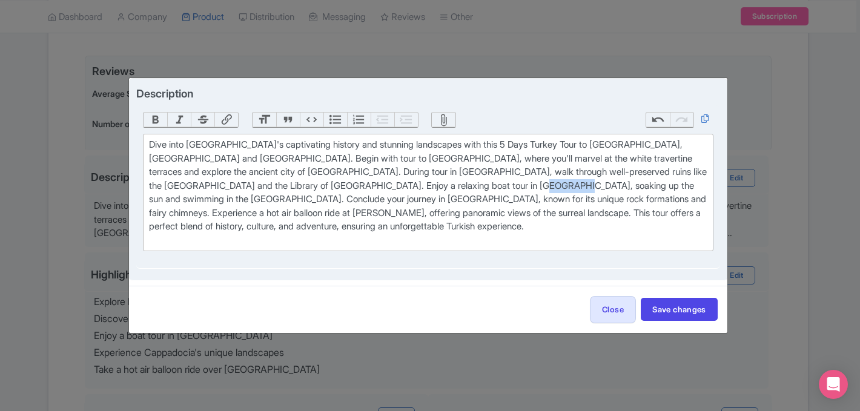
drag, startPoint x: 609, startPoint y: 187, endPoint x: 574, endPoint y: 185, distance: 35.2
click at [574, 185] on div "Dive into Turkey's captivating history and stunning landscapes with this 5 Days…" at bounding box center [428, 192] width 558 height 109
click at [509, 201] on div "Dive into Turkey's captivating history and stunning landscapes with this 5 Days…" at bounding box center [428, 192] width 558 height 109
type trix-editor "<div>Dive into Turkey's captivating history and stunning landscapes with this 5…"
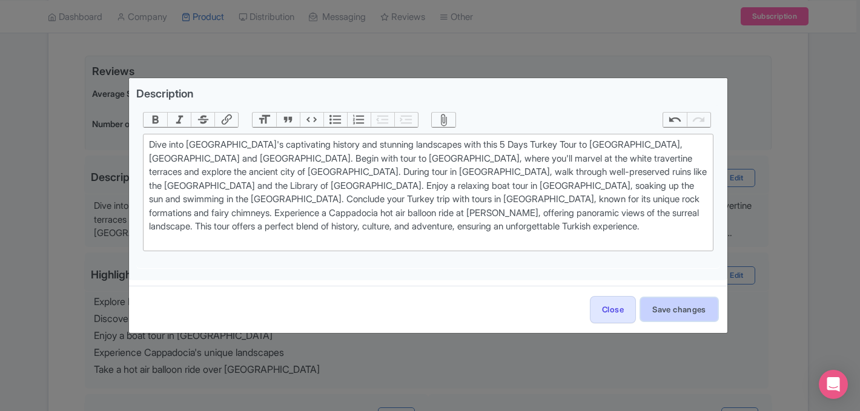
click at [685, 304] on button "Save changes" at bounding box center [679, 309] width 77 height 23
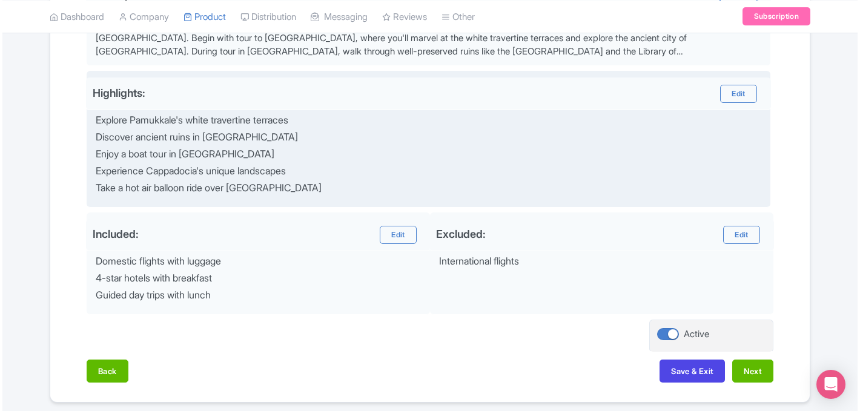
scroll to position [476, 0]
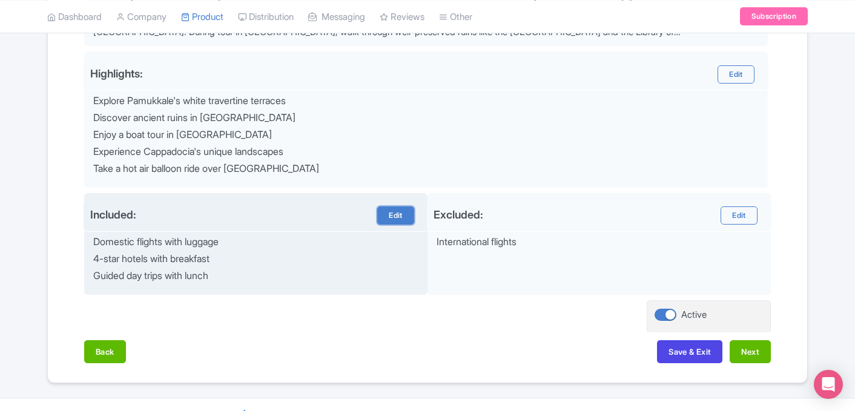
click at [387, 215] on link "Edit" at bounding box center [395, 216] width 36 height 18
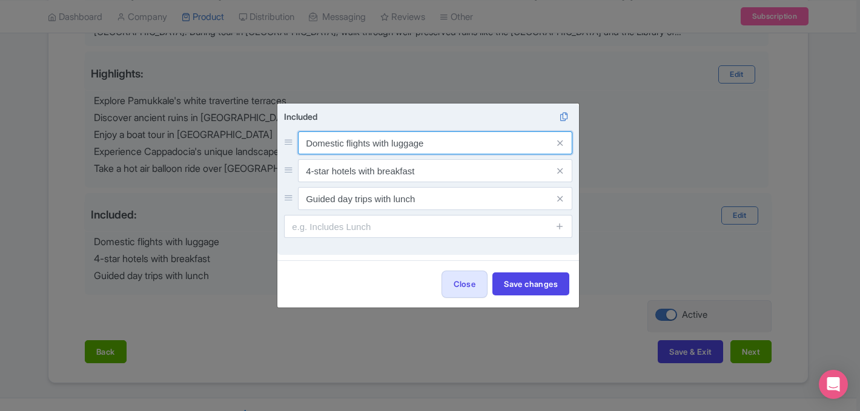
click at [396, 145] on input "Domestic flights with luggage" at bounding box center [435, 142] width 274 height 23
paste input "✓Domestic Flight Tickets with 15 kg luggage and 8 kg hand"
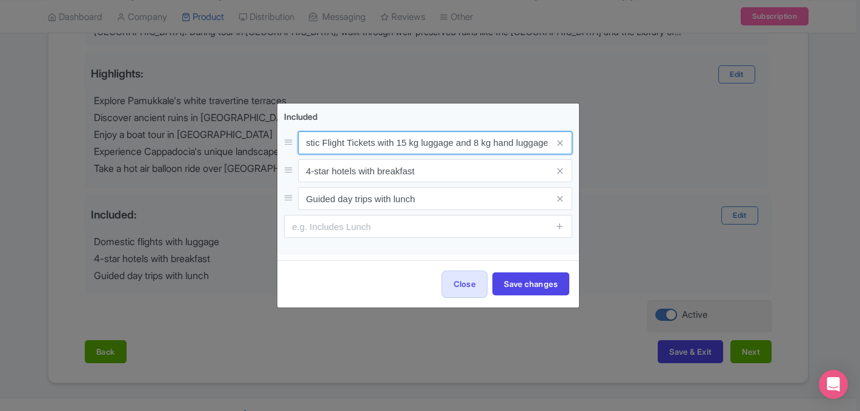
type input "✓Domestic Flight Tickets with 15 kg luggage and 8 kg hand luggage"
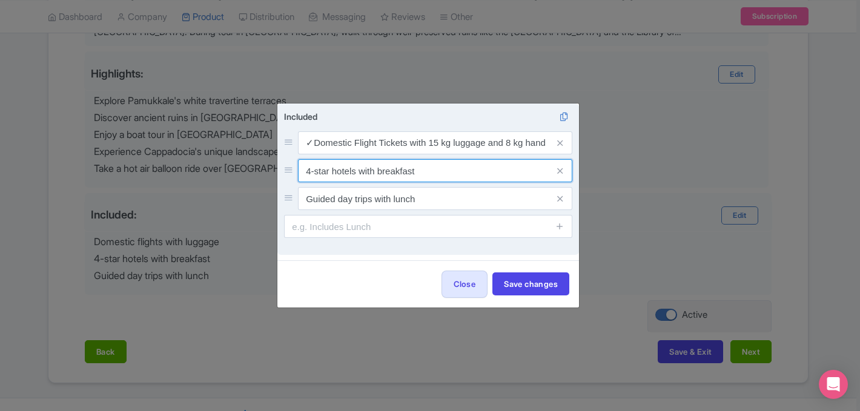
click at [397, 154] on input "4-star hotels with breakfast" at bounding box center [435, 142] width 274 height 23
paste input "✓Hotels with Breakfast in central locations"
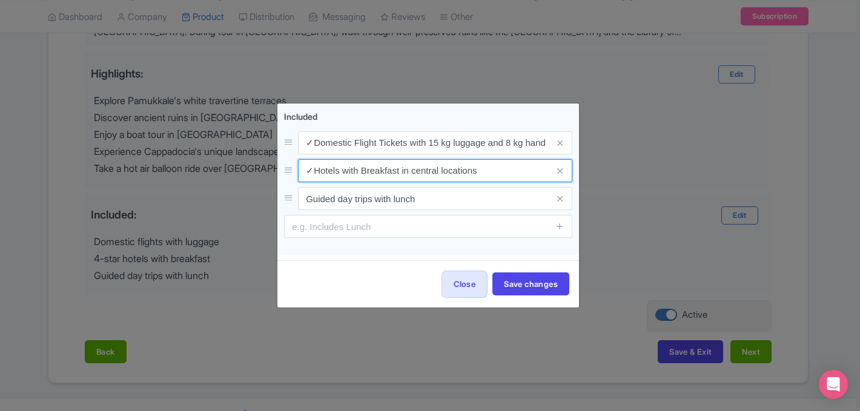
type input "✓Hotels with Breakfast in central locations"
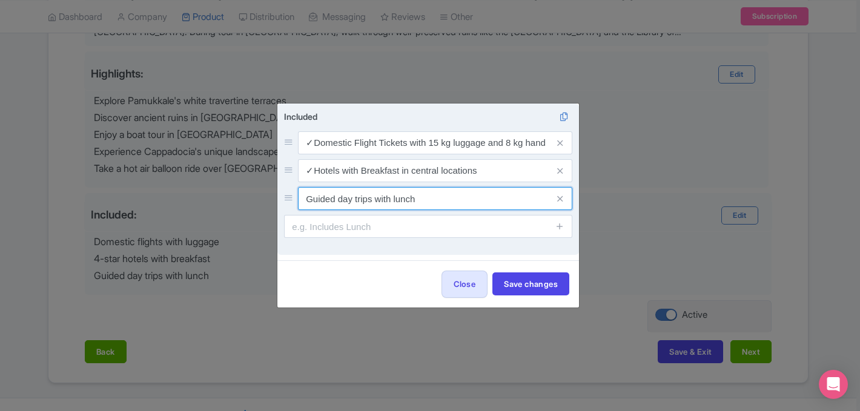
click at [377, 154] on input "Guided day trips with lunch" at bounding box center [435, 142] width 274 height 23
paste input "✓Day Trips in Small Groups with Local Guides"
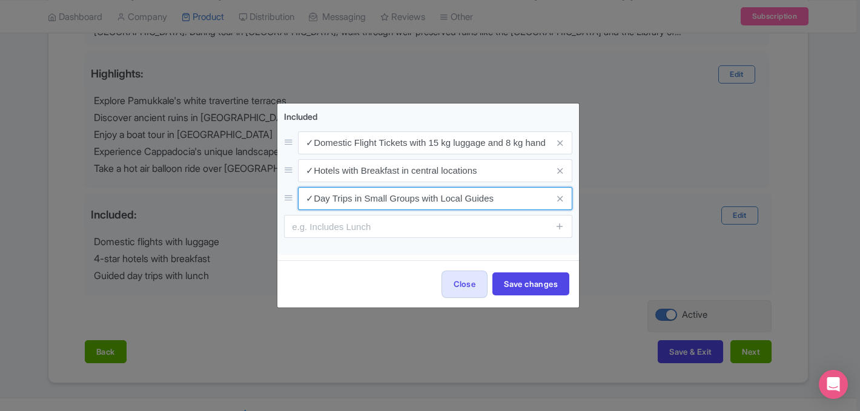
type input "✓Day Trips in Small Groups with Local Guides"
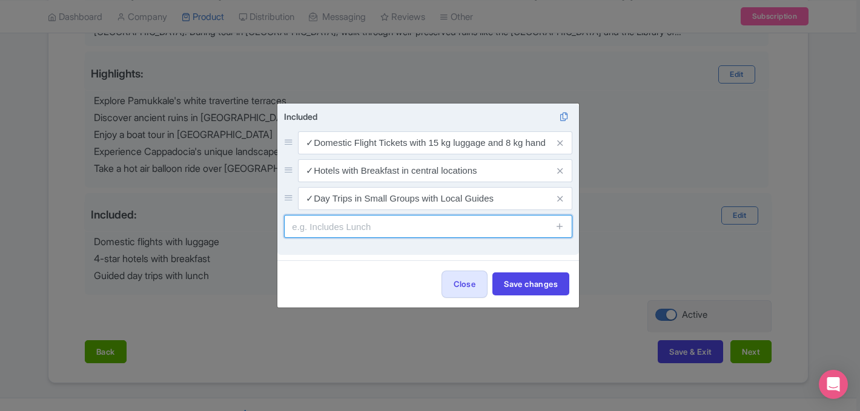
click at [325, 222] on input "text" at bounding box center [428, 226] width 288 height 23
paste input "✓Lunch and Entrance Fees to Museums during guided day trips"
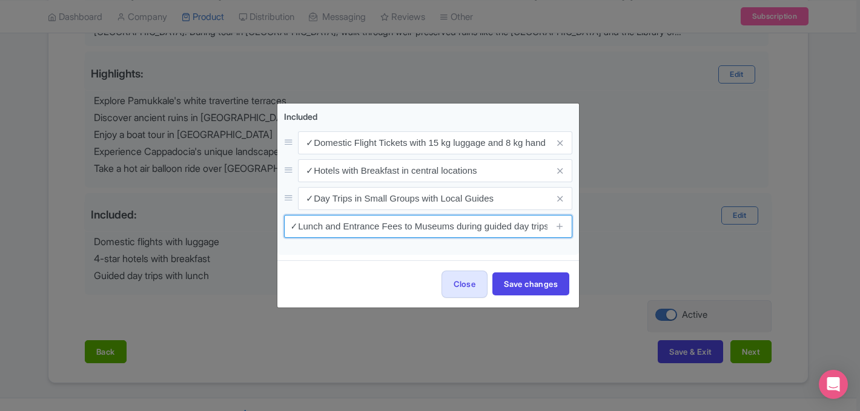
type input "✓Lunch and Entrance Fees to Museums during guided day trips"
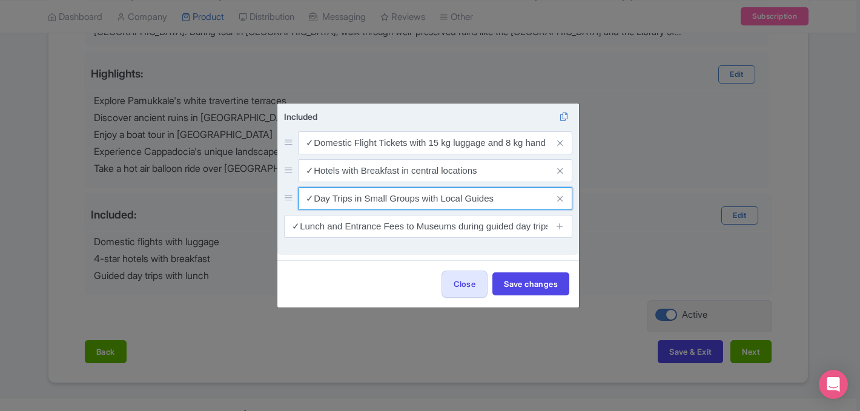
click at [514, 154] on input "✓Day Trips in Small Groups with Local Guides" at bounding box center [435, 142] width 274 height 23
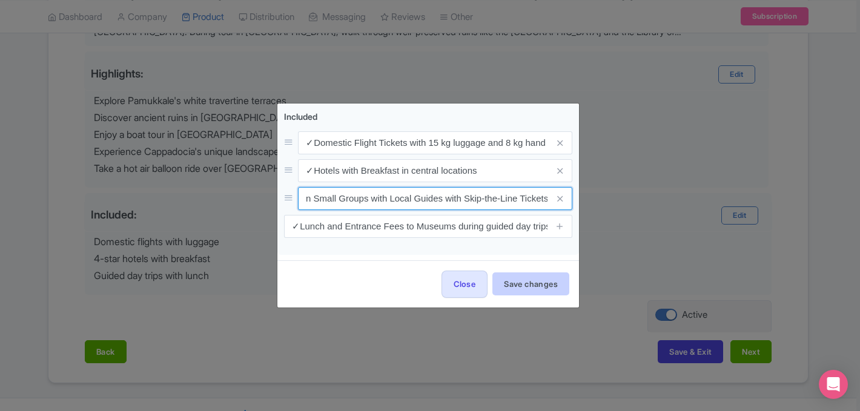
type input "✓Day Trips in Small Groups with Local Guides with Skip-the-Line Tickets"
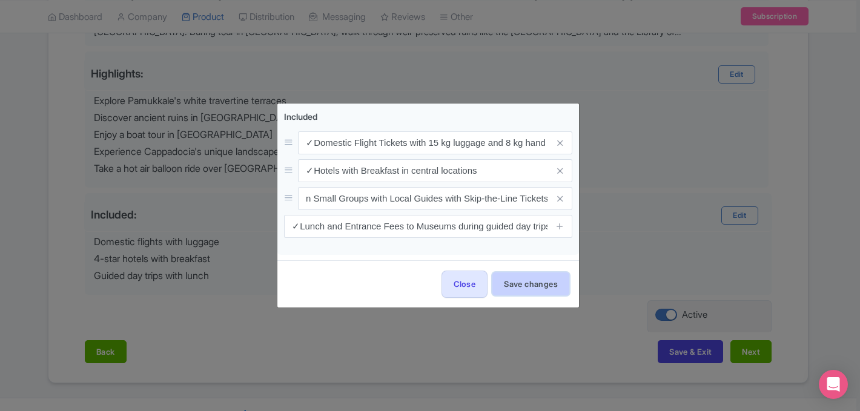
click at [523, 279] on button "Save changes" at bounding box center [531, 284] width 77 height 23
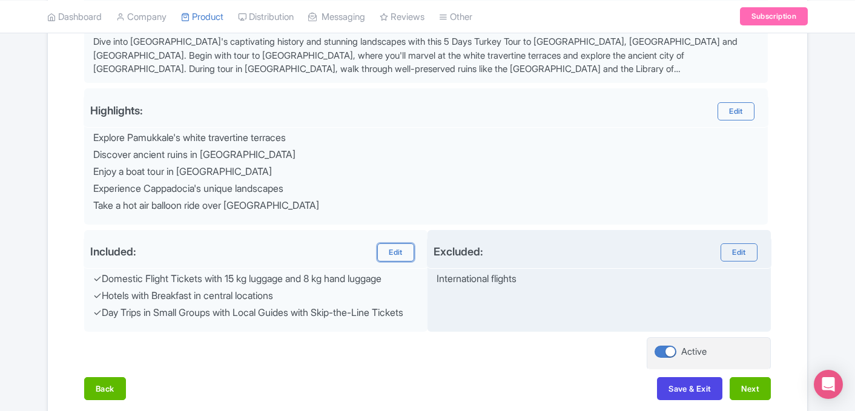
scroll to position [511, 0]
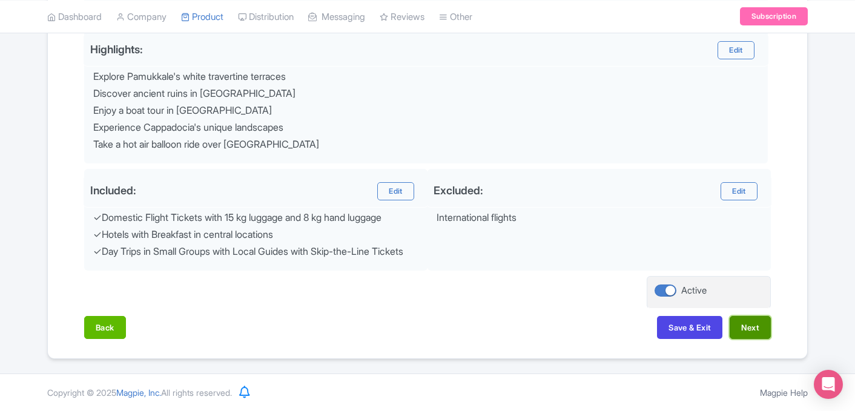
click at [759, 324] on button "Next" at bounding box center [750, 327] width 41 height 23
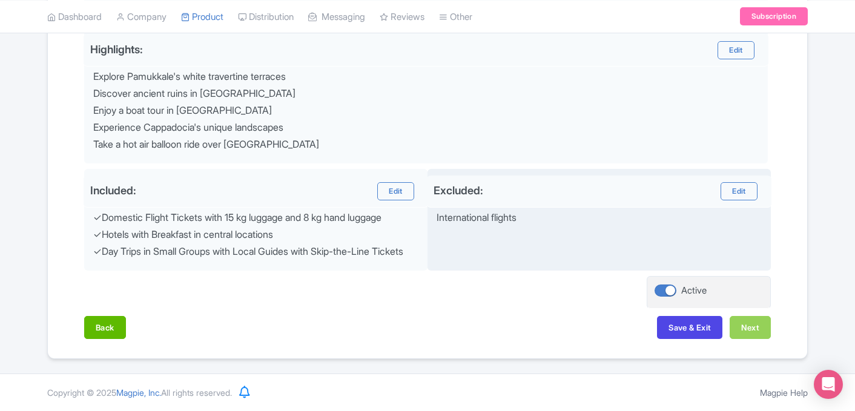
scroll to position [213, 0]
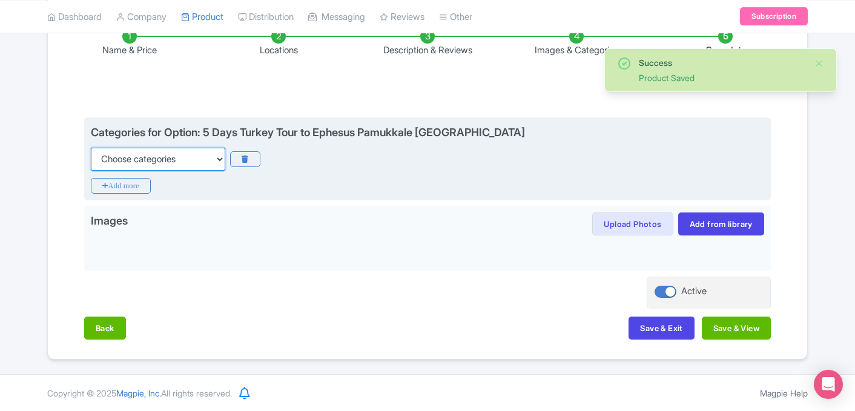
click at [184, 164] on select "Choose categories Adults Only Animals Audio Guide Beaches Bike Tours Boat Tours…" at bounding box center [158, 159] width 134 height 23
click at [91, 148] on select "Choose categories Adults Only Animals Audio Guide Beaches Bike Tours Boat Tours…" at bounding box center [158, 159] width 134 height 23
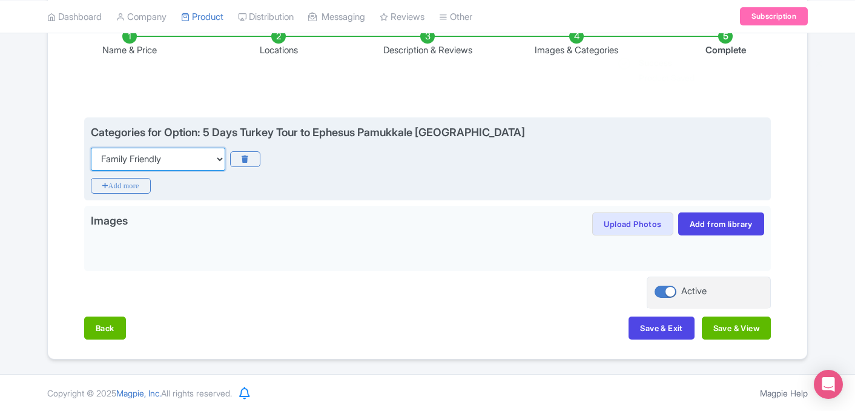
click at [208, 160] on select "Choose categories Adults Only Animals Audio Guide Beaches Bike Tours Boat Tours…" at bounding box center [158, 159] width 134 height 23
select select "small-group-tours"
click at [91, 148] on select "Choose categories Adults Only Animals Audio Guide Beaches Bike Tours Boat Tours…" at bounding box center [158, 159] width 134 height 23
click at [137, 188] on icon "Add more" at bounding box center [121, 186] width 60 height 16
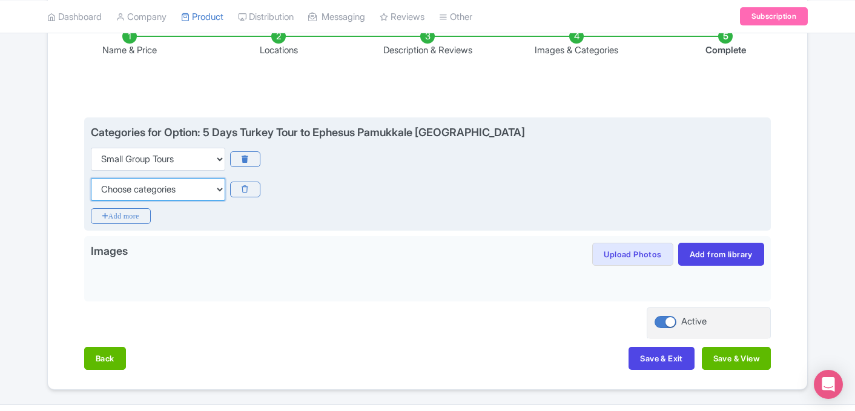
click at [137, 188] on select "Choose categories Adults Only Animals Audio Guide Beaches Bike Tours Boat Tours…" at bounding box center [158, 189] width 134 height 23
select select "boat-tours"
click at [91, 178] on select "Choose categories Adults Only Animals Audio Guide Beaches Bike Tours Boat Tours…" at bounding box center [158, 189] width 134 height 23
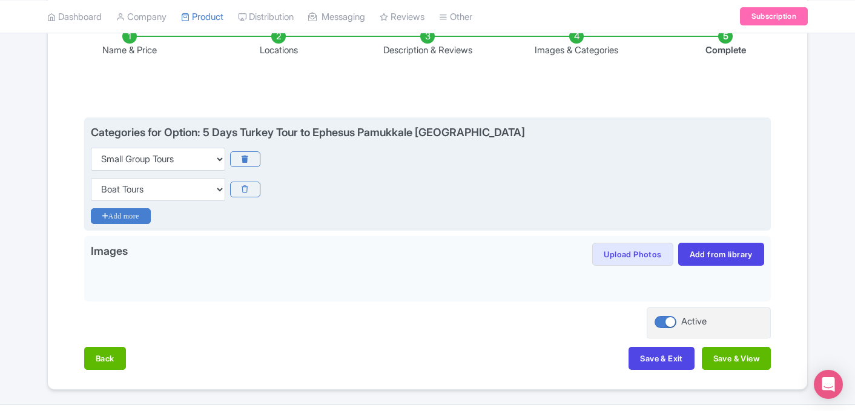
click at [140, 217] on icon "Add more" at bounding box center [121, 216] width 60 height 16
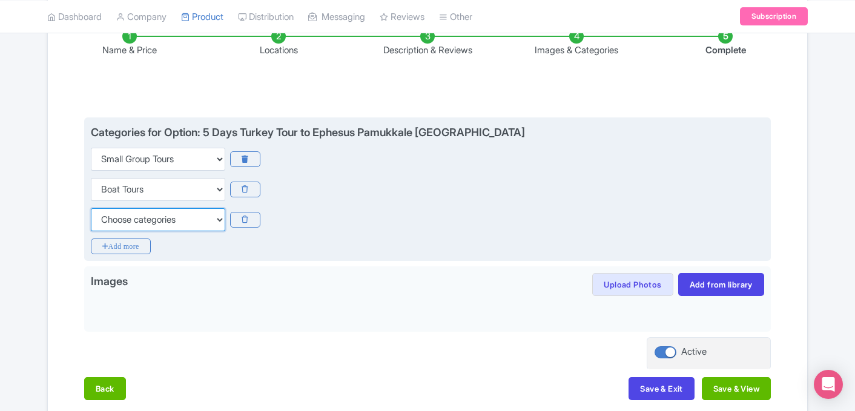
click at [138, 223] on select "Choose categories Adults Only Animals Audio Guide Beaches Bike Tours Boat Tours…" at bounding box center [158, 219] width 134 height 23
select select "day-trips"
click at [91, 208] on select "Choose categories Adults Only Animals Audio Guide Beaches Bike Tours Boat Tours…" at bounding box center [158, 219] width 134 height 23
click at [133, 245] on icon "Add more" at bounding box center [121, 247] width 60 height 16
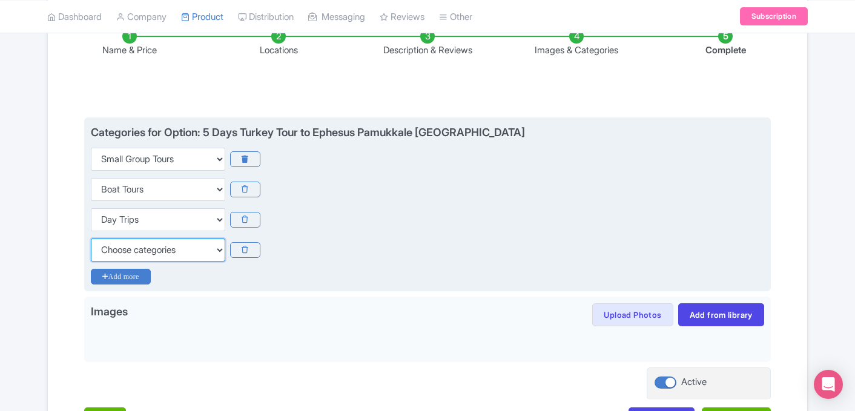
click at [133, 245] on select "Choose categories Adults Only Animals Audio Guide Beaches Bike Tours Boat Tours…" at bounding box center [158, 250] width 134 height 23
select select "guided-tours"
click at [91, 239] on select "Choose categories Adults Only Animals Audio Guide Beaches Bike Tours Boat Tours…" at bounding box center [158, 250] width 134 height 23
click at [336, 254] on div "Choose categories Adults Only Animals Audio Guide Beaches Bike Tours Boat Tours…" at bounding box center [428, 250] width 674 height 23
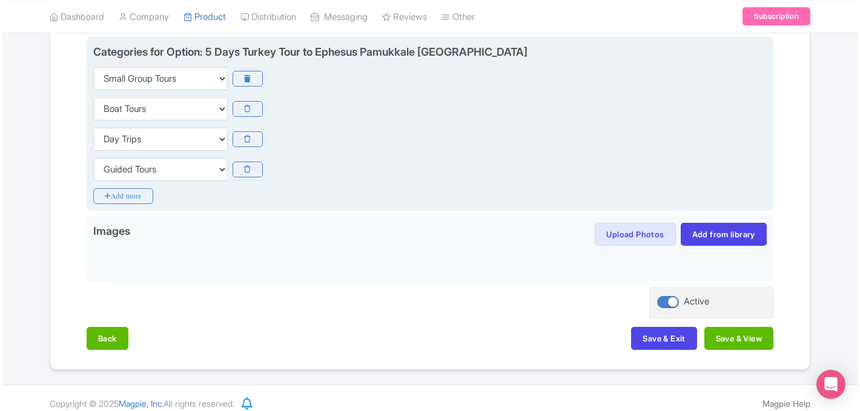
scroll to position [304, 0]
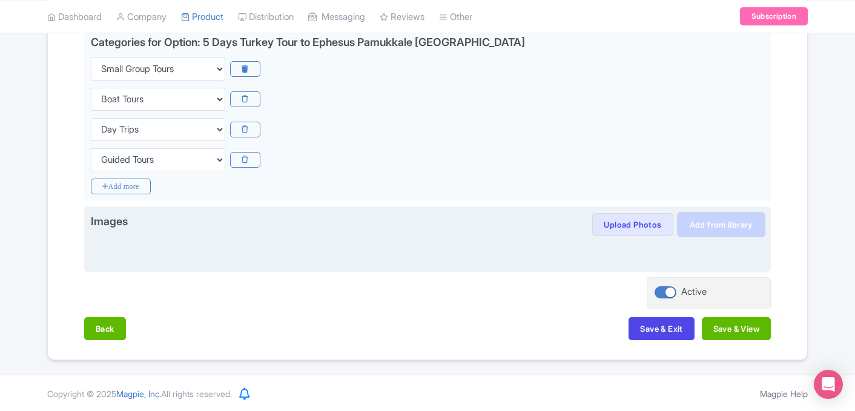
click at [724, 229] on link "Add from library" at bounding box center [722, 224] width 86 height 23
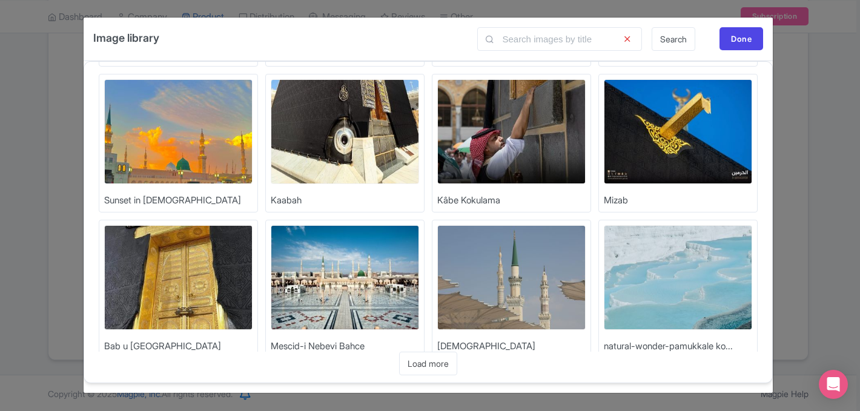
scroll to position [175, 0]
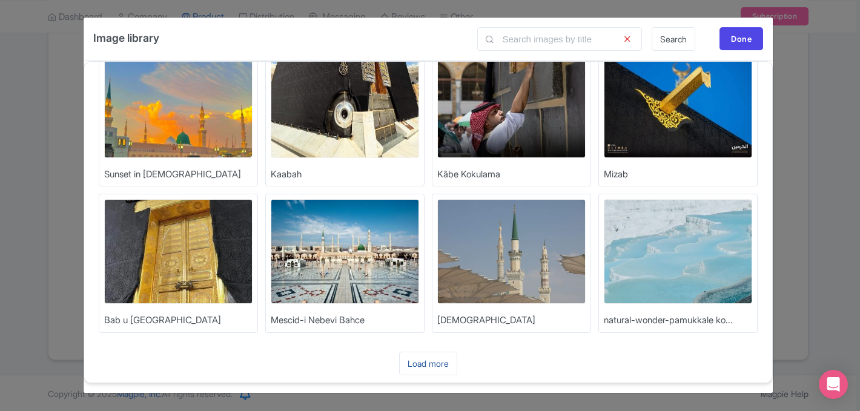
click at [426, 364] on link "Load more" at bounding box center [428, 364] width 58 height 24
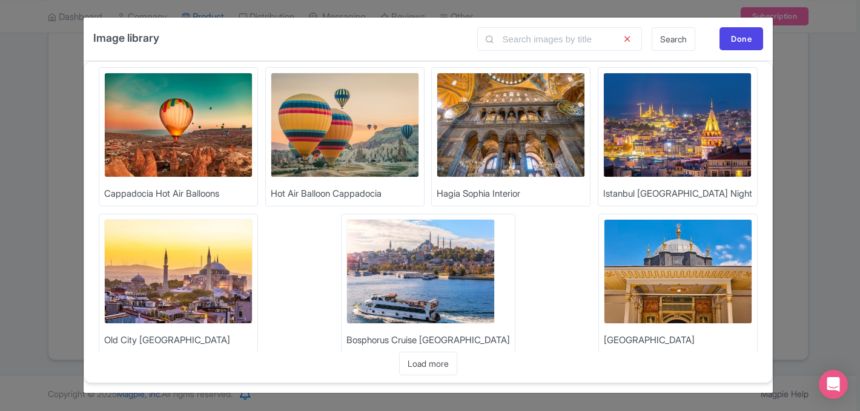
scroll to position [614, 0]
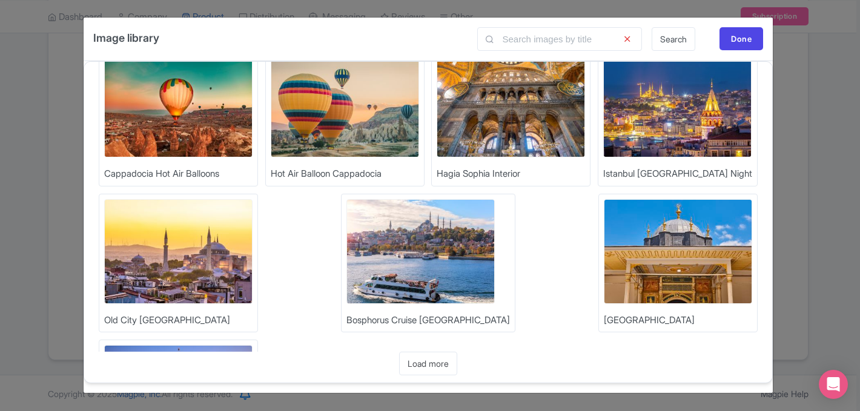
click at [253, 345] on img at bounding box center [178, 397] width 148 height 105
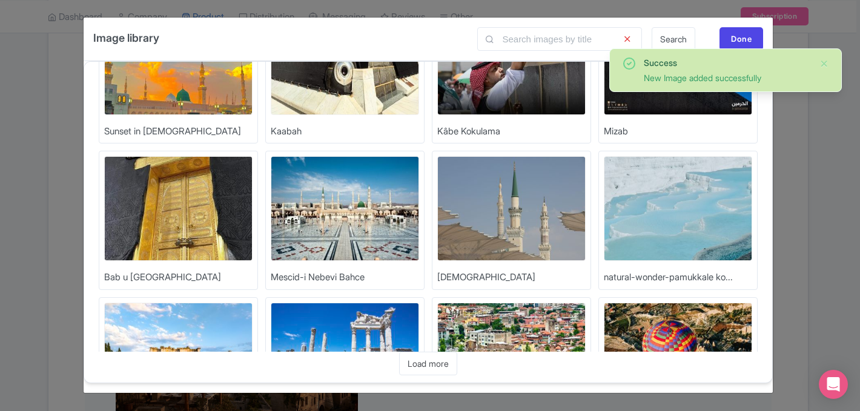
scroll to position [208, 0]
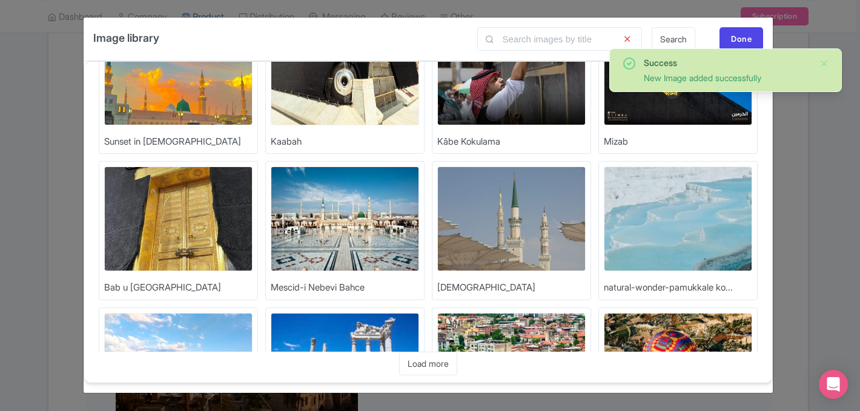
click at [652, 202] on img at bounding box center [678, 219] width 148 height 105
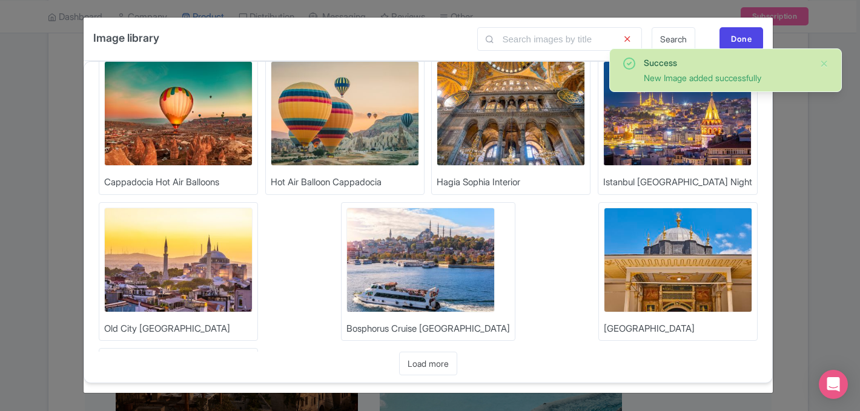
scroll to position [614, 0]
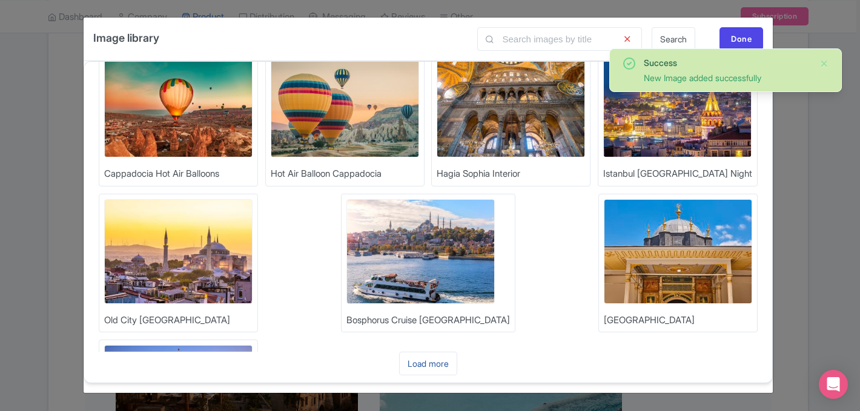
click at [441, 368] on link "Load more" at bounding box center [428, 364] width 58 height 24
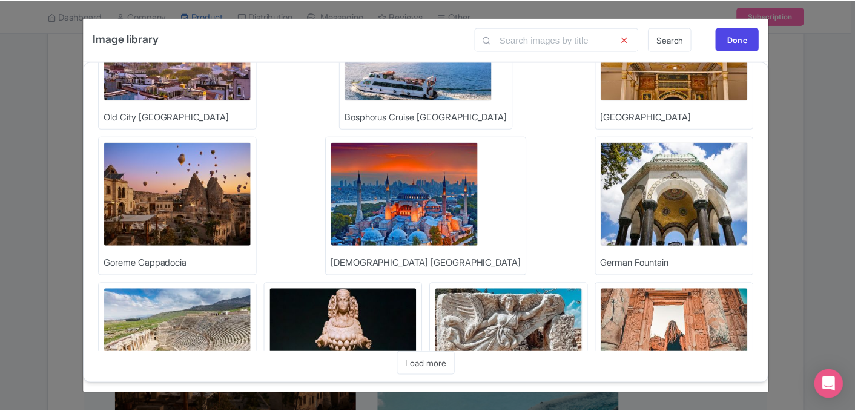
scroll to position [823, 0]
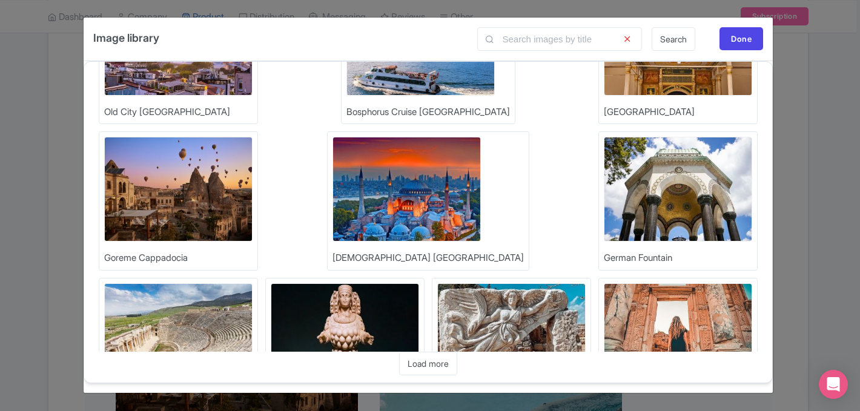
click at [253, 284] on img at bounding box center [178, 336] width 148 height 105
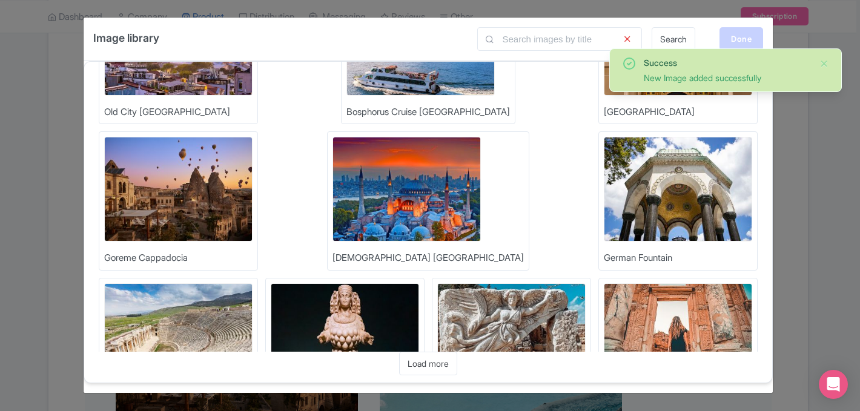
click at [744, 43] on div "Done" at bounding box center [742, 38] width 44 height 23
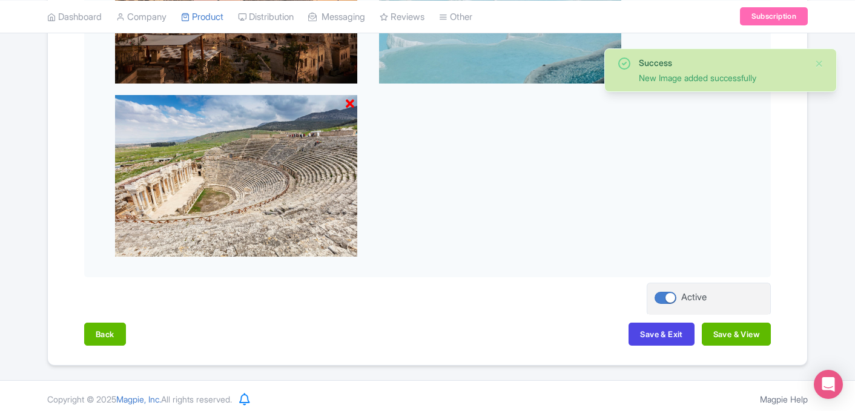
scroll to position [648, 0]
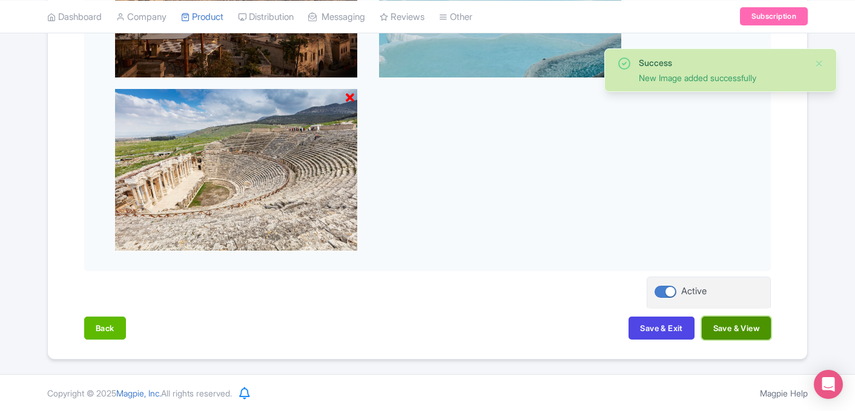
click at [744, 335] on button "Save & View" at bounding box center [736, 328] width 69 height 23
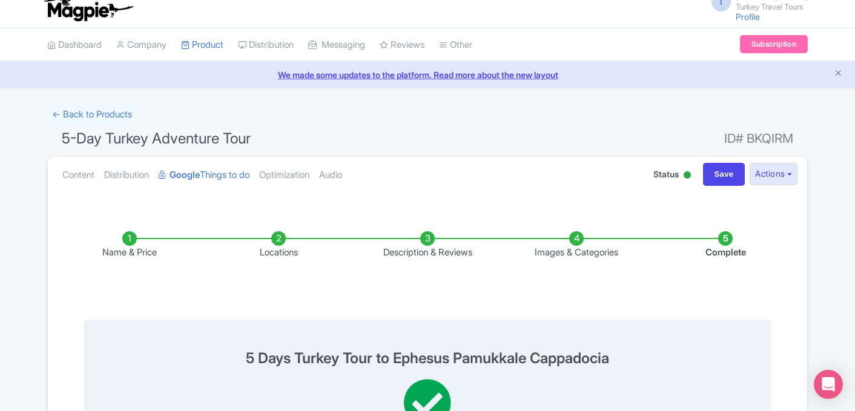
scroll to position [0, 0]
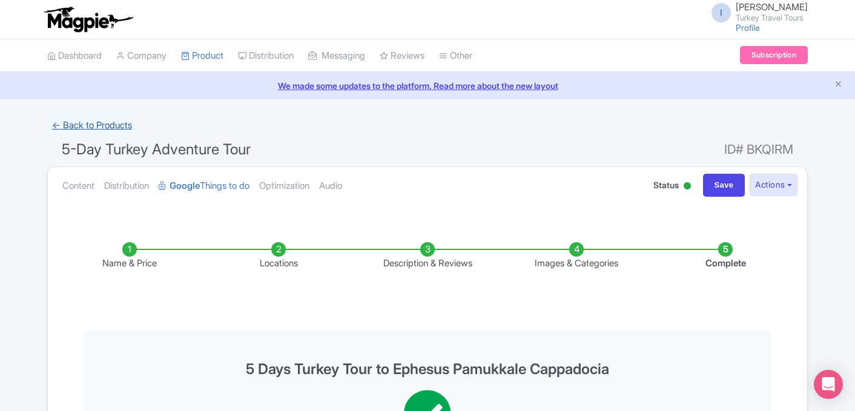
click at [79, 120] on link "← Back to Products" at bounding box center [92, 126] width 90 height 24
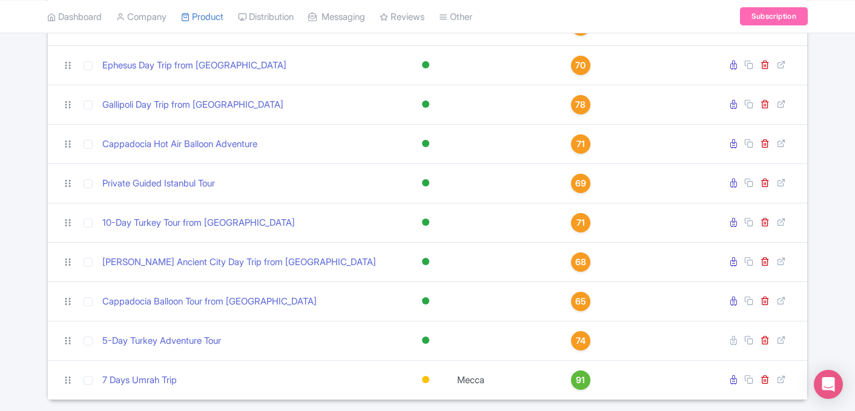
scroll to position [858, 0]
